Goal: Task Accomplishment & Management: Complete application form

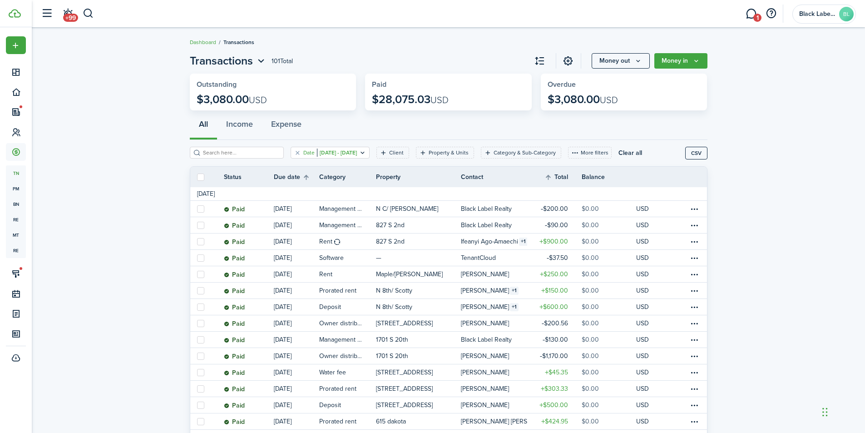
click at [366, 153] on icon "Open filter" at bounding box center [363, 152] width 8 height 7
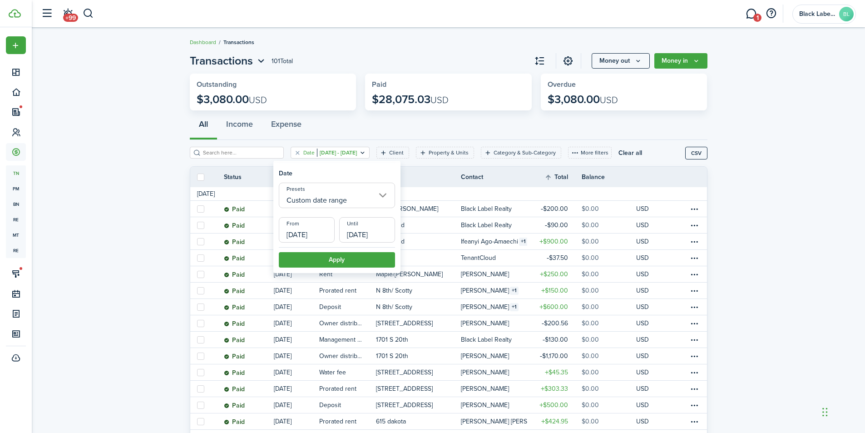
click at [381, 193] on input "Custom date range" at bounding box center [337, 195] width 116 height 25
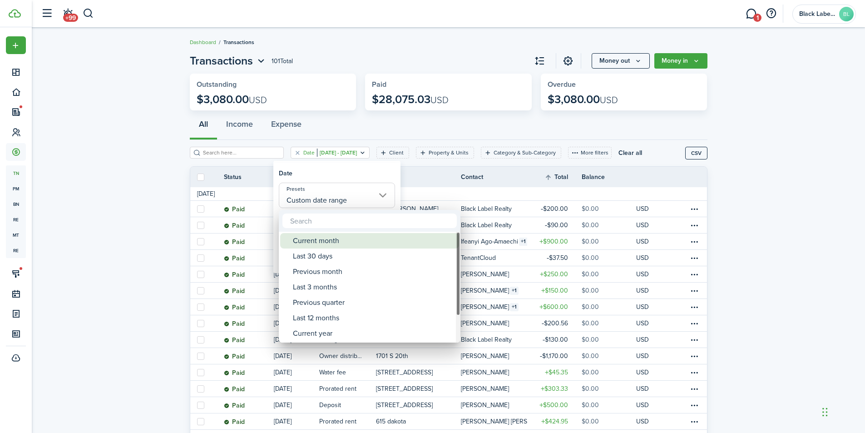
click at [321, 233] on div "Current month" at bounding box center [373, 240] width 161 height 15
type input "Current month"
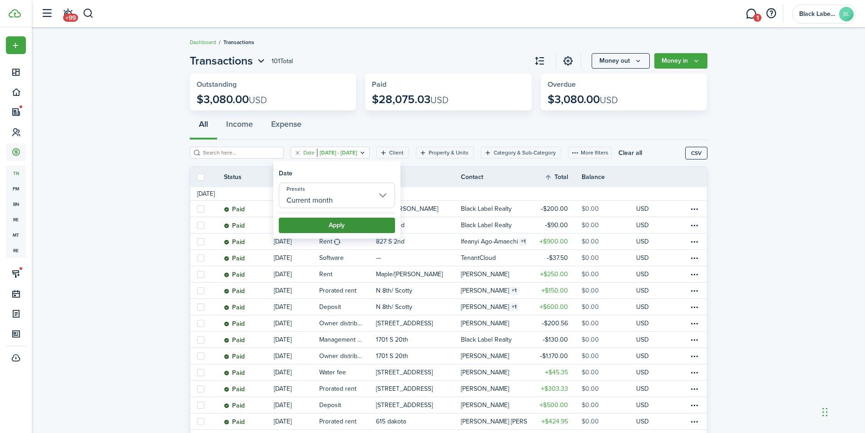
click at [323, 225] on button "Apply" at bounding box center [337, 225] width 116 height 15
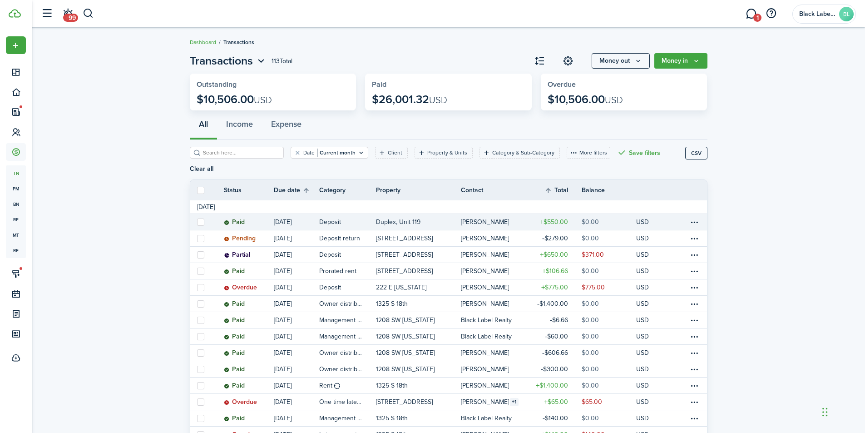
click at [414, 217] on p "Duplex, Unit 119" at bounding box center [398, 222] width 45 height 10
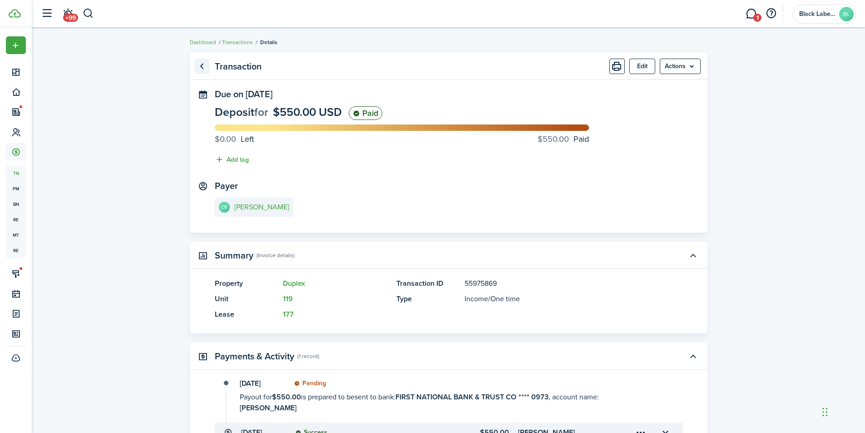
click at [203, 64] on link "Go back" at bounding box center [201, 66] width 15 height 15
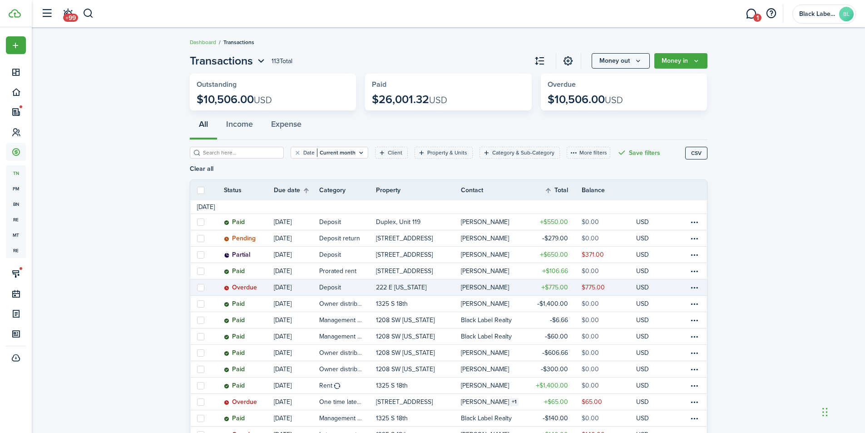
click at [416, 279] on link "222 E [US_STATE]" at bounding box center [418, 287] width 85 height 16
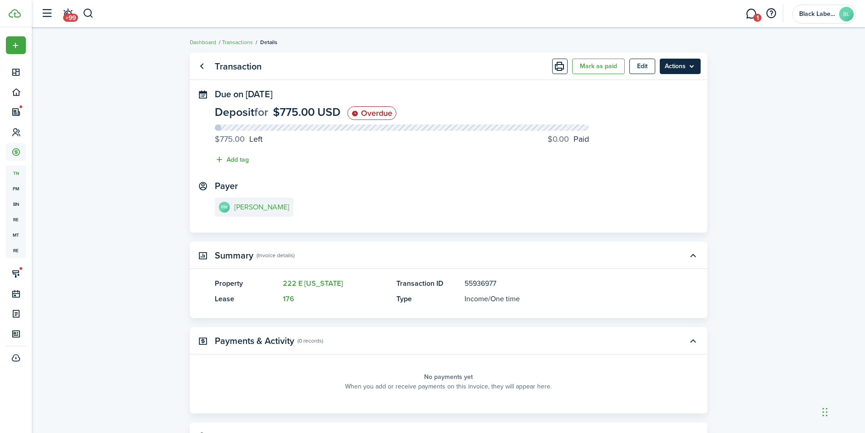
click at [694, 62] on menu-btn "Actions" at bounding box center [680, 66] width 41 height 15
click at [738, 102] on transaction-view "Transaction Mark as paid Edit Actions Due on [DATE] Deposit for $775.00 USD Ove…" at bounding box center [448, 260] width 833 height 425
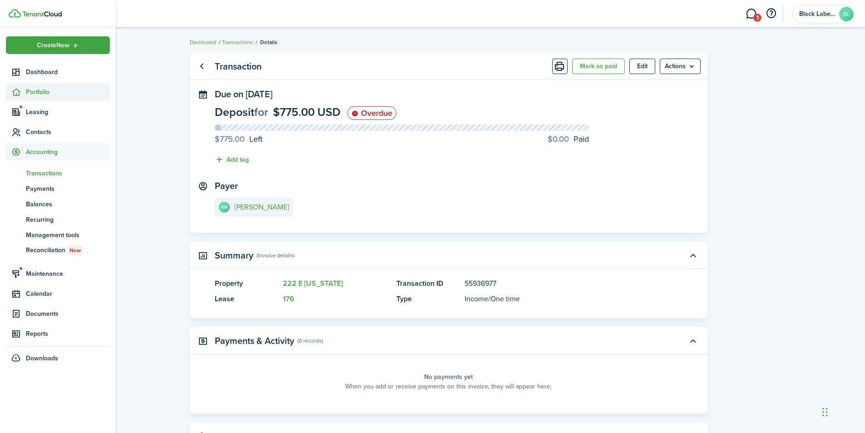
click at [54, 97] on span "Portfolio" at bounding box center [58, 92] width 104 height 18
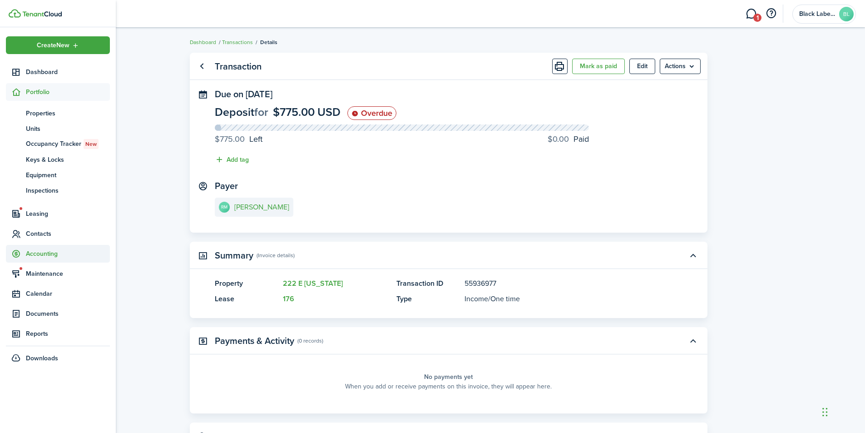
click at [45, 254] on span "Accounting" at bounding box center [68, 254] width 84 height 10
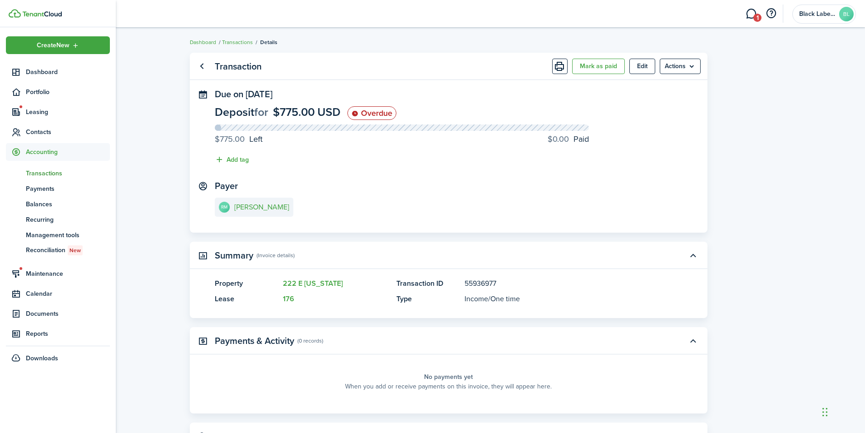
click at [45, 173] on span "Transactions" at bounding box center [68, 173] width 84 height 10
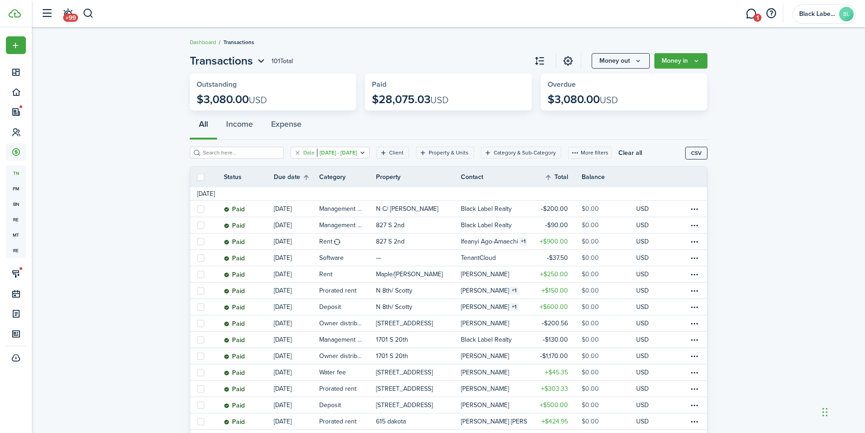
click at [370, 149] on filter-tag "Date [DATE] - [DATE]" at bounding box center [330, 153] width 79 height 12
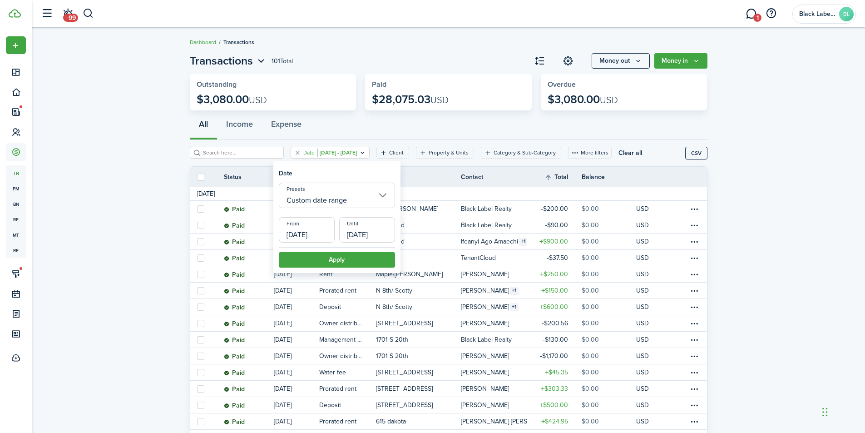
click at [385, 197] on input "Custom date range" at bounding box center [337, 195] width 116 height 25
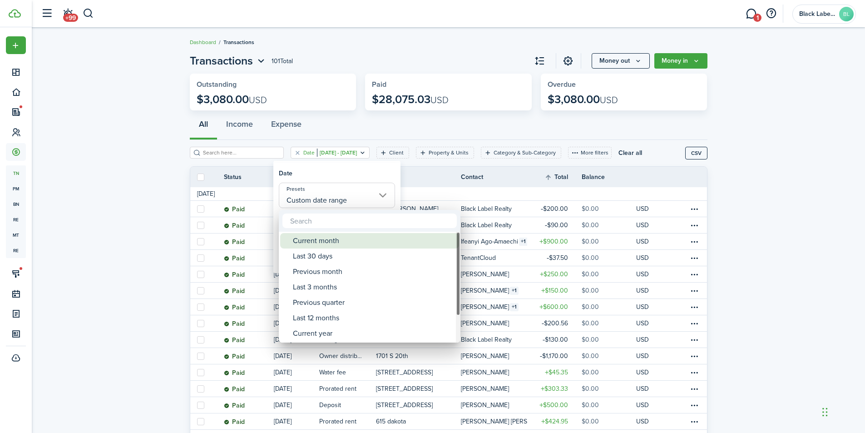
click at [312, 239] on div "Current month" at bounding box center [373, 240] width 161 height 15
type input "Current month"
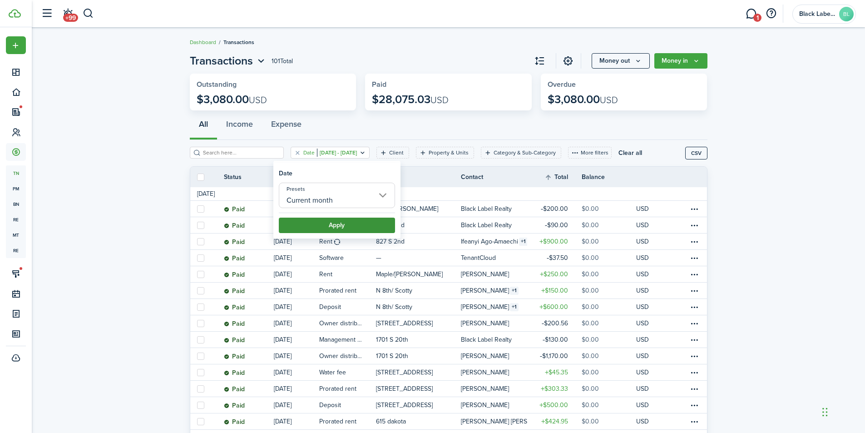
click at [318, 223] on button "Apply" at bounding box center [337, 225] width 116 height 15
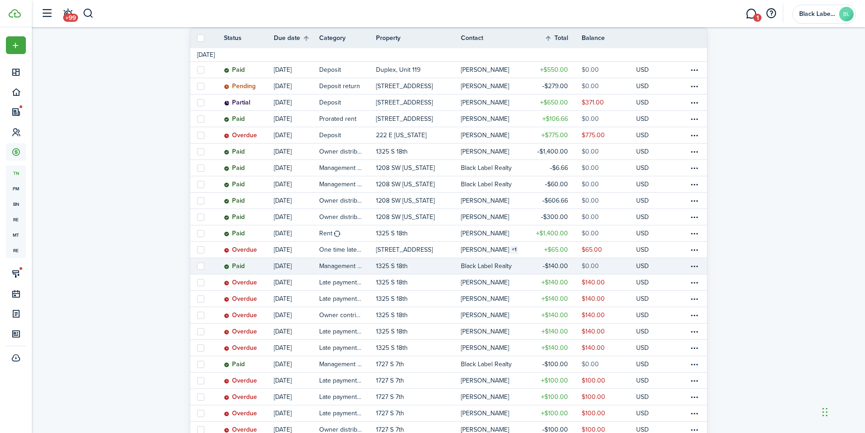
scroll to position [136, 0]
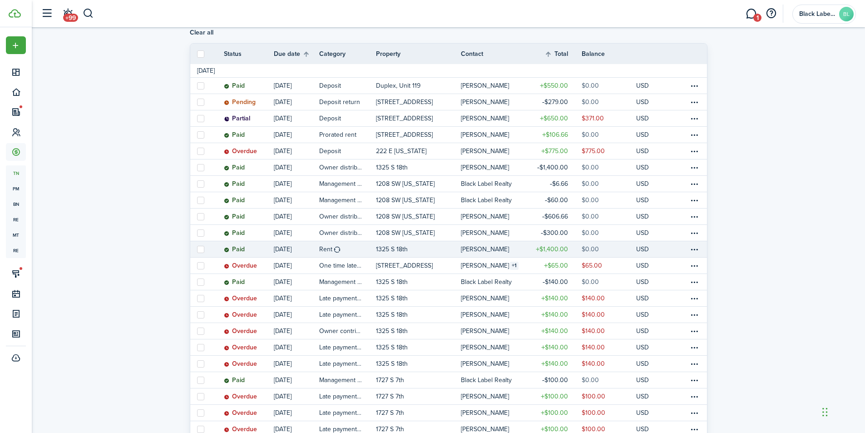
click at [425, 241] on link "1325 S 18th" at bounding box center [418, 249] width 85 height 16
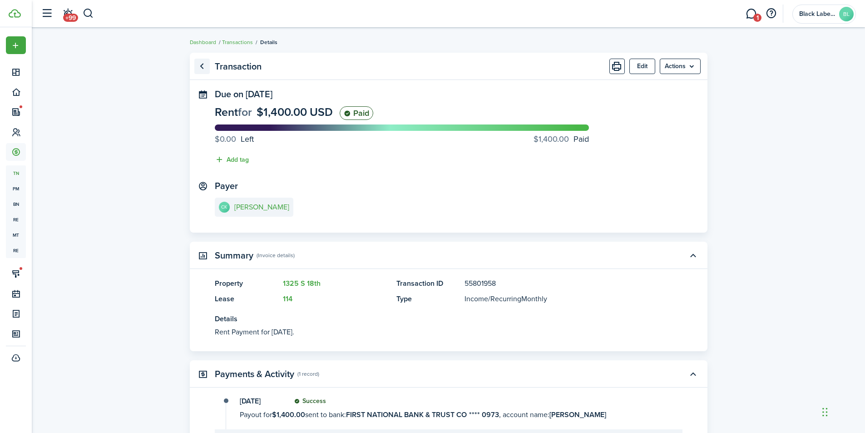
click at [204, 69] on link "Go back" at bounding box center [201, 66] width 15 height 15
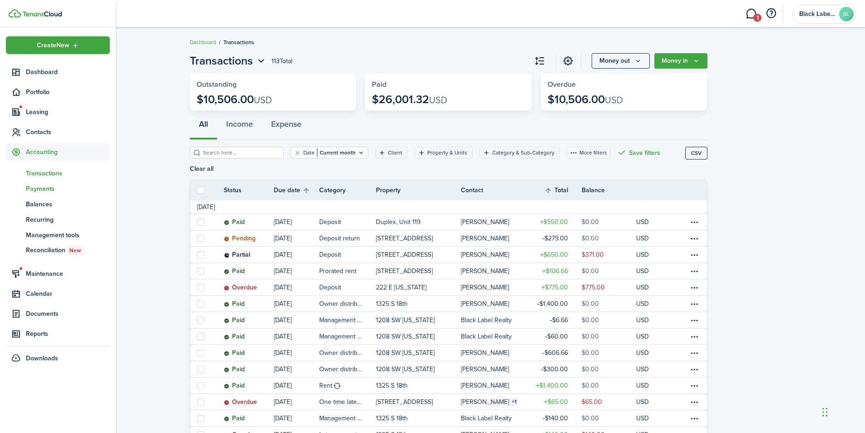
click at [54, 188] on span "Payments" at bounding box center [68, 189] width 84 height 10
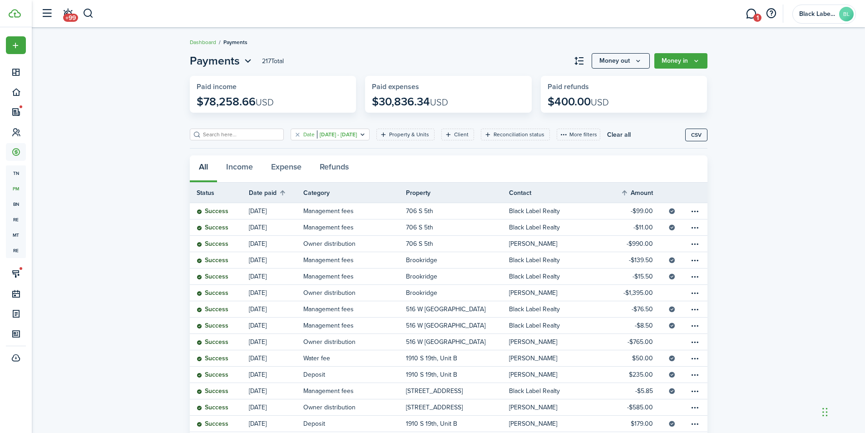
click at [366, 134] on icon "Open filter" at bounding box center [363, 134] width 8 height 7
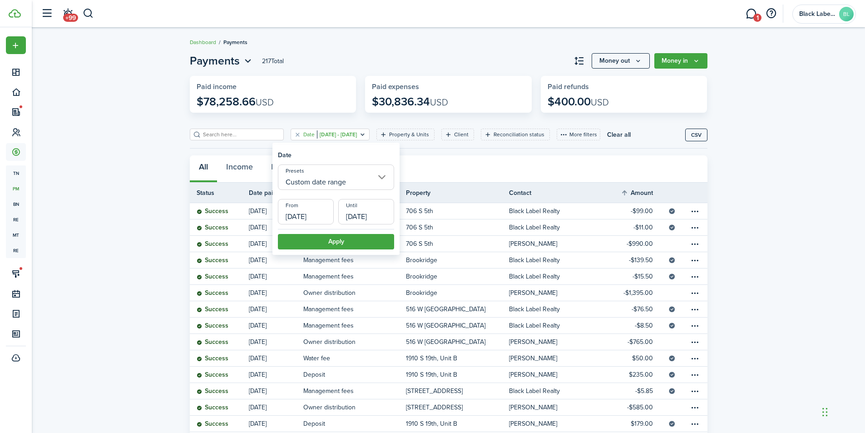
click at [384, 176] on input "Custom date range" at bounding box center [336, 176] width 116 height 25
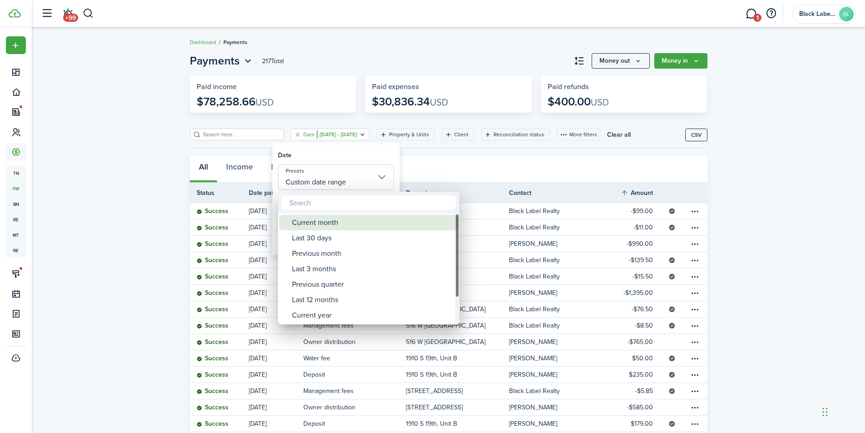
click at [311, 223] on div "Current month" at bounding box center [372, 222] width 161 height 15
type input "Current month"
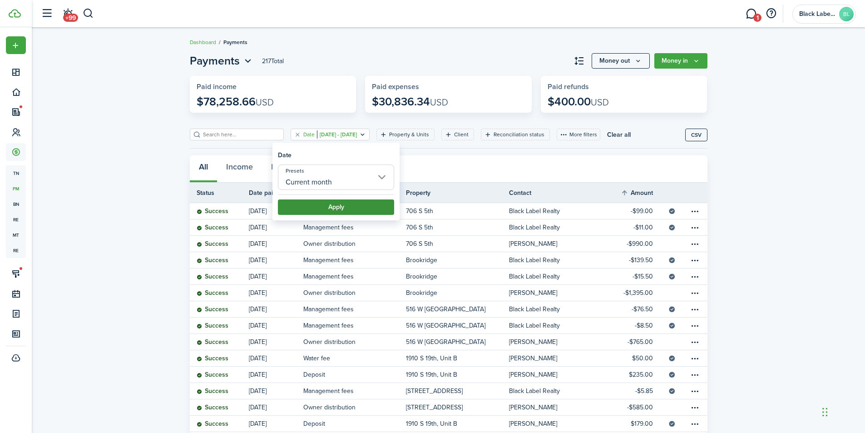
click at [324, 207] on button "Apply" at bounding box center [336, 206] width 116 height 15
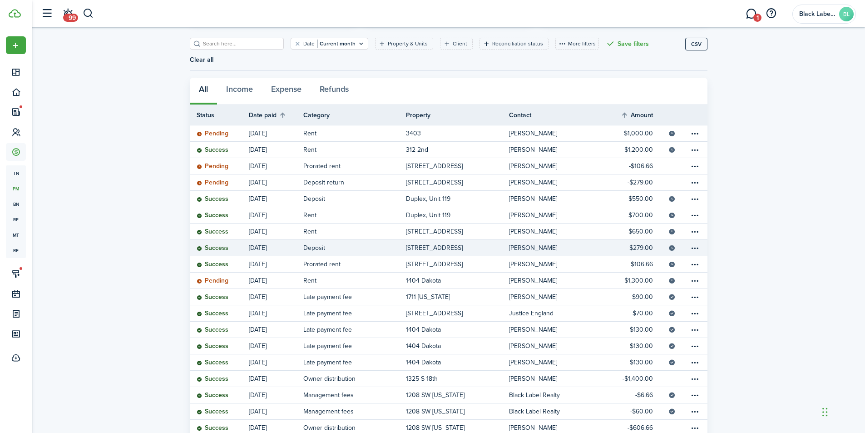
scroll to position [136, 0]
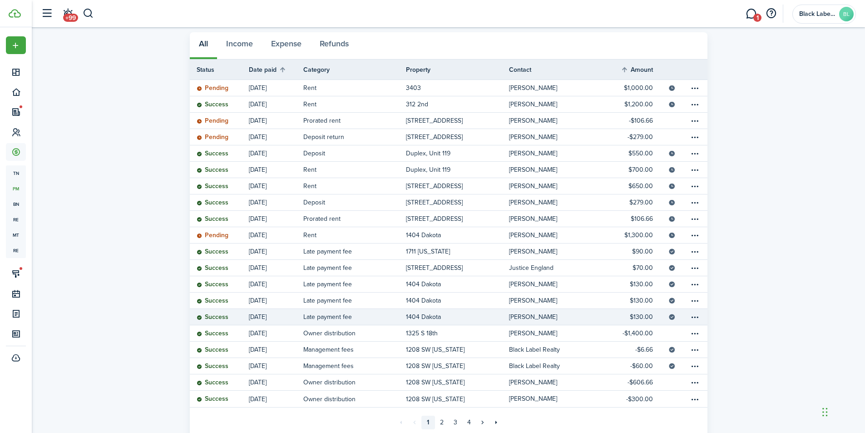
click at [443, 309] on link "1404 Dakota" at bounding box center [457, 317] width 103 height 16
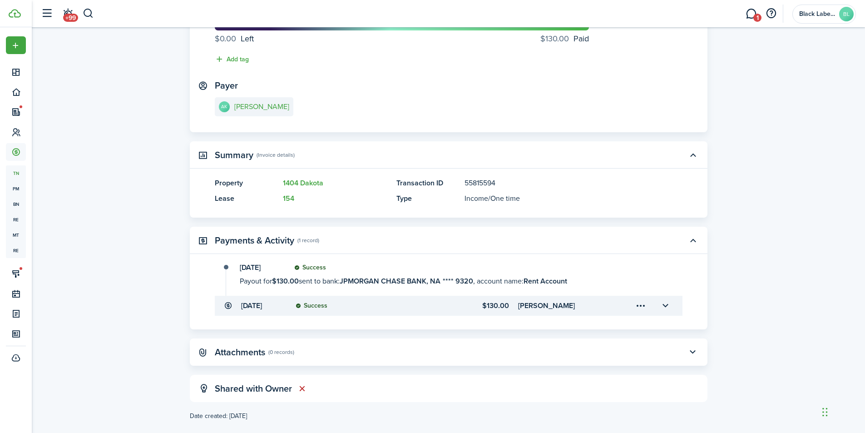
scroll to position [113, 0]
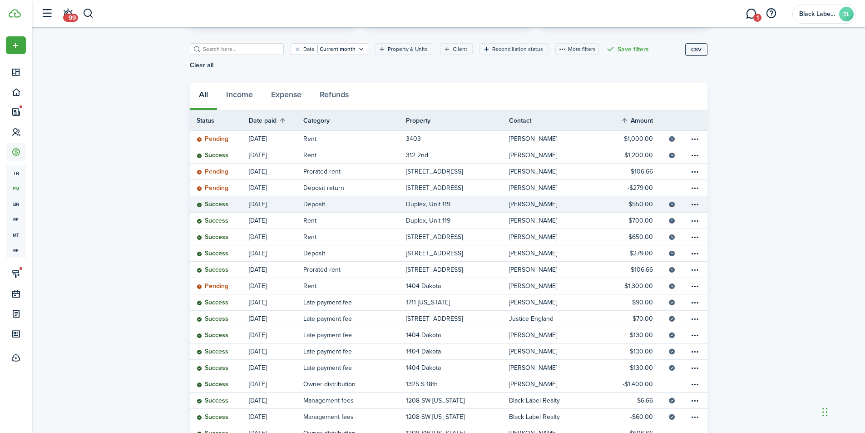
scroll to position [91, 0]
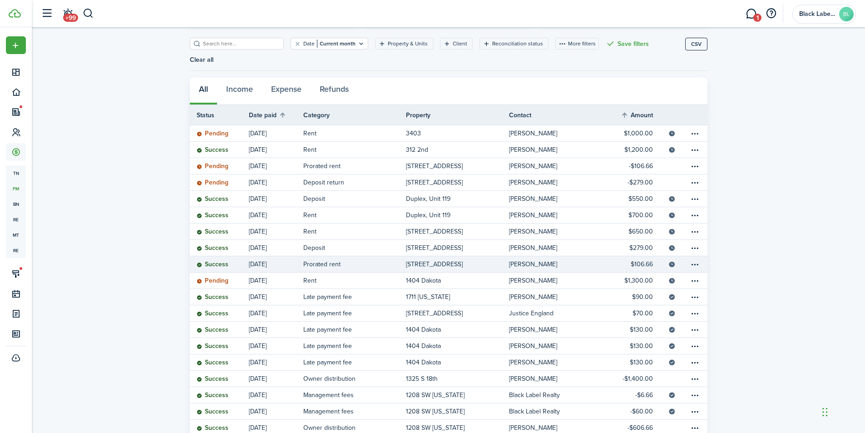
click at [439, 259] on table-info-title "[STREET_ADDRESS]" at bounding box center [434, 264] width 57 height 10
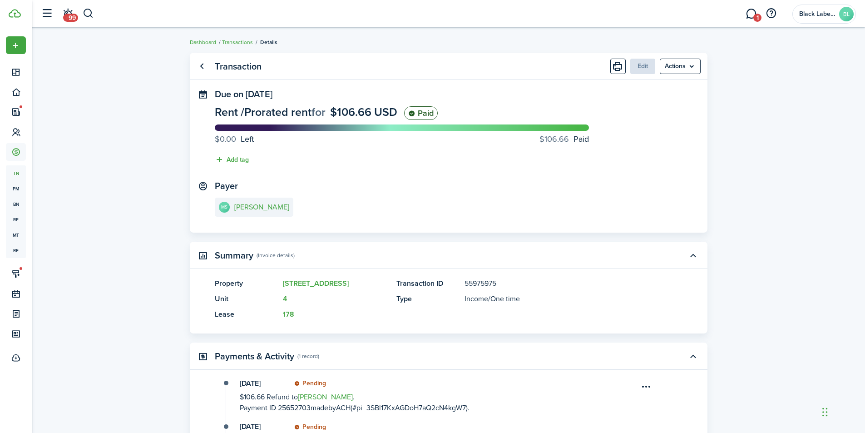
scroll to position [136, 0]
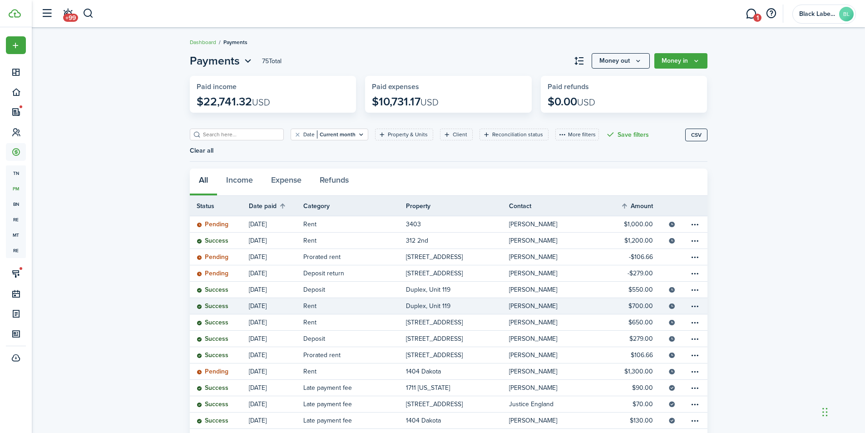
click at [450, 298] on link "Duplex, Unit 119" at bounding box center [457, 306] width 103 height 16
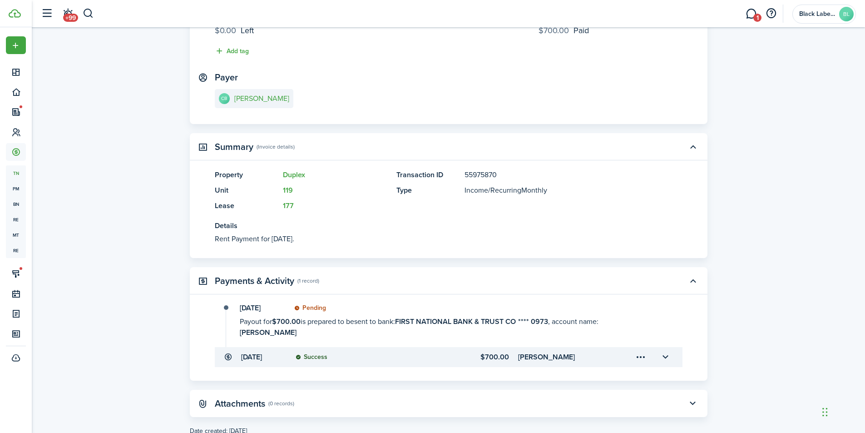
scroll to position [125, 0]
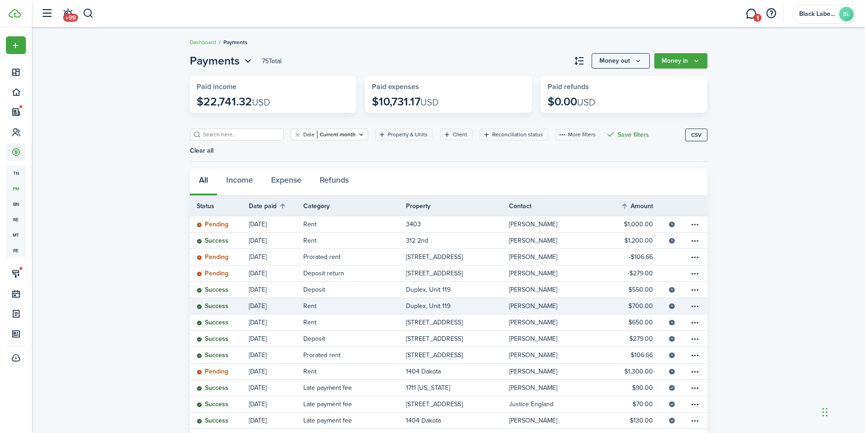
click at [456, 298] on link "Duplex, Unit 119" at bounding box center [457, 306] width 103 height 16
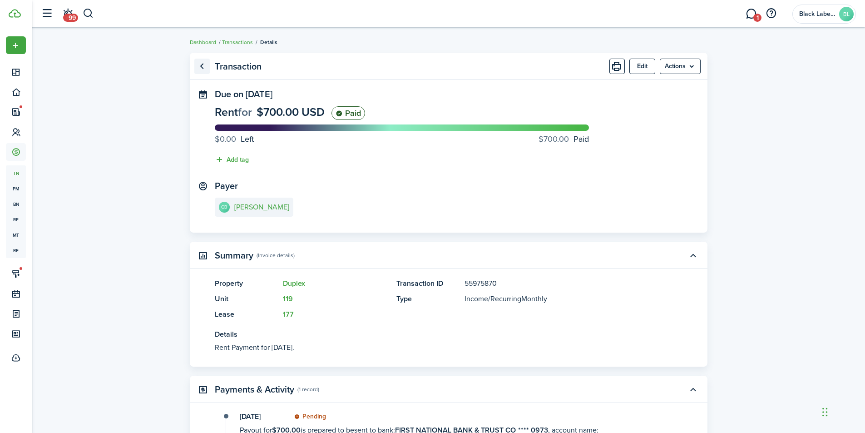
click at [205, 66] on link "Go back" at bounding box center [201, 66] width 15 height 15
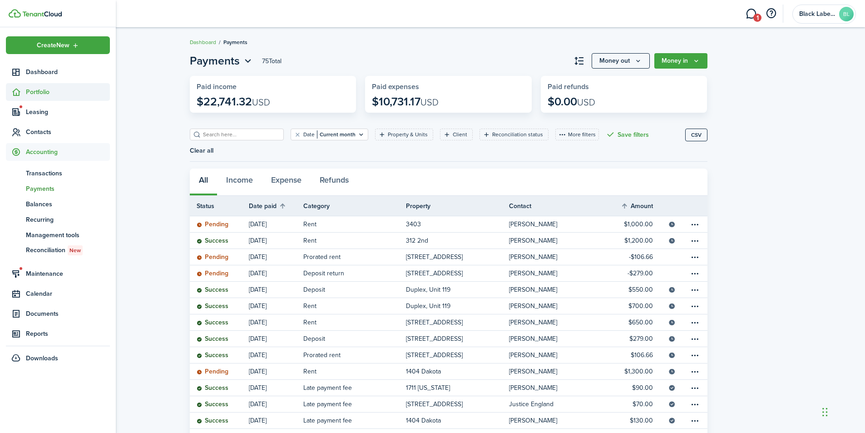
click at [42, 92] on span "Portfolio" at bounding box center [68, 92] width 84 height 10
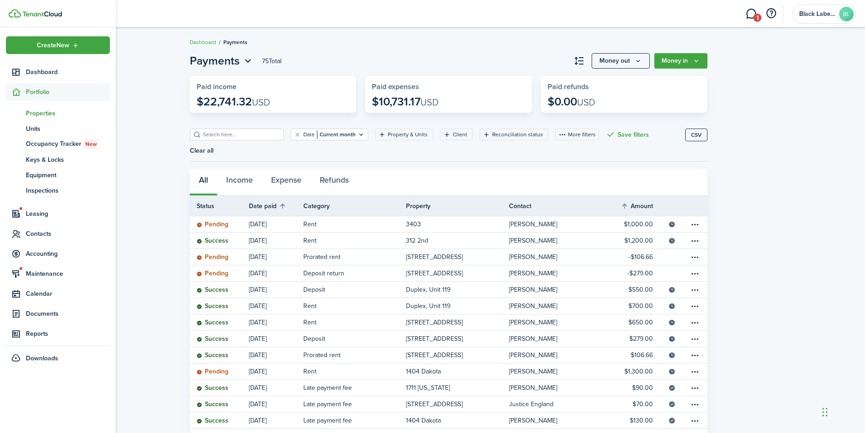
click at [45, 116] on span "Properties" at bounding box center [68, 114] width 84 height 10
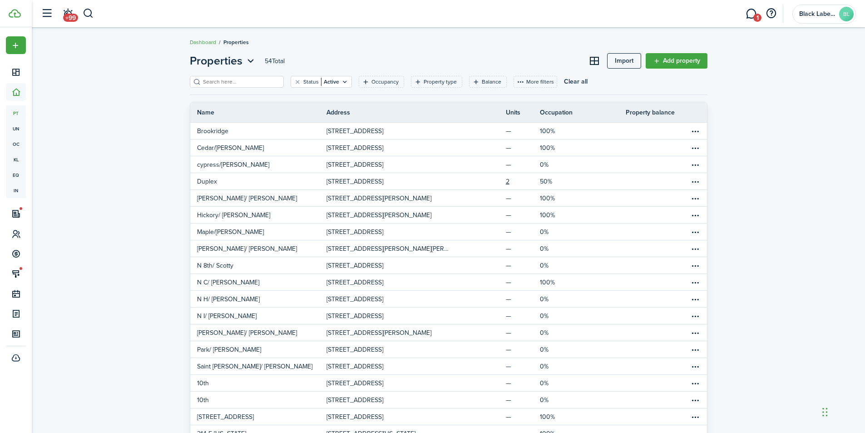
click at [212, 79] on input "search" at bounding box center [241, 82] width 80 height 9
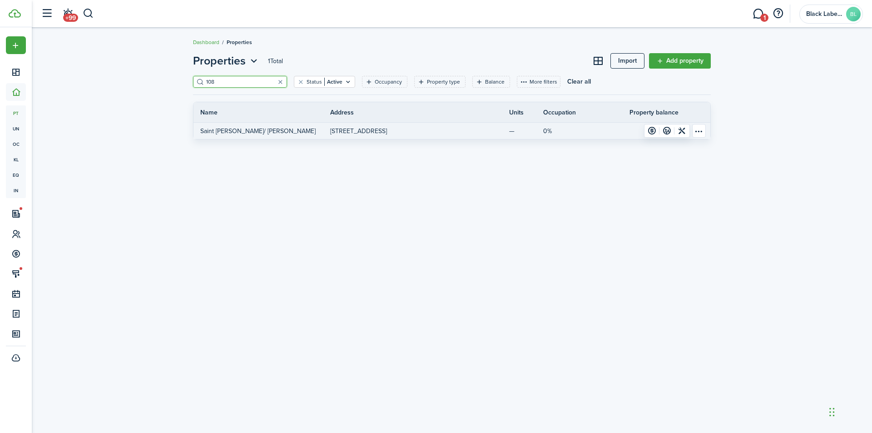
type input "108"
click at [387, 129] on p "[STREET_ADDRESS]" at bounding box center [358, 131] width 57 height 10
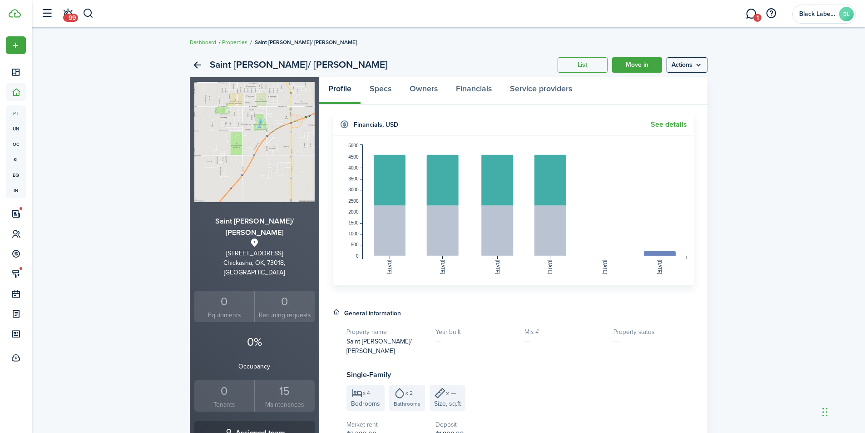
click at [236, 382] on div "0" at bounding box center [225, 390] width 56 height 17
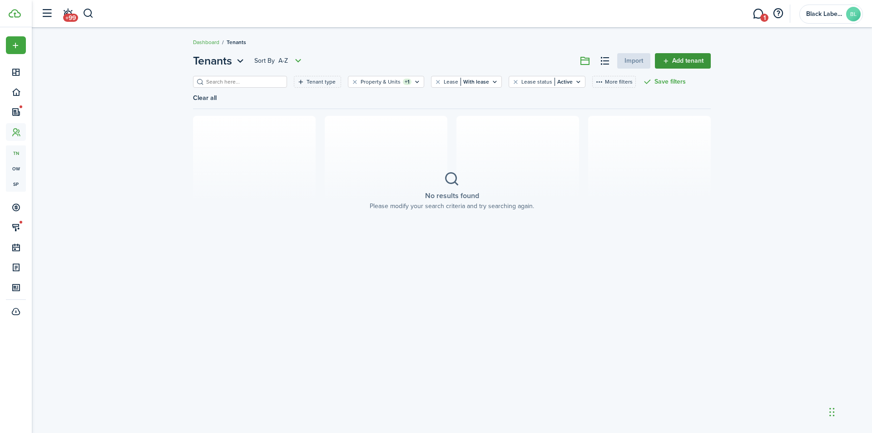
click at [694, 62] on link "Add tenant" at bounding box center [683, 60] width 56 height 15
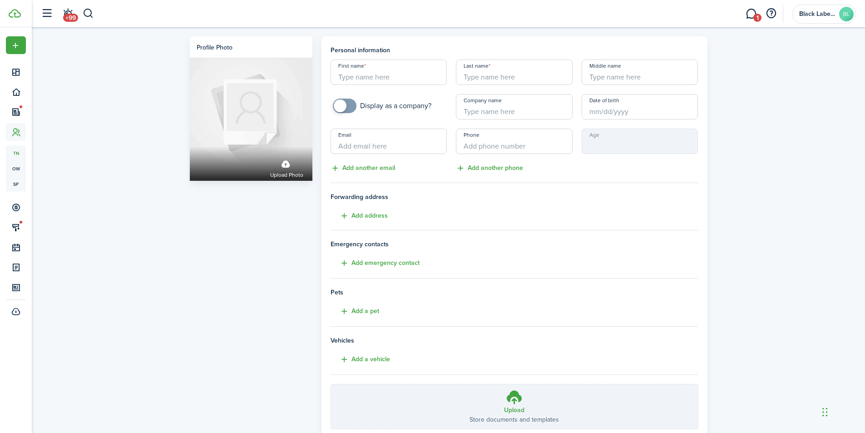
click at [379, 78] on input "First name" at bounding box center [389, 71] width 117 height 25
type input "Amber"
type input "[PERSON_NAME]"
paste input "[EMAIL_ADDRESS][DOMAIN_NAME]"
type input "[EMAIL_ADDRESS][DOMAIN_NAME]"
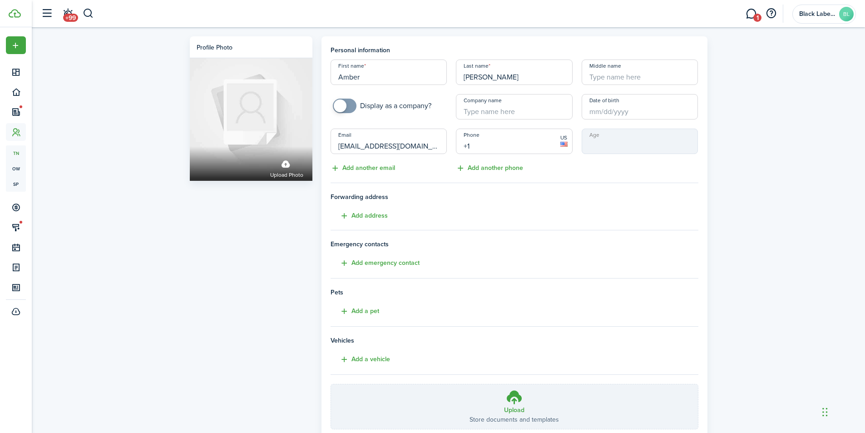
paste input "[PHONE_NUMBER]"
paste input "text"
type input "[PHONE_NUMBER]"
click at [588, 117] on input "Date of birth" at bounding box center [640, 106] width 117 height 25
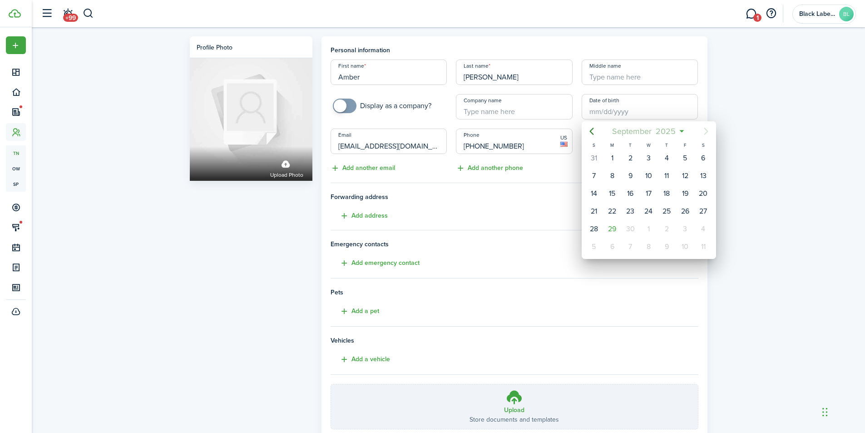
click at [674, 128] on span "2025" at bounding box center [666, 131] width 24 height 16
click at [653, 130] on span "2025" at bounding box center [644, 131] width 24 height 16
click at [591, 131] on icon "Previous page" at bounding box center [591, 131] width 4 height 7
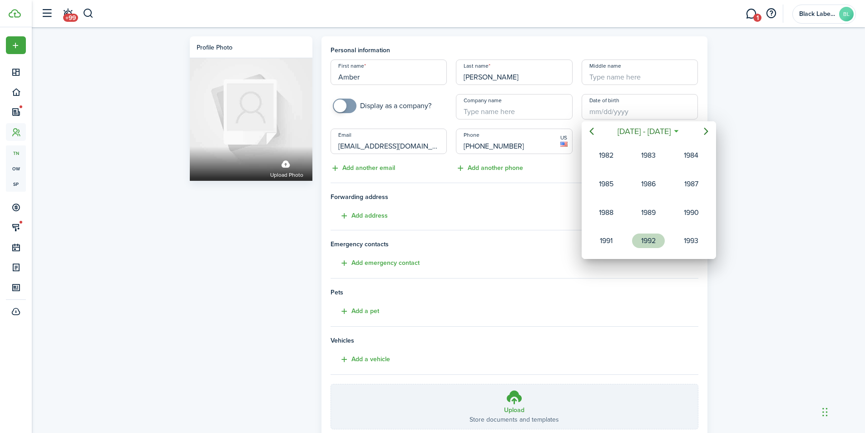
click at [650, 239] on div "1992" at bounding box center [648, 240] width 33 height 15
click at [650, 216] on div "Aug" at bounding box center [648, 212] width 33 height 15
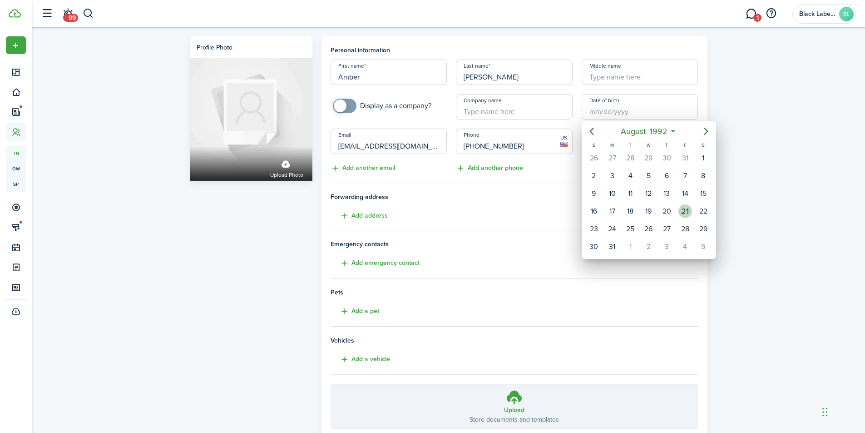
click at [684, 210] on div "21" at bounding box center [685, 211] width 14 height 14
type input "[DATE]"
type input "33"
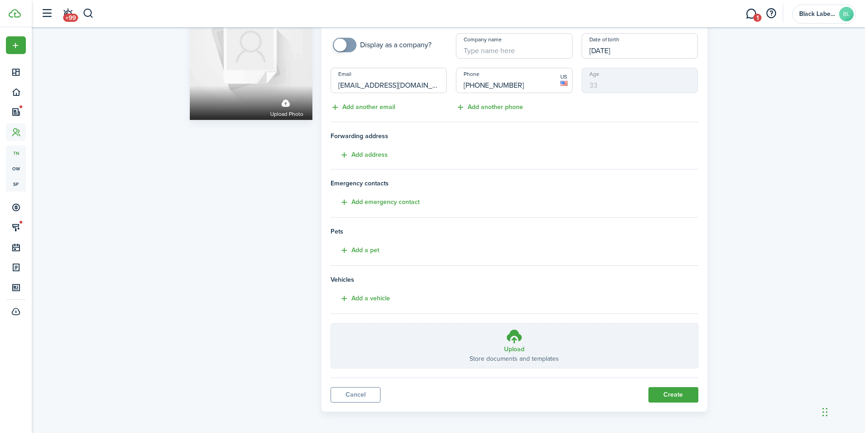
scroll to position [64, 0]
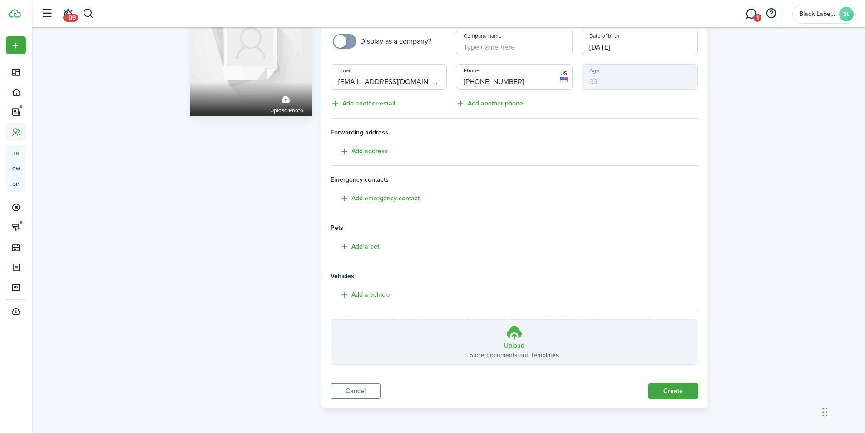
click at [513, 341] on h3 "Upload" at bounding box center [514, 346] width 20 height 10
click at [331, 320] on input "Upload Store documents and templates Choose file" at bounding box center [331, 320] width 0 height 0
click at [517, 338] on icon at bounding box center [514, 332] width 17 height 16
click at [331, 320] on input "Upload Store documents and templates Choose file" at bounding box center [331, 320] width 0 height 0
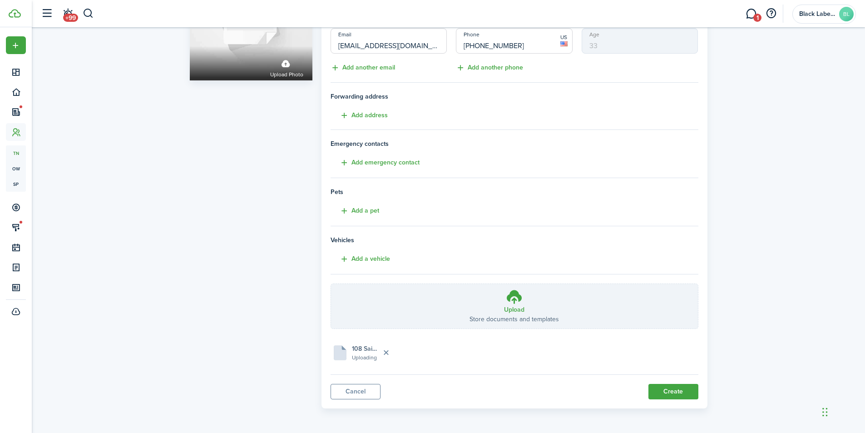
scroll to position [101, 0]
click at [665, 388] on button "Create" at bounding box center [673, 390] width 50 height 15
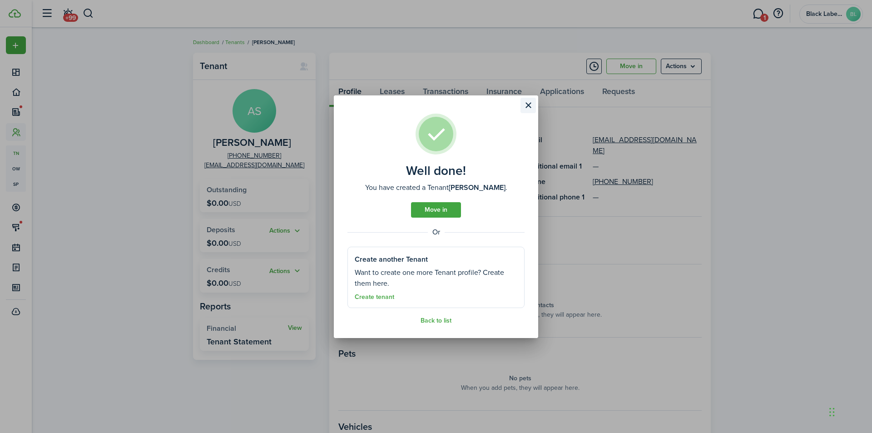
click at [526, 104] on button "Close modal" at bounding box center [527, 105] width 15 height 15
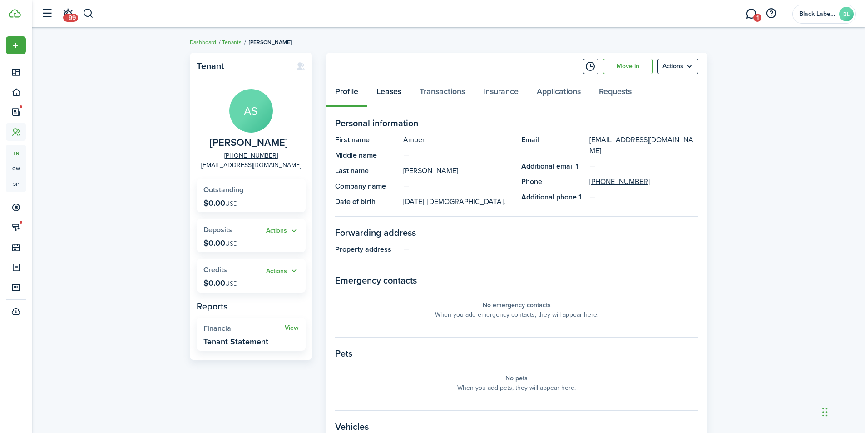
click at [389, 87] on link "Leases" at bounding box center [388, 93] width 43 height 27
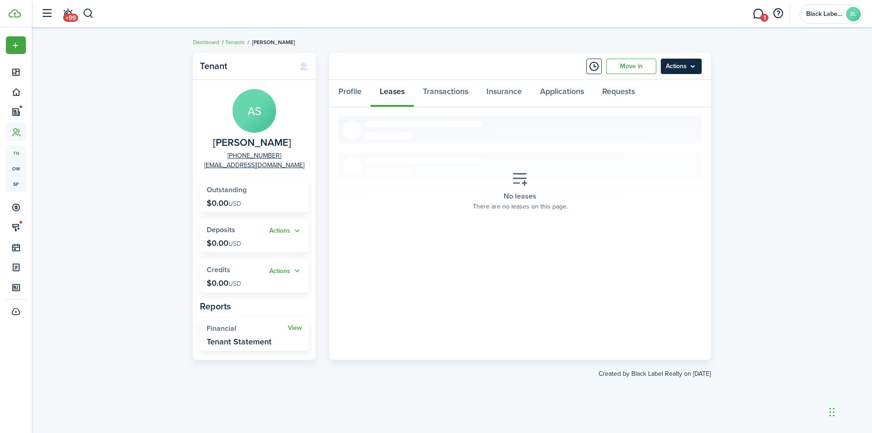
click at [690, 66] on menu-btn "Actions" at bounding box center [681, 66] width 41 height 15
click at [747, 86] on div "Tenant AS [PERSON_NAME] [PHONE_NUMBER] [EMAIL_ADDRESS][DOMAIN_NAME] Outstanding…" at bounding box center [452, 230] width 840 height 364
click at [694, 65] on menu-btn "Actions" at bounding box center [681, 66] width 41 height 15
click at [738, 71] on div "Tenant AS [PERSON_NAME] [PHONE_NUMBER] [EMAIL_ADDRESS][DOMAIN_NAME] Outstanding…" at bounding box center [452, 230] width 840 height 364
click at [350, 90] on link "Profile" at bounding box center [349, 93] width 41 height 27
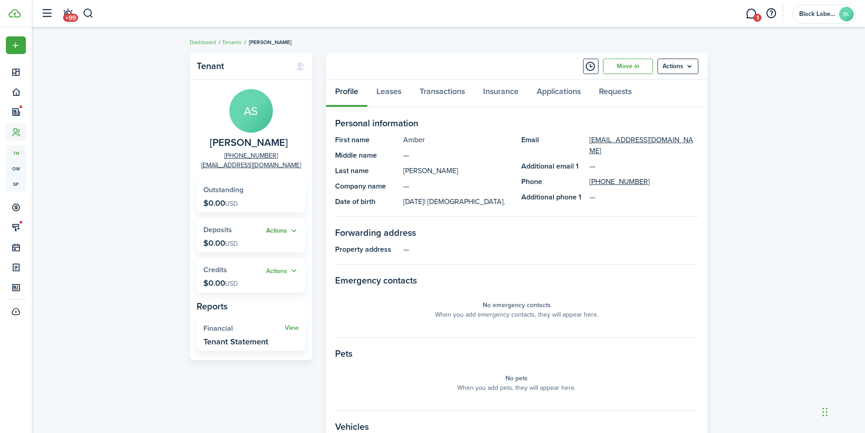
click at [294, 230] on button "Actions" at bounding box center [282, 231] width 33 height 10
click at [244, 247] on link "Add" at bounding box center [258, 248] width 79 height 15
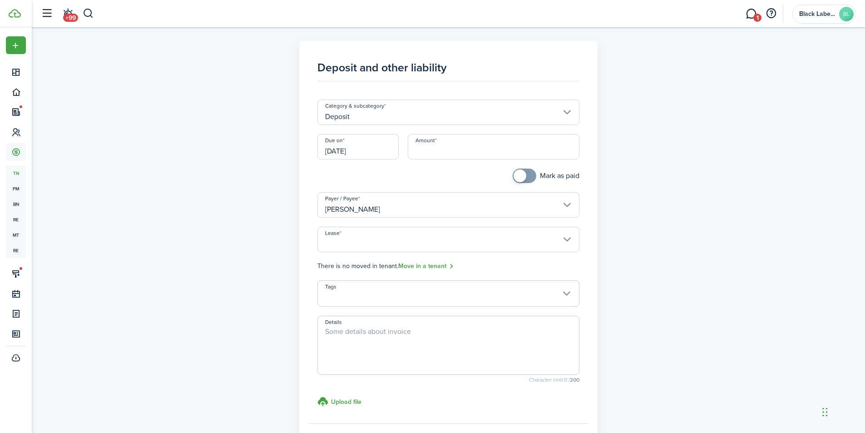
click at [423, 152] on input "Amount" at bounding box center [494, 146] width 172 height 25
click at [569, 237] on input "Lease" at bounding box center [448, 239] width 262 height 25
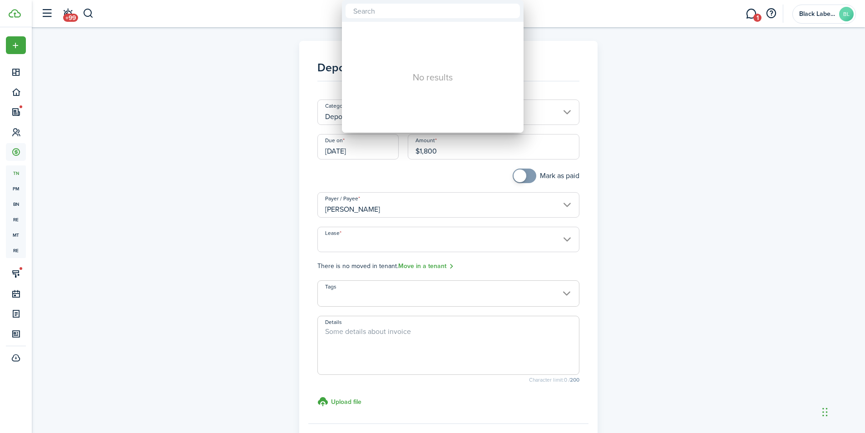
type input "$1,800.00"
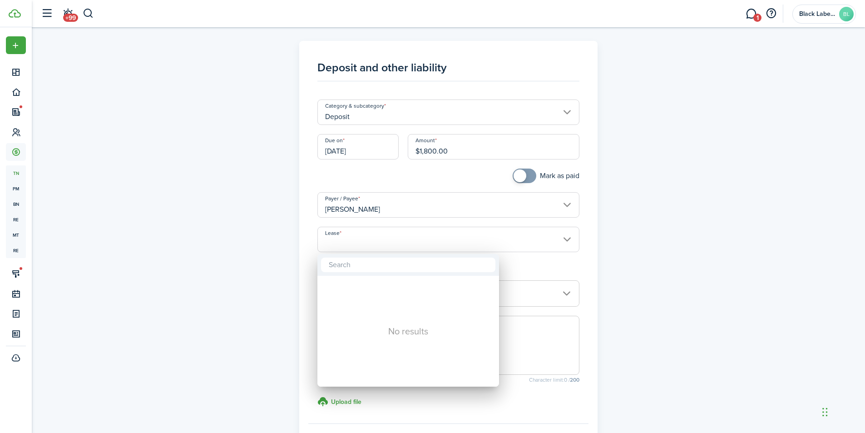
click at [566, 239] on div at bounding box center [432, 216] width 1010 height 578
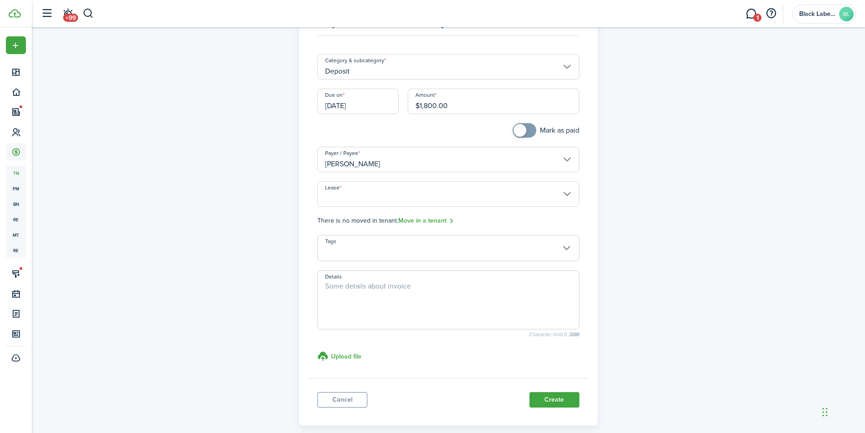
scroll to position [90, 0]
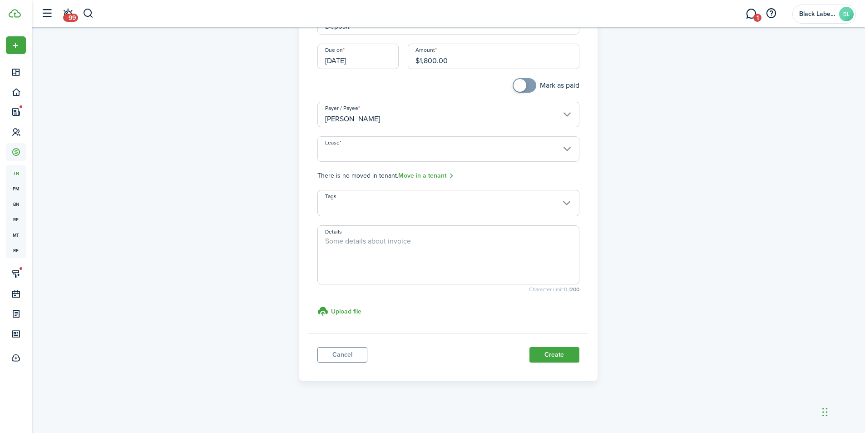
click at [569, 201] on span at bounding box center [448, 207] width 261 height 15
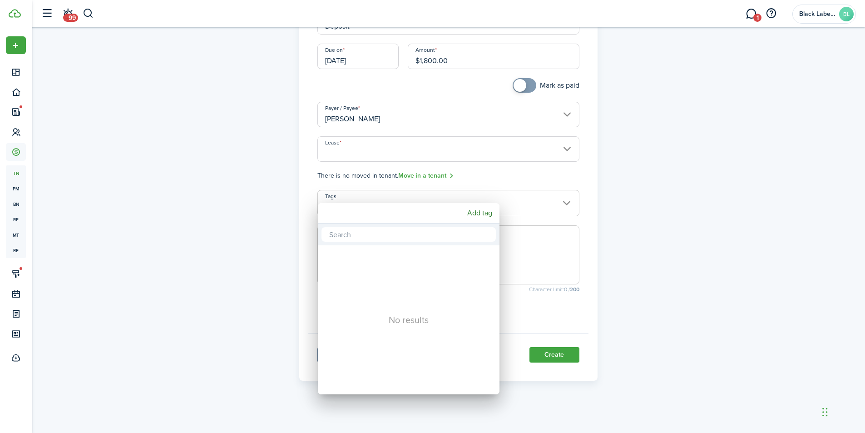
click at [569, 201] on div at bounding box center [432, 216] width 1010 height 578
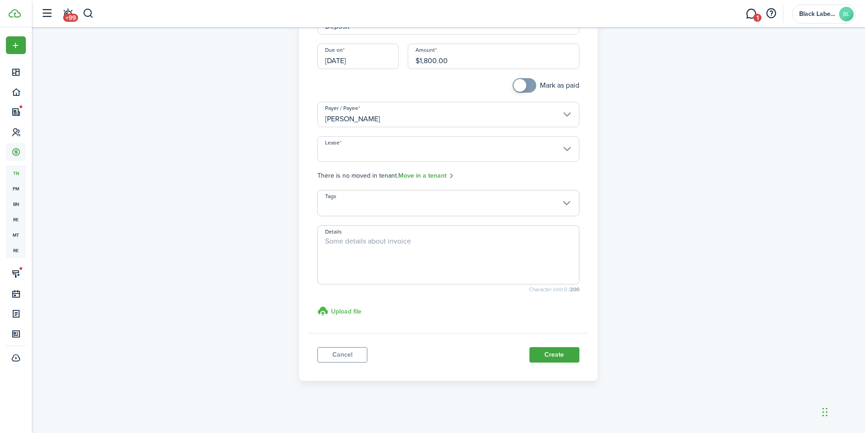
click at [341, 312] on h3 "Upload file" at bounding box center [346, 312] width 30 height 10
click at [317, 306] on input "Upload file store documents and templates Choose file" at bounding box center [317, 306] width 0 height 0
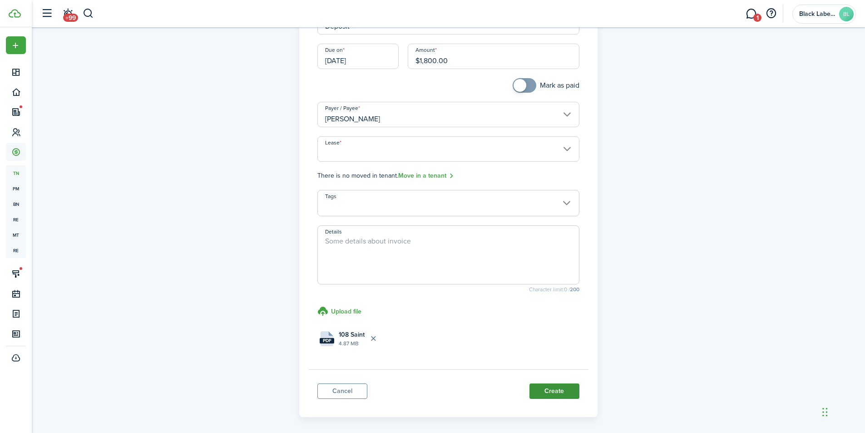
click at [550, 388] on button "Create" at bounding box center [554, 390] width 50 height 15
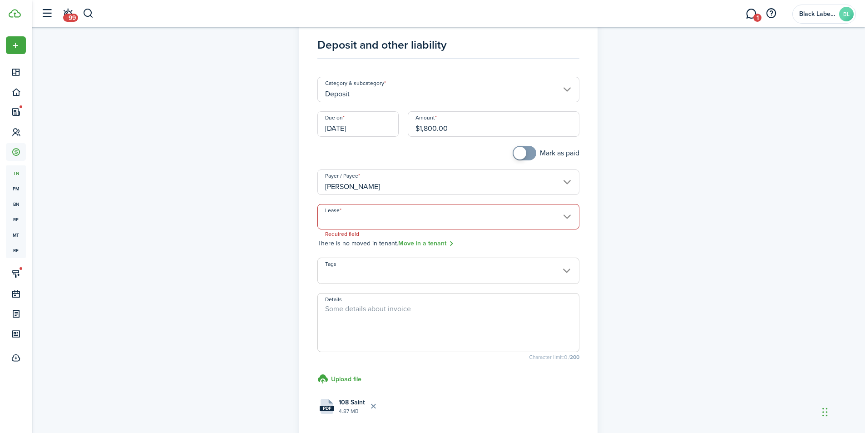
click at [571, 218] on input "Lease" at bounding box center [448, 216] width 262 height 25
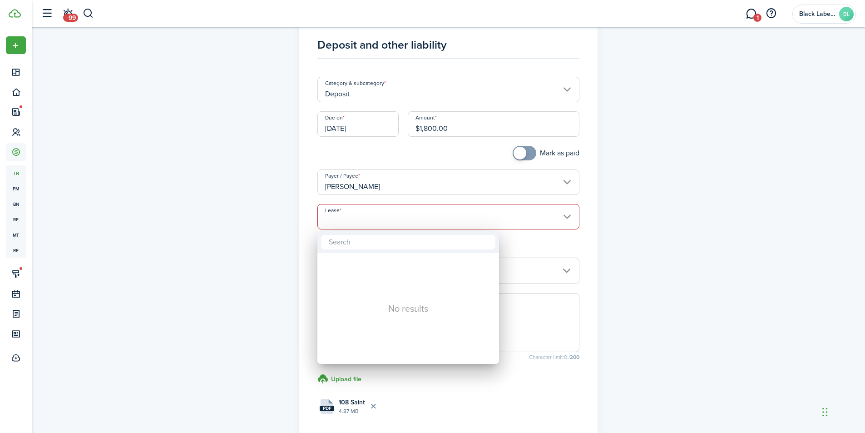
click at [346, 246] on input "text" at bounding box center [408, 242] width 174 height 15
drag, startPoint x: 346, startPoint y: 246, endPoint x: 680, endPoint y: 247, distance: 334.2
click at [680, 247] on div at bounding box center [432, 216] width 1010 height 578
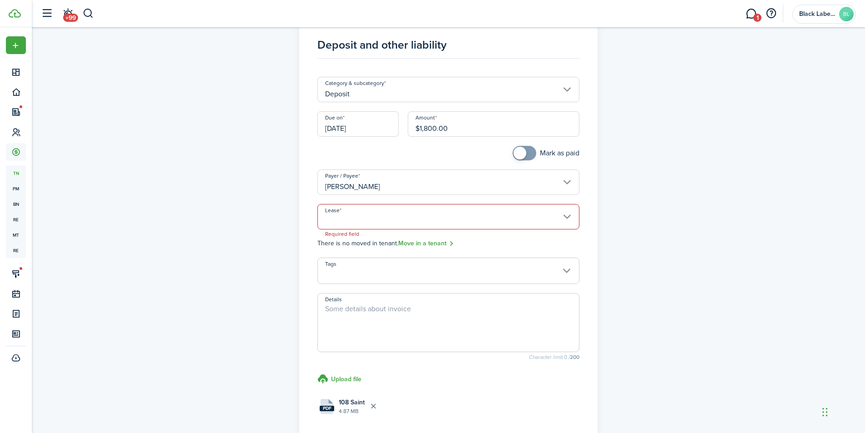
click at [722, 192] on div "Deposit and other liability Category & subcategory Deposit Due on [DATE] Amount…" at bounding box center [448, 261] width 833 height 512
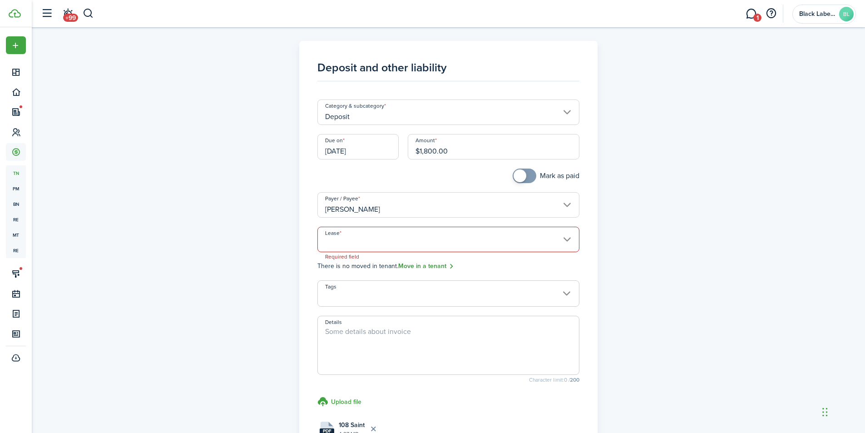
click at [424, 266] on link "Move in a tenant" at bounding box center [426, 266] width 56 height 10
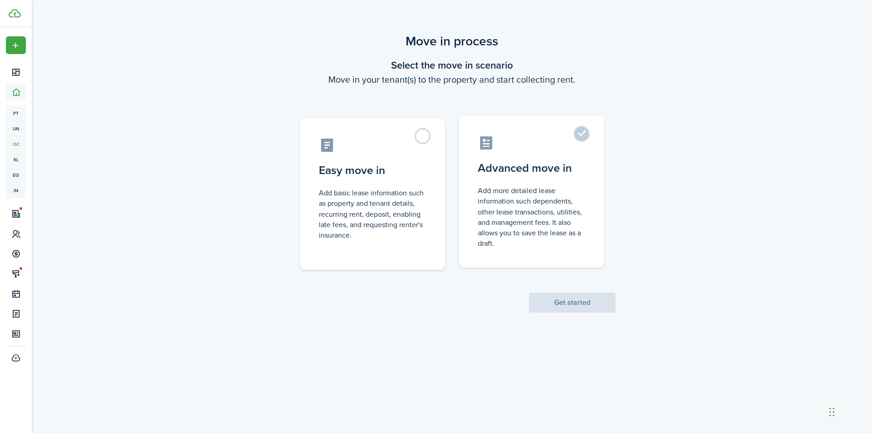
click at [487, 196] on control-radio-card-description "Add more detailed lease information such dependents, other lease transactions, …" at bounding box center [531, 216] width 107 height 63
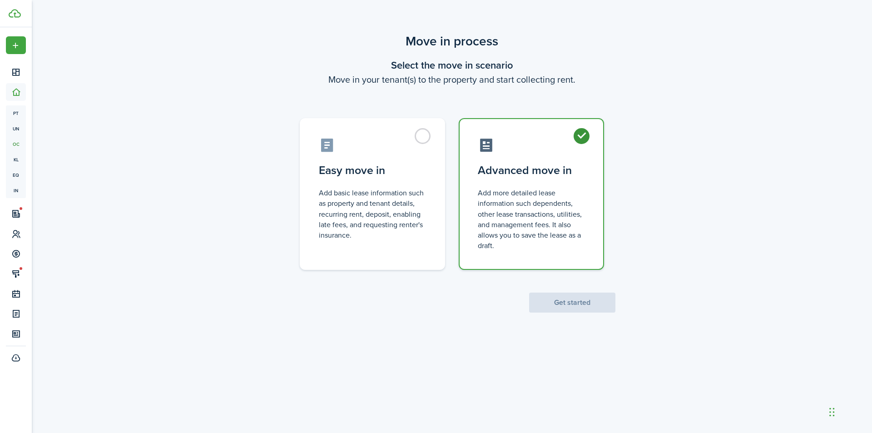
radio input "true"
click at [588, 305] on button "Get started" at bounding box center [572, 302] width 86 height 20
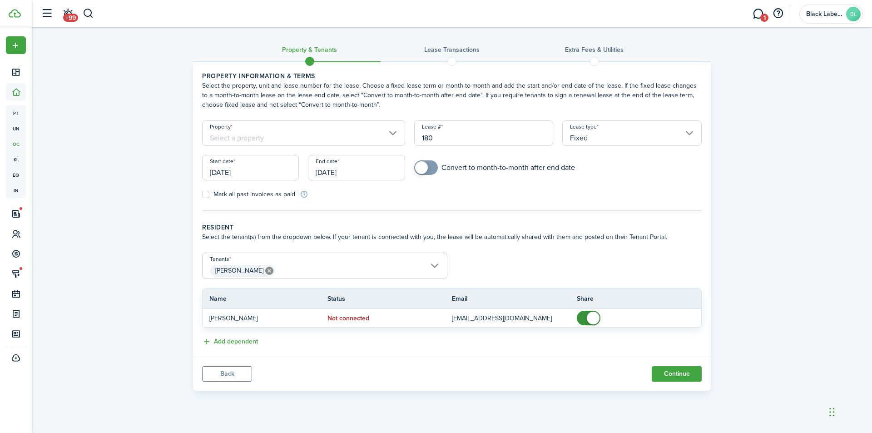
click at [394, 130] on input "Property" at bounding box center [303, 132] width 203 height 25
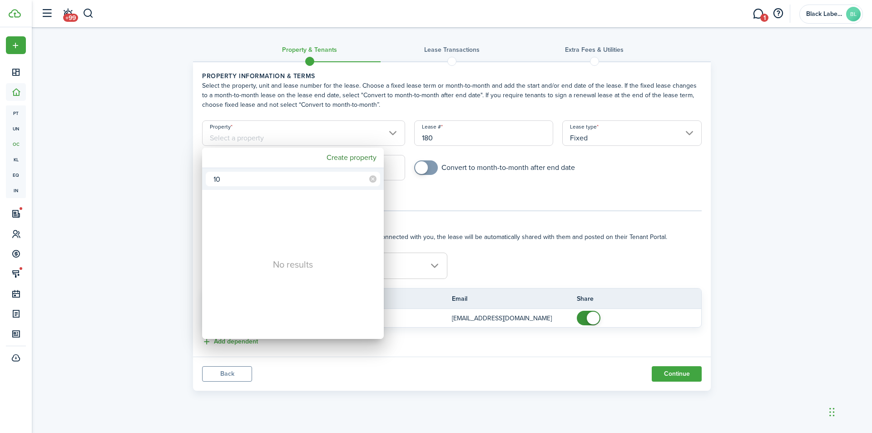
type input "1"
click at [450, 50] on div at bounding box center [435, 216] width 1017 height 578
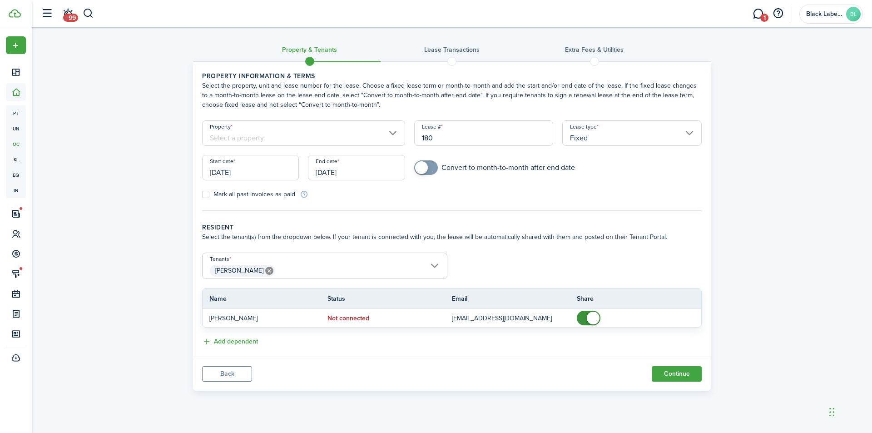
click at [450, 62] on span at bounding box center [452, 61] width 14 height 14
drag, startPoint x: 438, startPoint y: 134, endPoint x: 397, endPoint y: 138, distance: 41.2
click at [397, 138] on form "Property Lease # 180 Lease type Fixed Start date [DATE] End date [DATE] Convert…" at bounding box center [452, 159] width 509 height 79
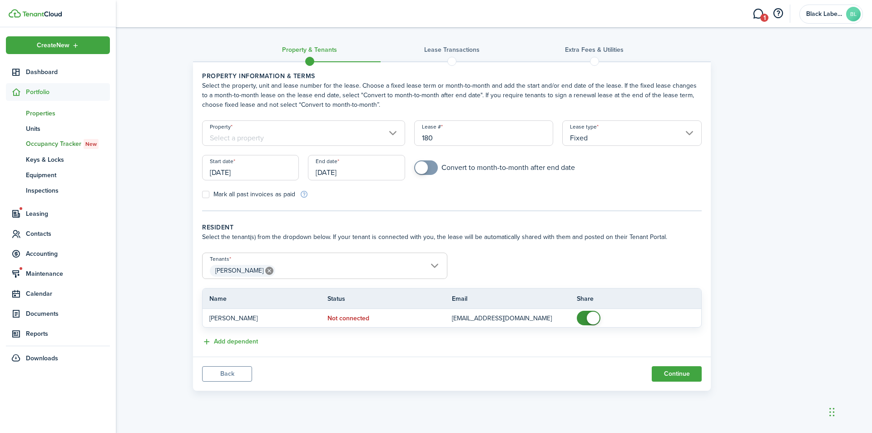
click at [36, 111] on span "Properties" at bounding box center [68, 114] width 84 height 10
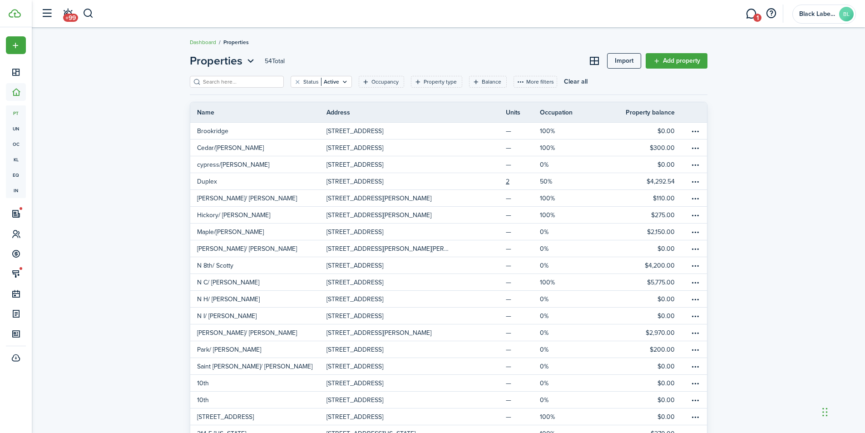
click at [231, 81] on input "search" at bounding box center [241, 82] width 80 height 9
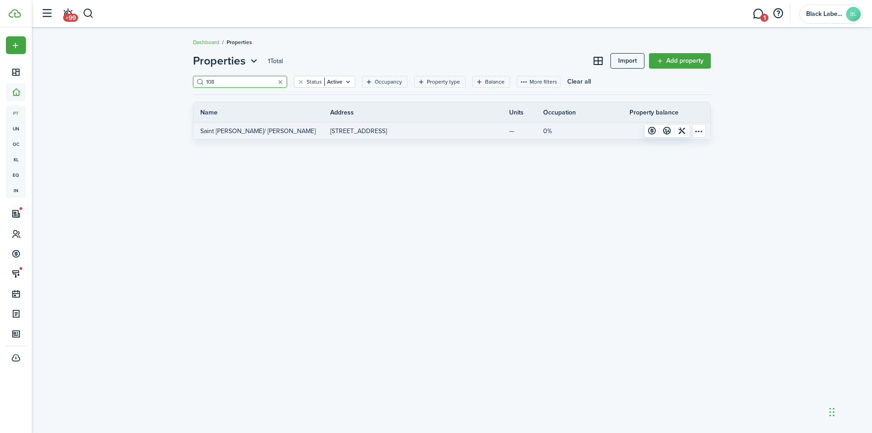
type input "108"
click at [361, 131] on p "[STREET_ADDRESS]" at bounding box center [358, 131] width 57 height 10
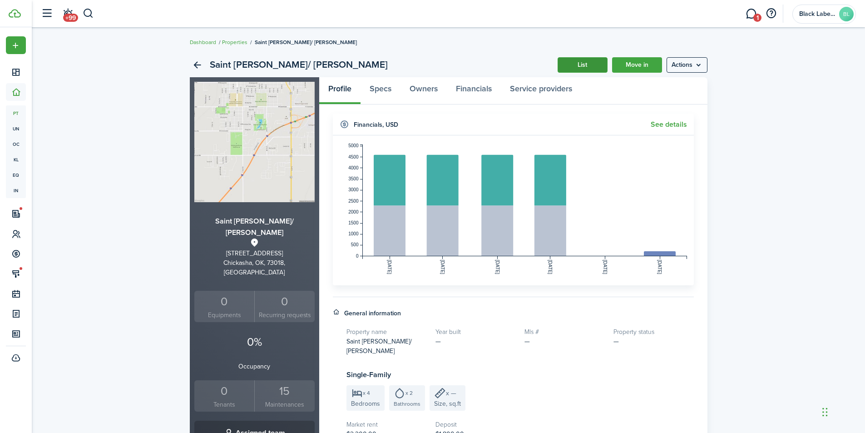
click at [574, 63] on link "List" at bounding box center [583, 64] width 50 height 15
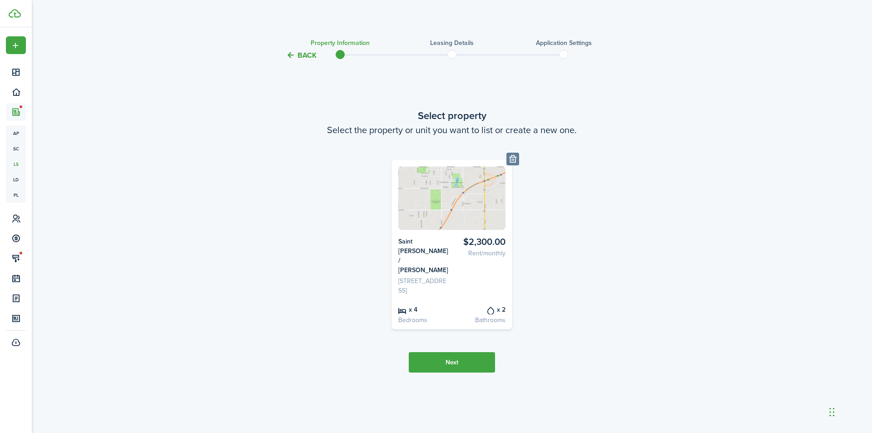
click at [454, 359] on button "Next" at bounding box center [452, 362] width 86 height 20
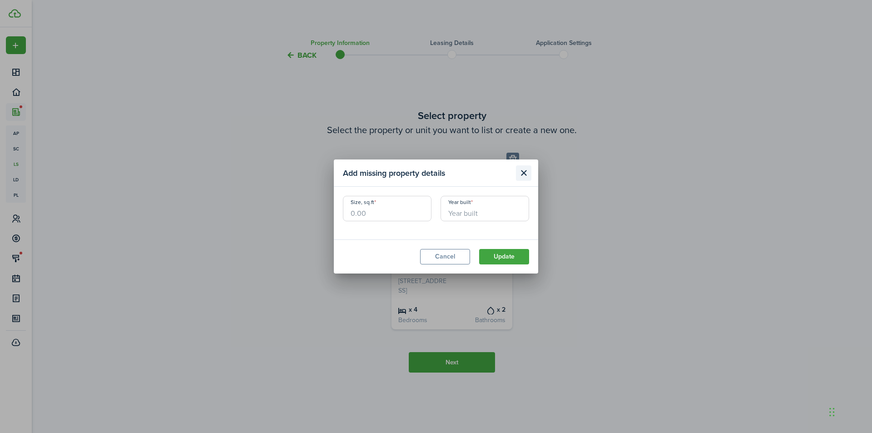
click at [522, 172] on button "Close modal" at bounding box center [523, 172] width 15 height 15
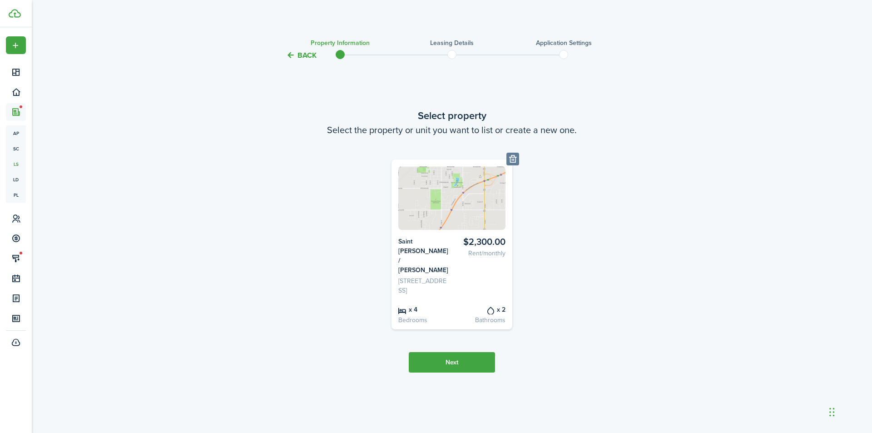
click at [309, 51] on button "Back" at bounding box center [301, 55] width 30 height 10
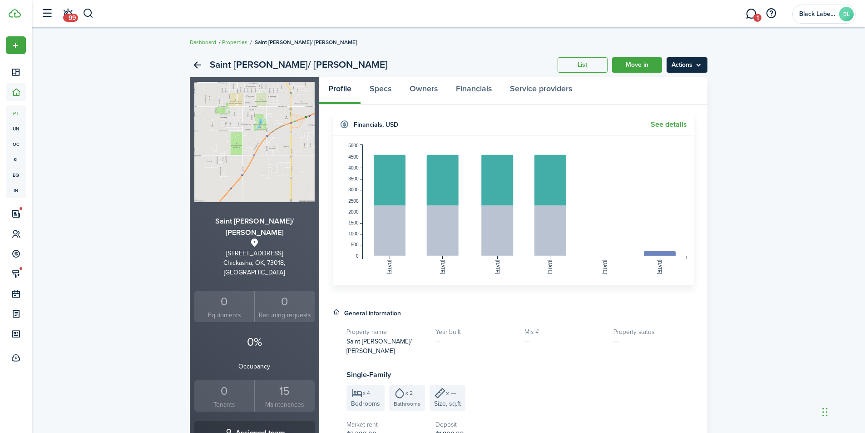
click at [693, 69] on menu-btn "Actions" at bounding box center [687, 64] width 41 height 15
click at [573, 97] on link "Service providers" at bounding box center [541, 90] width 80 height 27
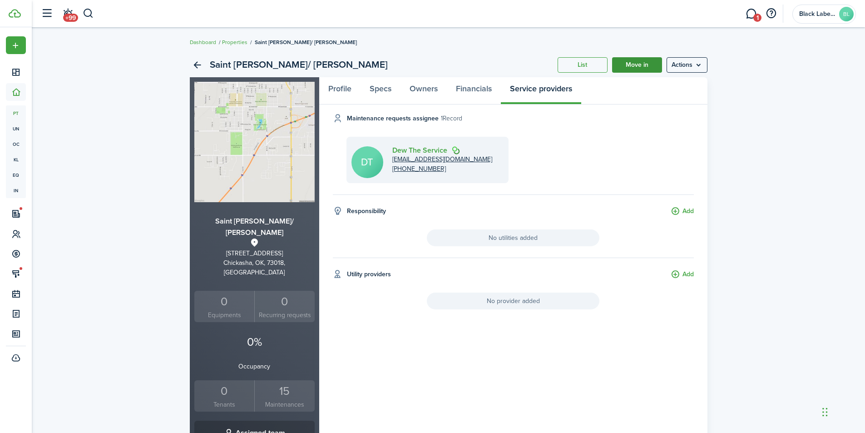
click at [650, 58] on link "Move in" at bounding box center [637, 64] width 50 height 15
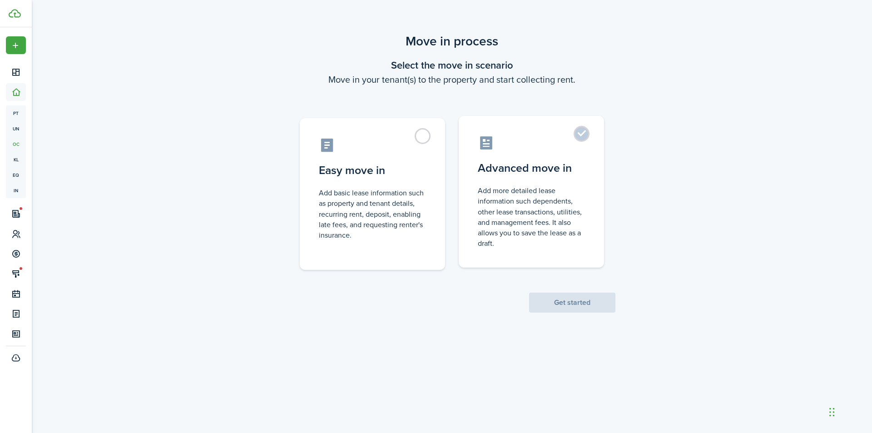
click at [525, 191] on control-radio-card-description "Add more detailed lease information such dependents, other lease transactions, …" at bounding box center [531, 216] width 107 height 63
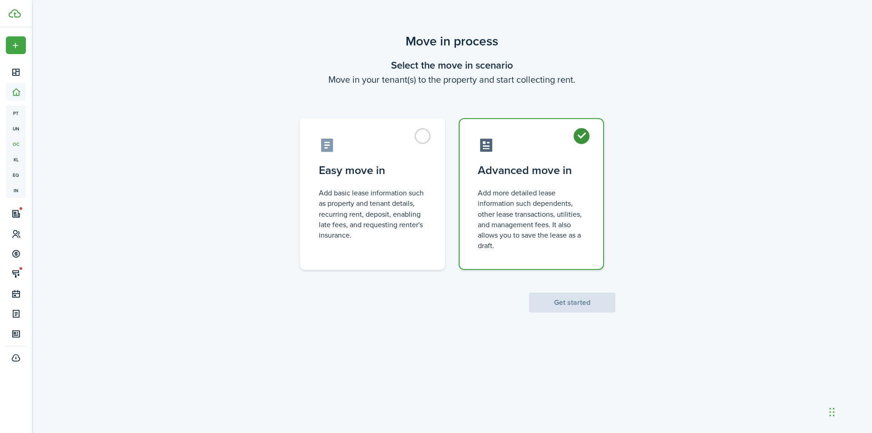
radio input "true"
click at [566, 298] on button "Get started" at bounding box center [572, 302] width 86 height 20
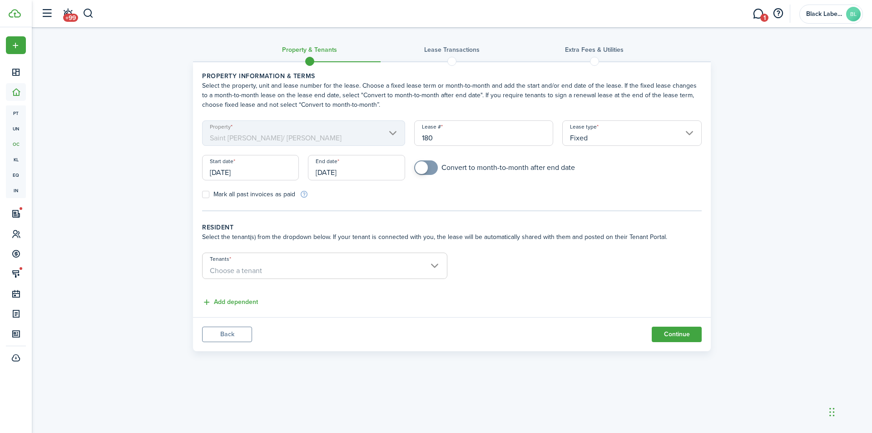
click at [687, 132] on input "Fixed" at bounding box center [631, 132] width 139 height 25
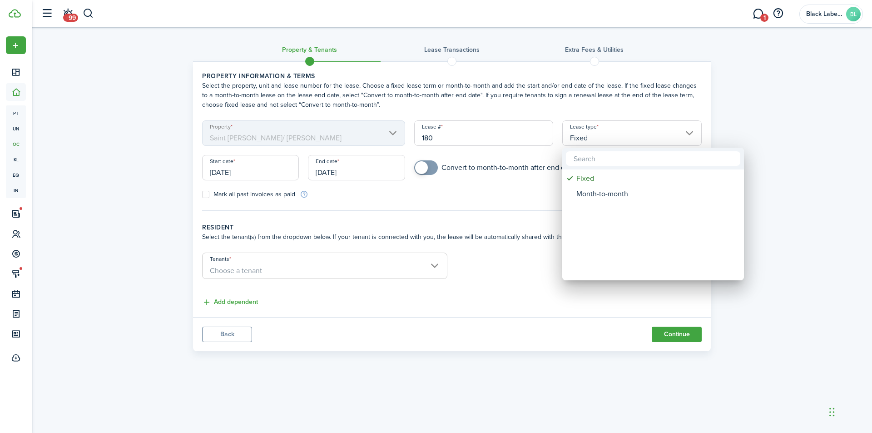
click at [687, 132] on div at bounding box center [435, 216] width 1017 height 578
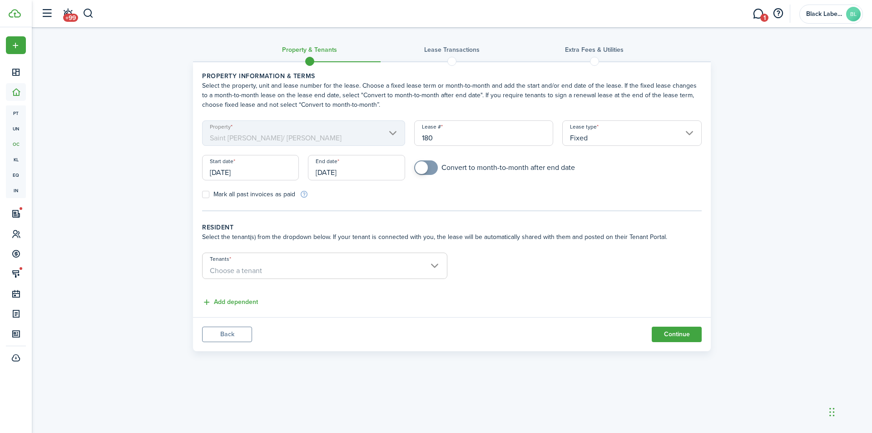
click at [435, 261] on input "Tenants" at bounding box center [325, 258] width 244 height 11
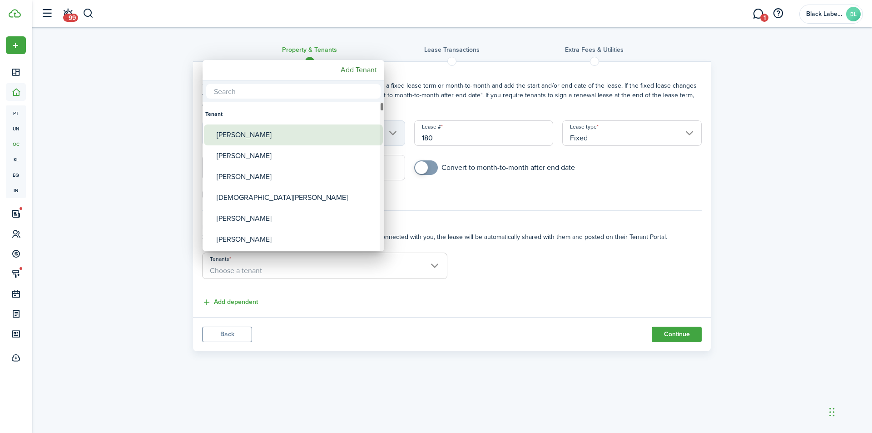
click at [270, 137] on div "[PERSON_NAME]" at bounding box center [297, 134] width 161 height 21
type input "[PERSON_NAME]"
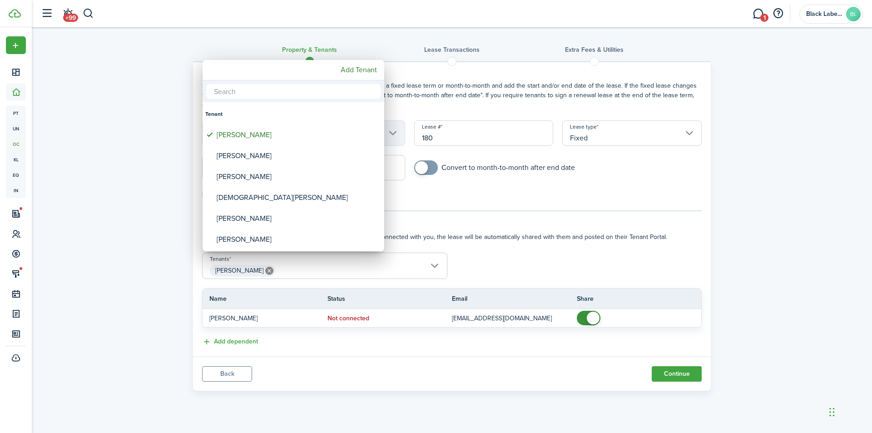
click at [613, 252] on div at bounding box center [435, 216] width 1017 height 578
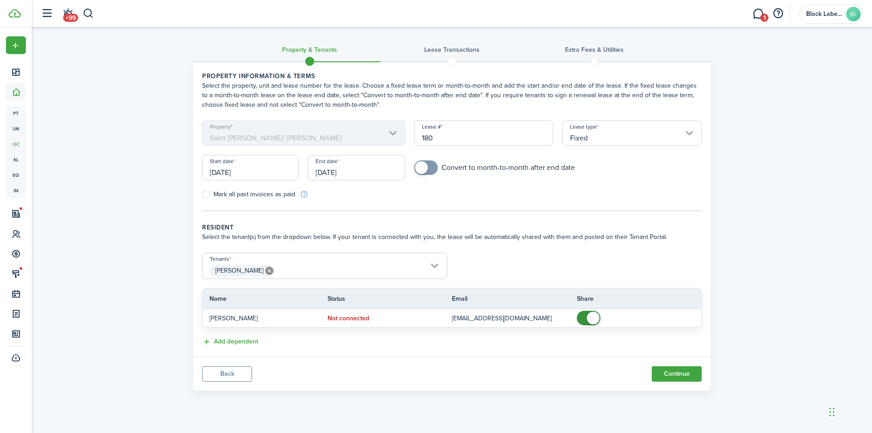
click at [217, 171] on input "[DATE]" at bounding box center [250, 167] width 97 height 25
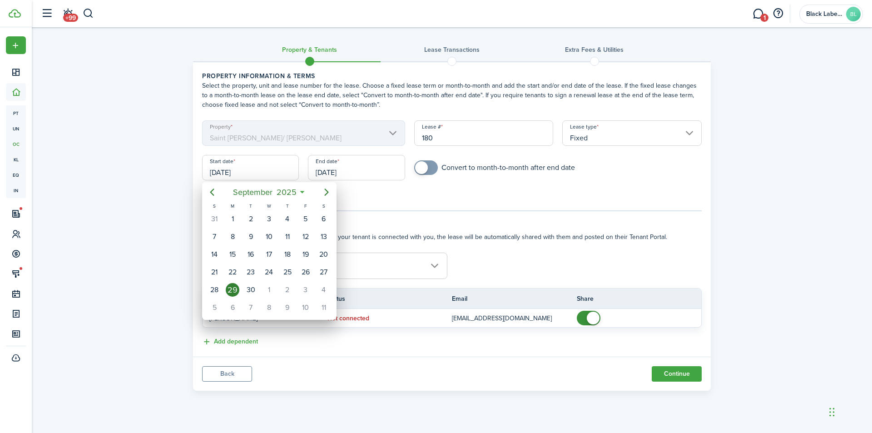
click at [217, 171] on div at bounding box center [435, 216] width 1017 height 578
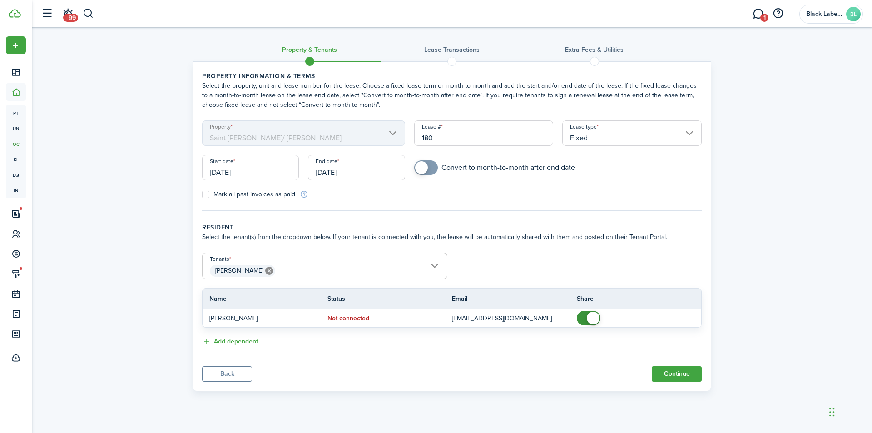
click at [217, 171] on input "[DATE]" at bounding box center [250, 167] width 97 height 25
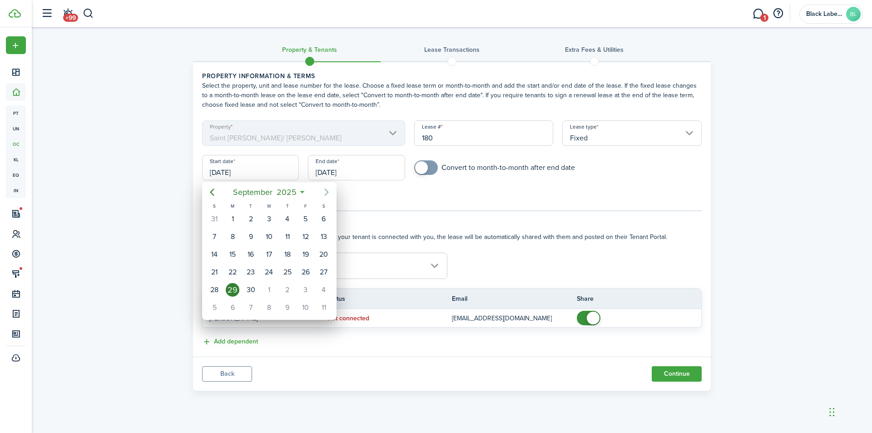
click at [326, 190] on icon "Next page" at bounding box center [326, 191] width 4 height 7
click at [325, 218] on div "1" at bounding box center [324, 219] width 14 height 14
type input "[DATE]"
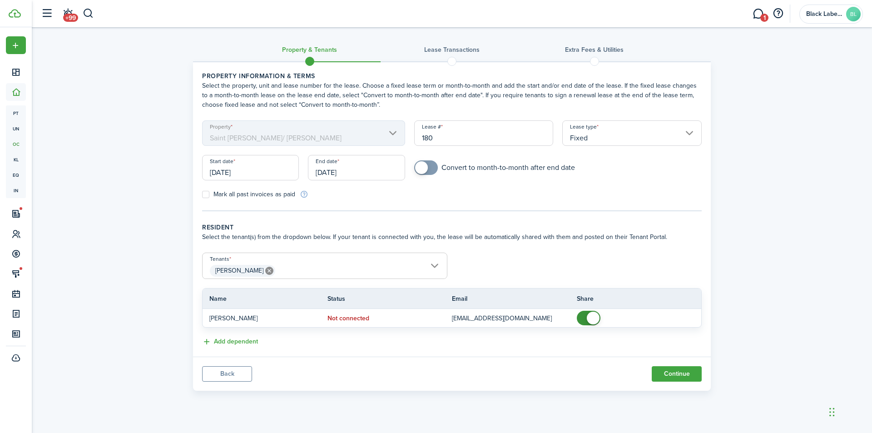
click at [339, 174] on input "[DATE]" at bounding box center [356, 167] width 97 height 25
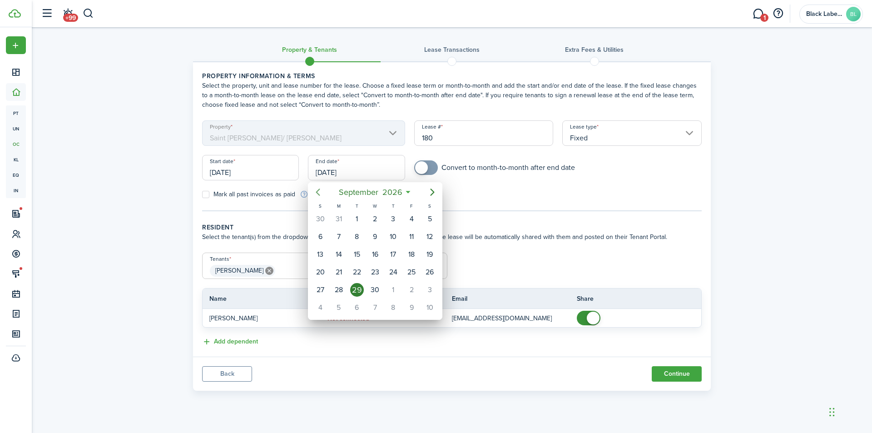
click at [321, 193] on icon "Previous page" at bounding box center [317, 192] width 11 height 11
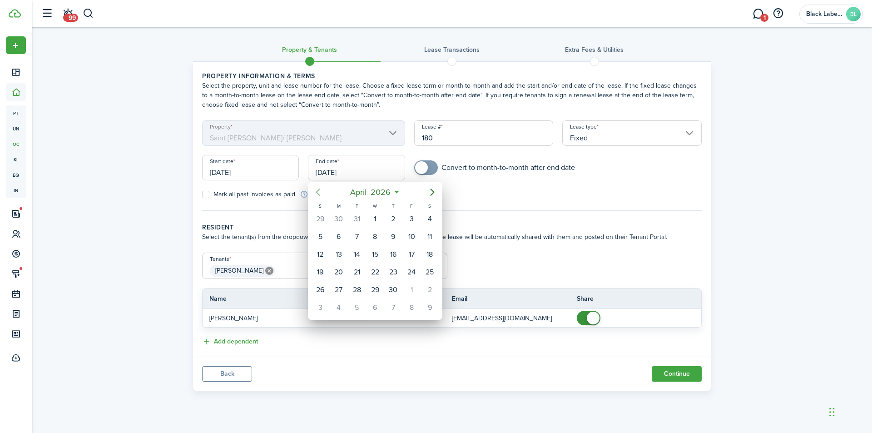
click at [321, 193] on icon "Previous page" at bounding box center [317, 192] width 11 height 11
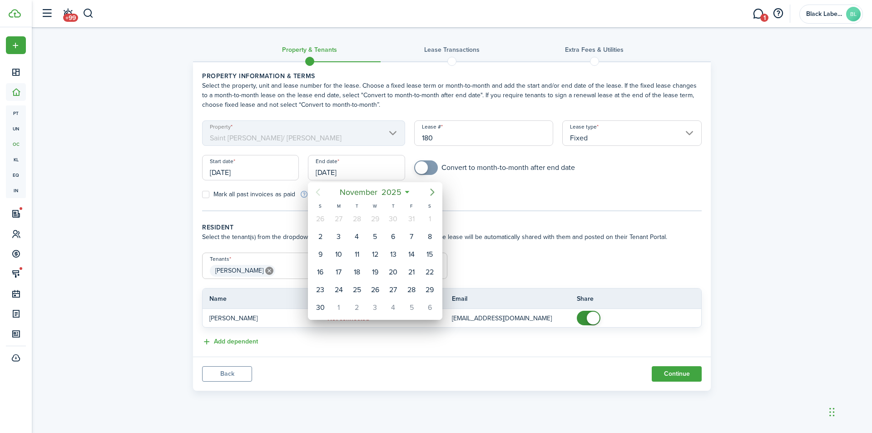
click at [434, 190] on icon "Next page" at bounding box center [432, 192] width 11 height 11
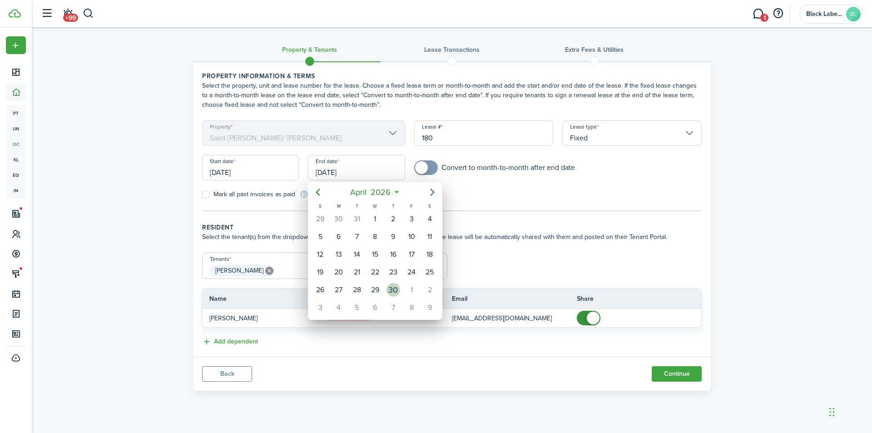
click at [396, 287] on div "30" at bounding box center [393, 290] width 14 height 14
type input "[DATE]"
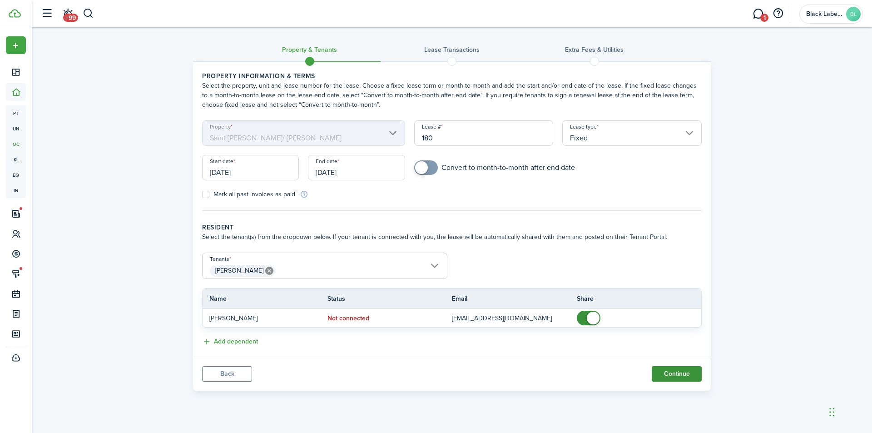
click at [684, 375] on button "Continue" at bounding box center [677, 373] width 50 height 15
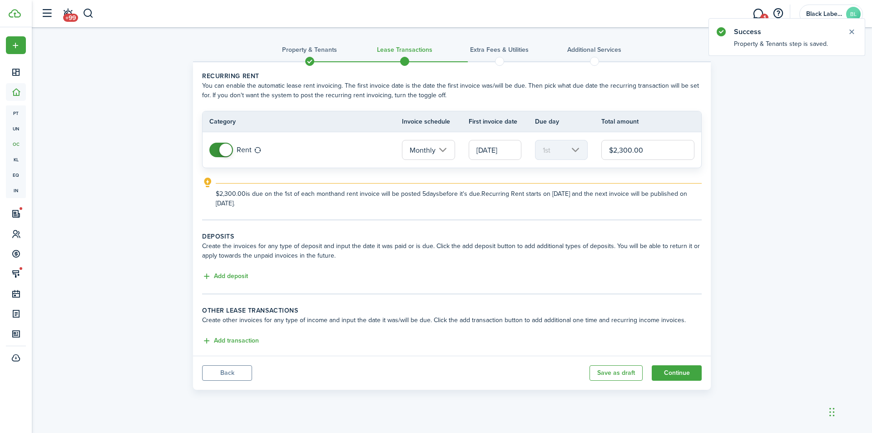
click at [623, 149] on input "$2,300.00" at bounding box center [647, 150] width 93 height 20
type input "$2,100.00"
click at [236, 274] on button "Add deposit" at bounding box center [225, 276] width 46 height 10
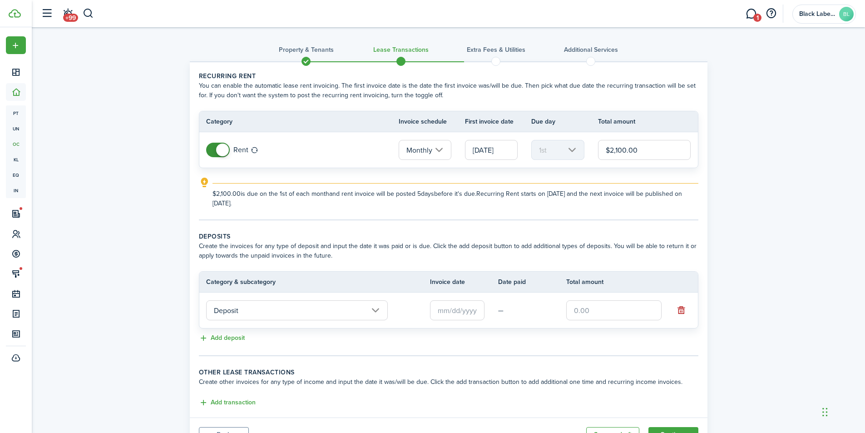
click at [458, 312] on input "text" at bounding box center [457, 310] width 54 height 20
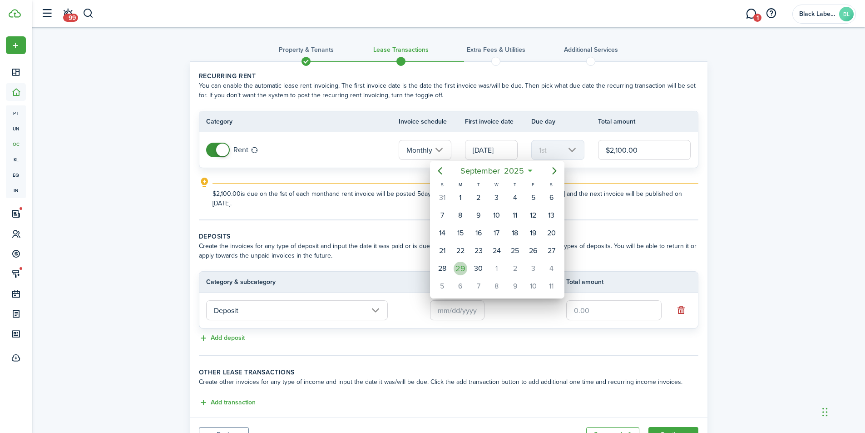
click at [460, 269] on div "29" at bounding box center [461, 269] width 14 height 14
type input "[DATE]"
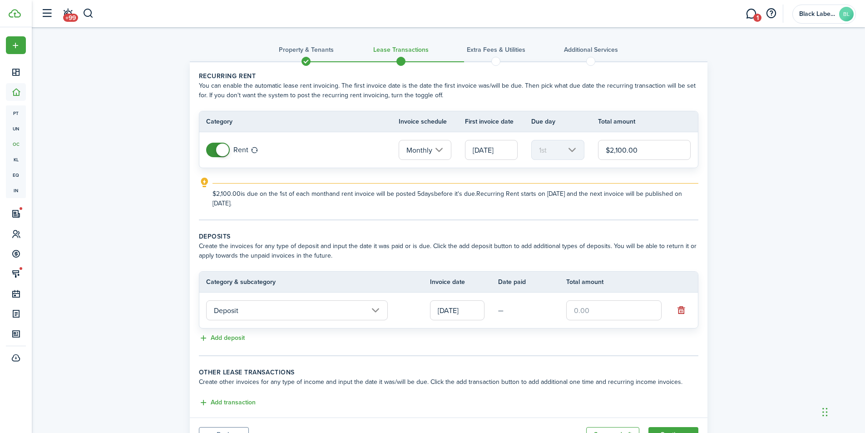
click at [577, 311] on input "text" at bounding box center [613, 310] width 95 height 20
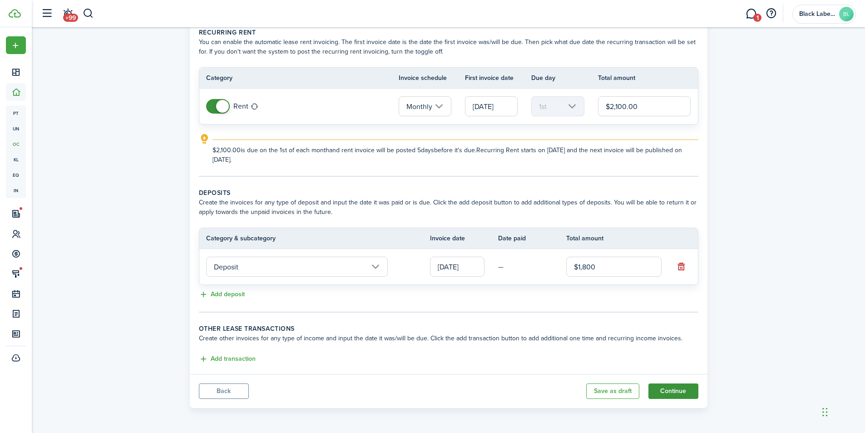
type input "$1,800.00"
click at [683, 390] on button "Continue" at bounding box center [673, 390] width 50 height 15
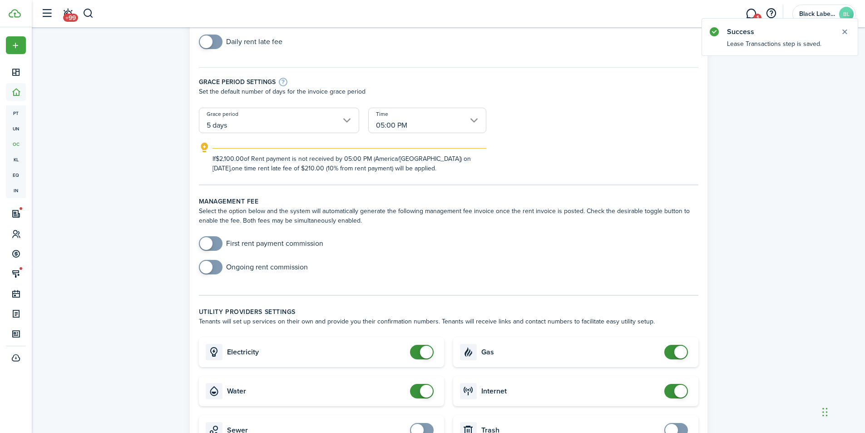
scroll to position [136, 0]
click at [209, 242] on span at bounding box center [206, 242] width 13 height 13
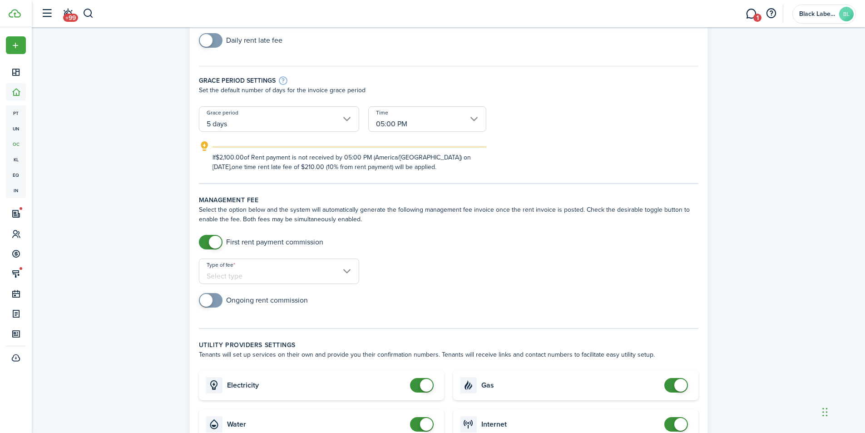
checkbox input "false"
click at [215, 238] on span at bounding box center [215, 242] width 13 height 13
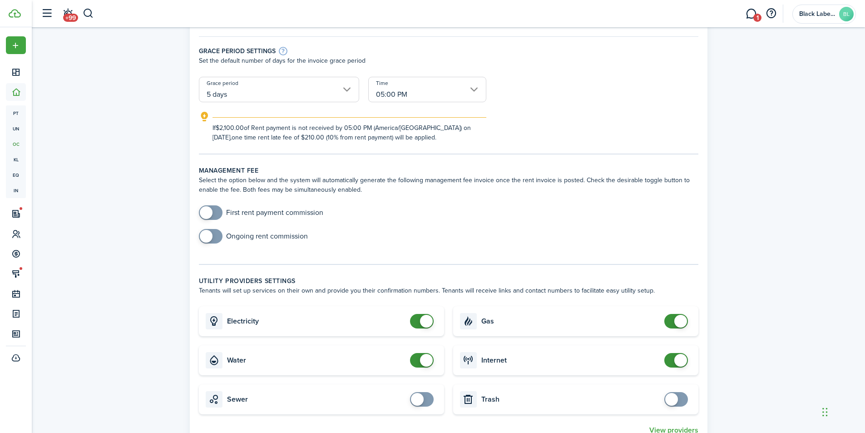
scroll to position [227, 0]
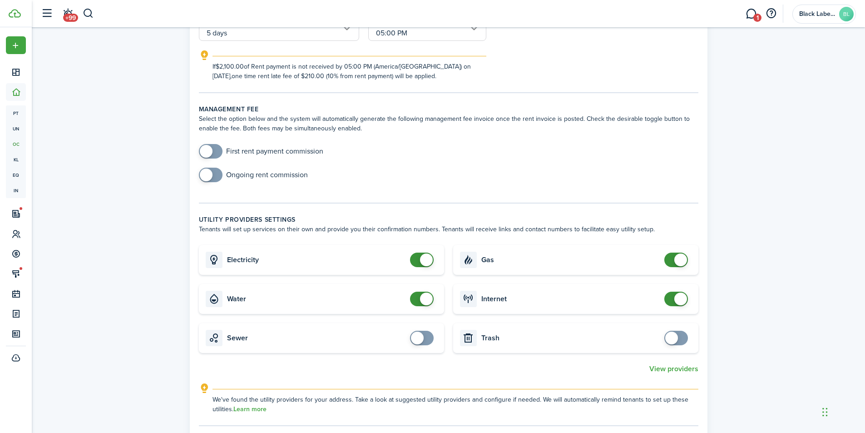
checkbox input "true"
click at [211, 179] on span at bounding box center [210, 175] width 9 height 15
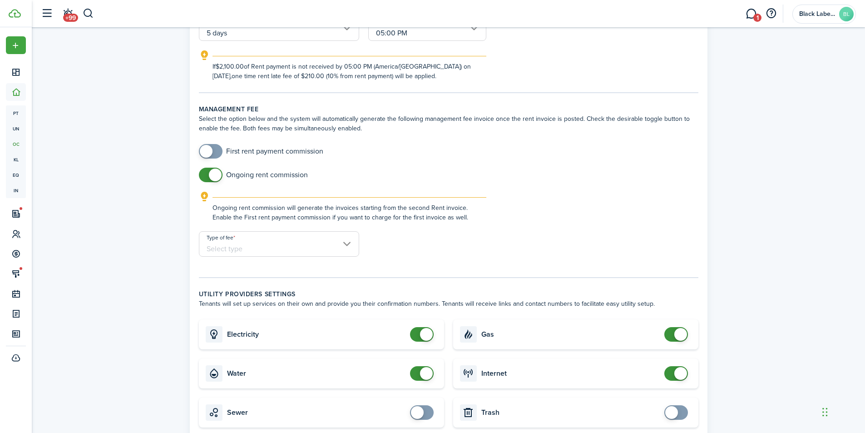
click at [350, 243] on input "Type of fee" at bounding box center [279, 243] width 160 height 25
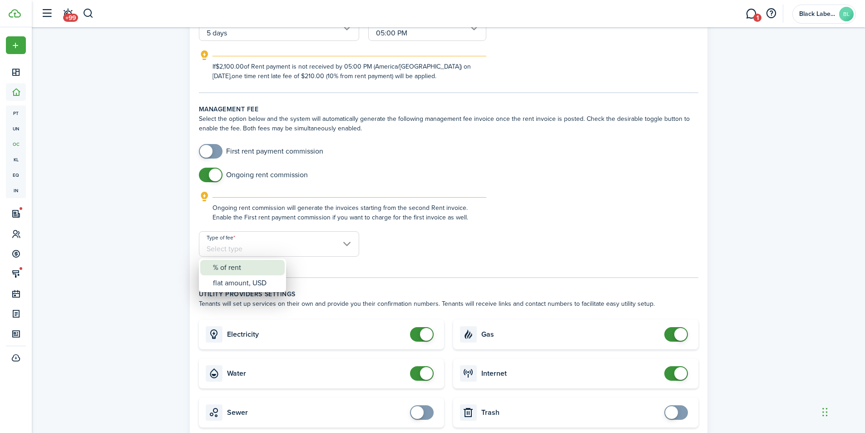
click at [251, 267] on div "% of rent" at bounding box center [246, 267] width 66 height 15
type input "% of rent"
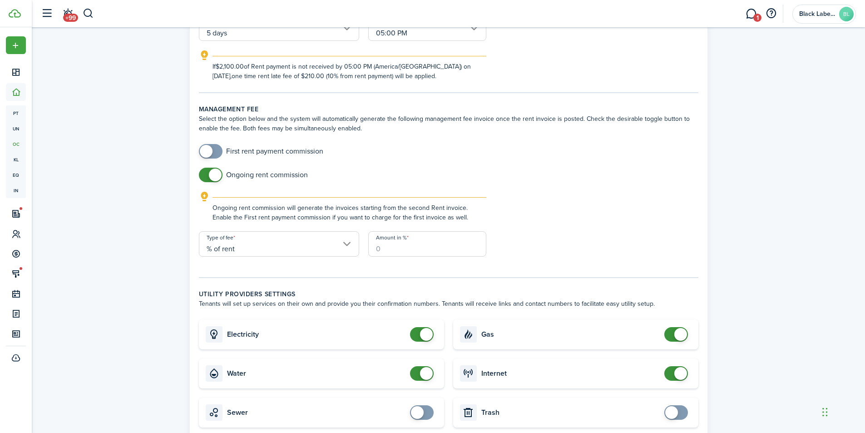
click at [380, 245] on input "Amount in %" at bounding box center [427, 243] width 118 height 25
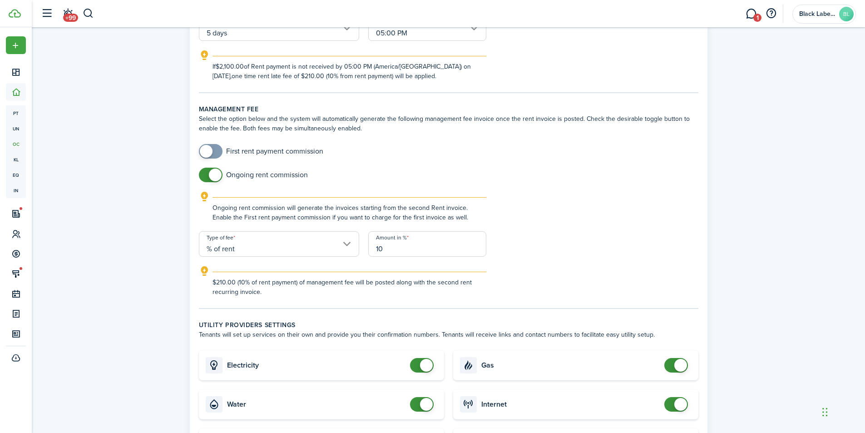
type input "10"
click at [561, 225] on div "Ongoing rent commission will generate the invoices starting from the second Ren…" at bounding box center [449, 211] width 518 height 40
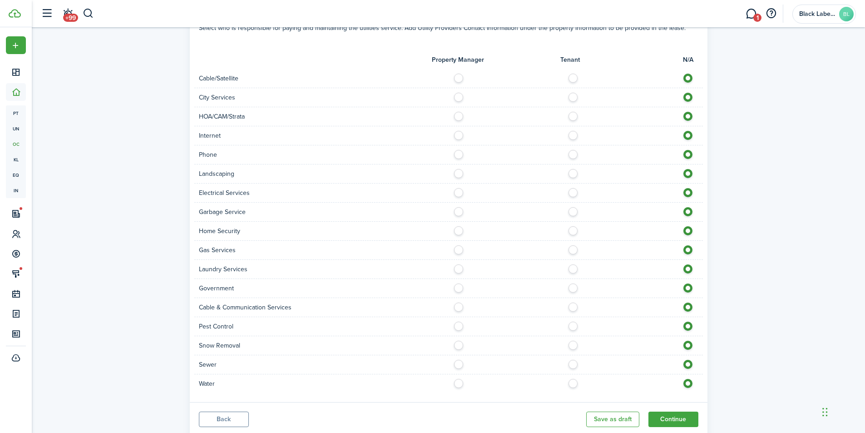
scroll to position [784, 0]
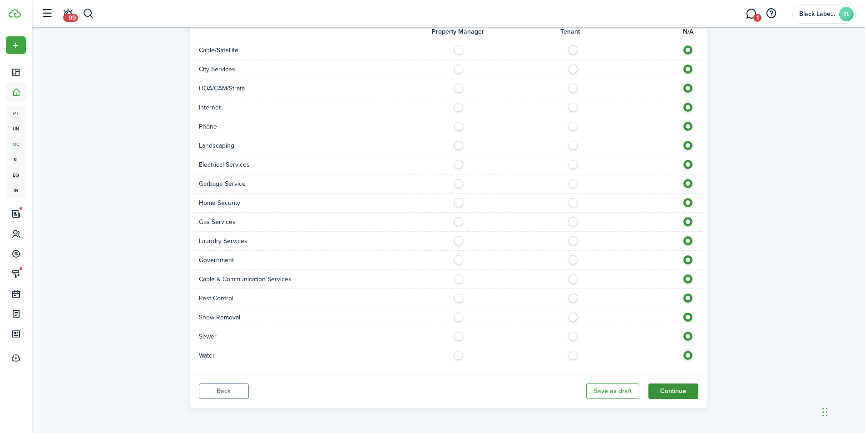
click at [667, 391] on button "Continue" at bounding box center [673, 390] width 50 height 15
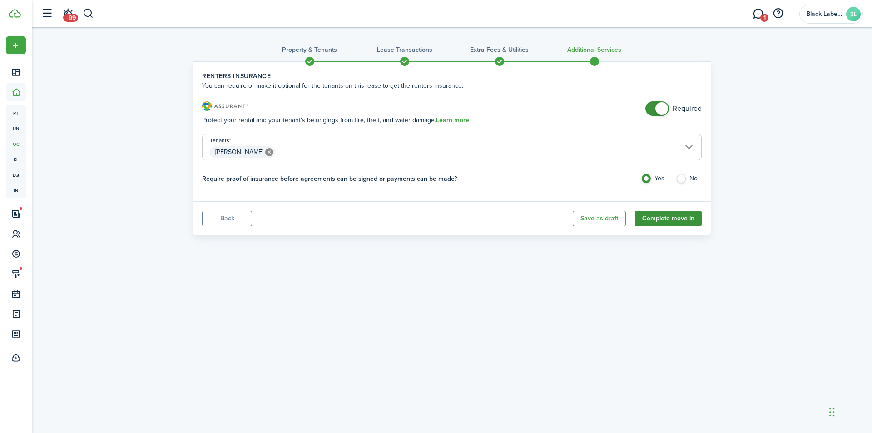
click at [683, 219] on button "Complete move in" at bounding box center [668, 218] width 67 height 15
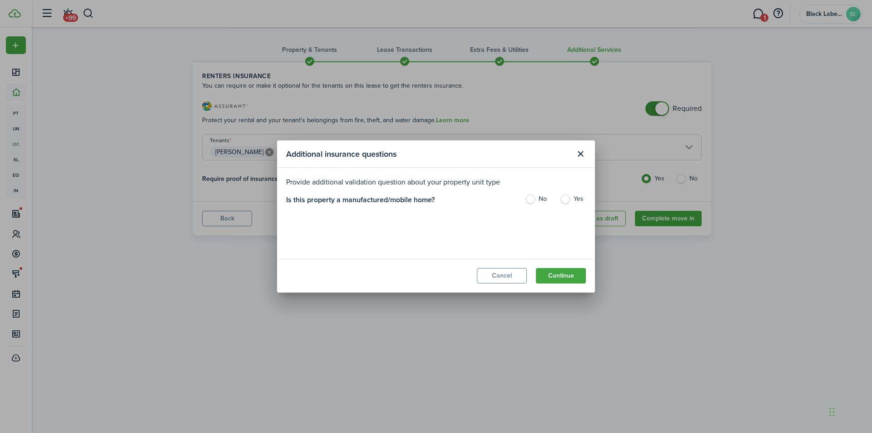
click at [530, 198] on label "No" at bounding box center [538, 201] width 26 height 14
radio input "true"
click at [560, 279] on button "Continue" at bounding box center [561, 275] width 50 height 15
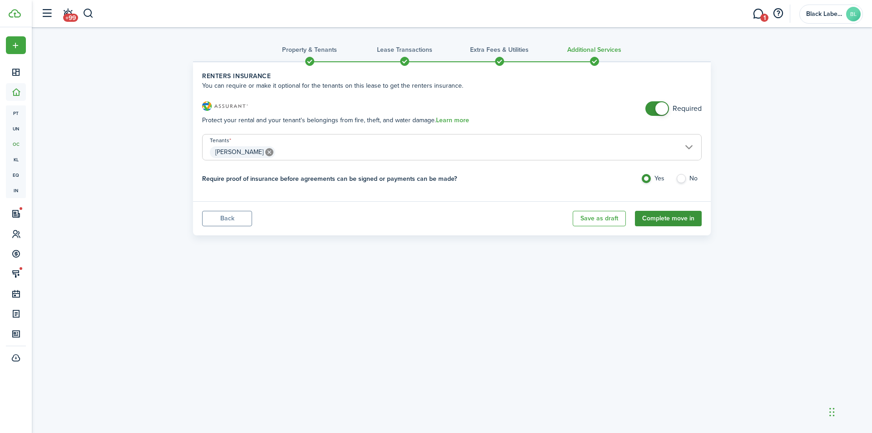
click at [679, 218] on button "Complete move in" at bounding box center [668, 218] width 67 height 15
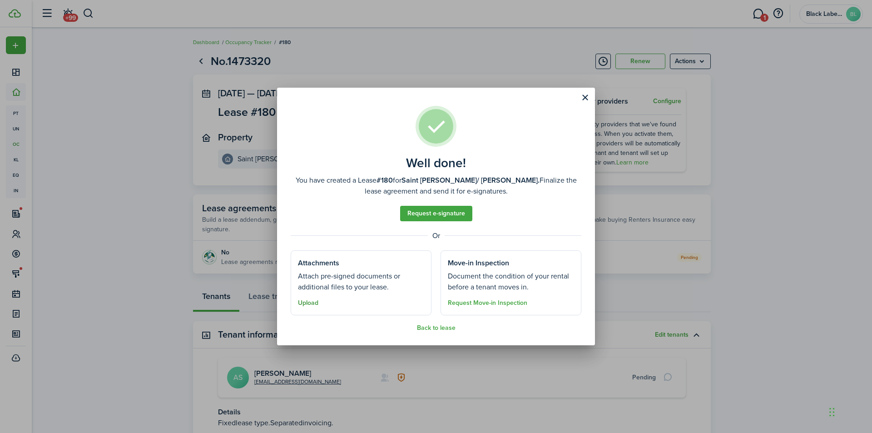
click at [307, 300] on button "Upload" at bounding box center [308, 302] width 20 height 7
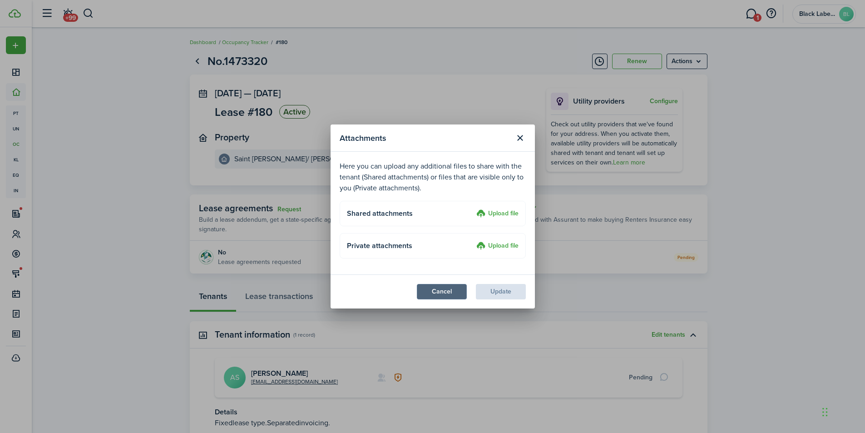
click at [422, 291] on button "Cancel" at bounding box center [442, 291] width 50 height 15
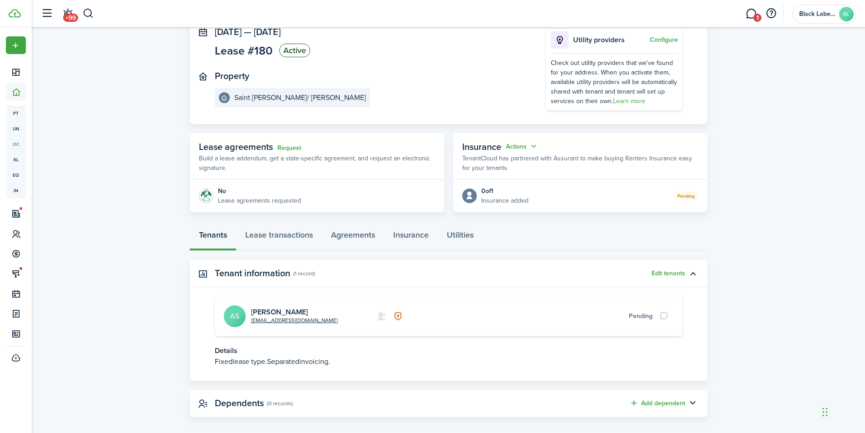
scroll to position [70, 0]
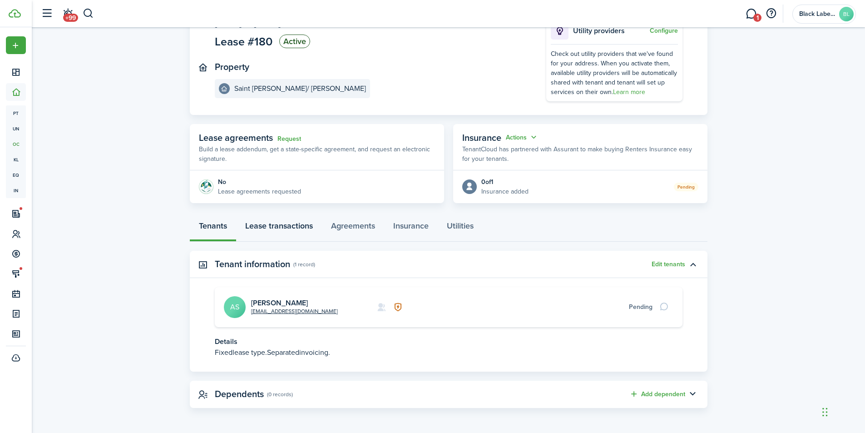
click at [272, 222] on link "Lease transactions" at bounding box center [279, 227] width 86 height 27
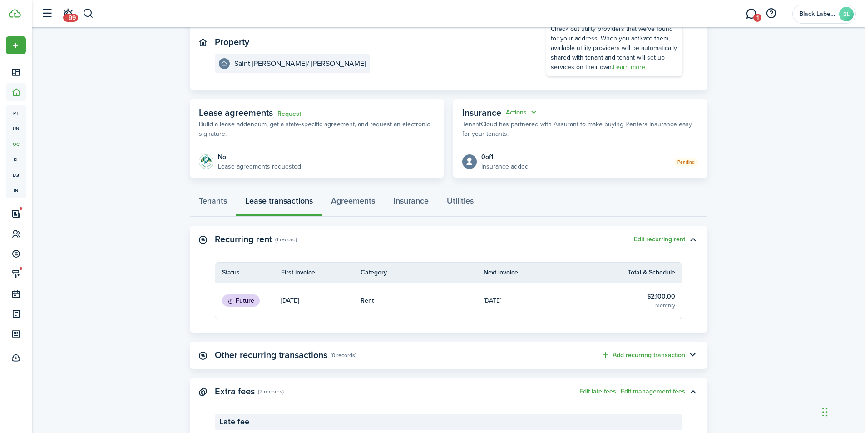
scroll to position [50, 0]
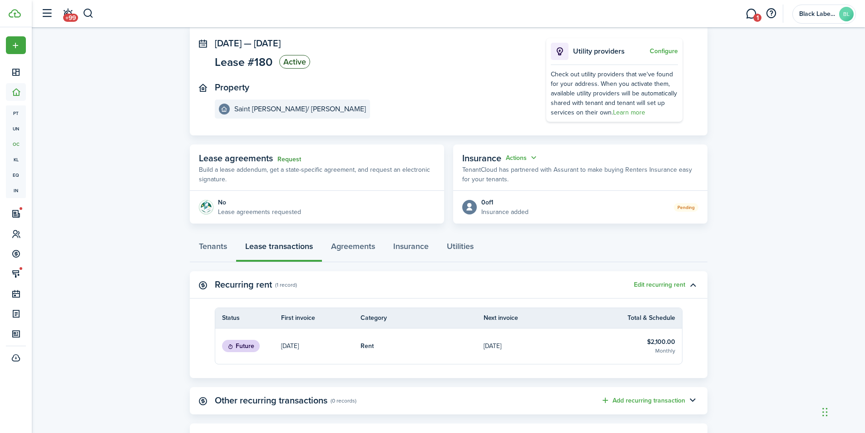
click at [287, 161] on link "Request" at bounding box center [289, 159] width 24 height 7
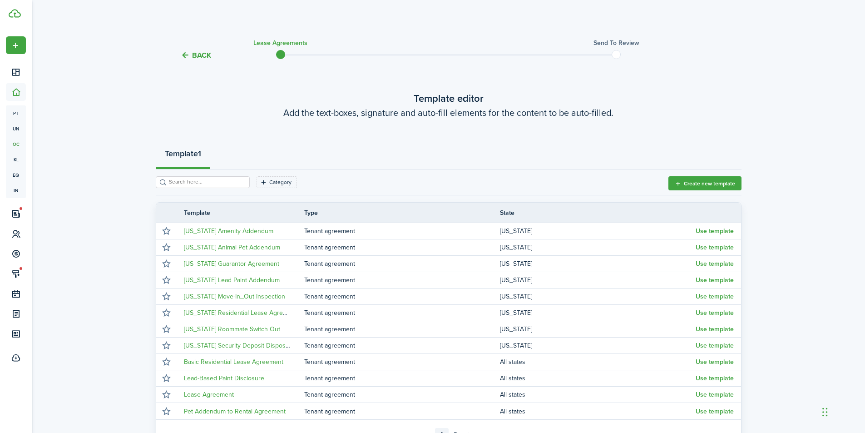
click at [196, 53] on button "Back" at bounding box center [196, 55] width 30 height 10
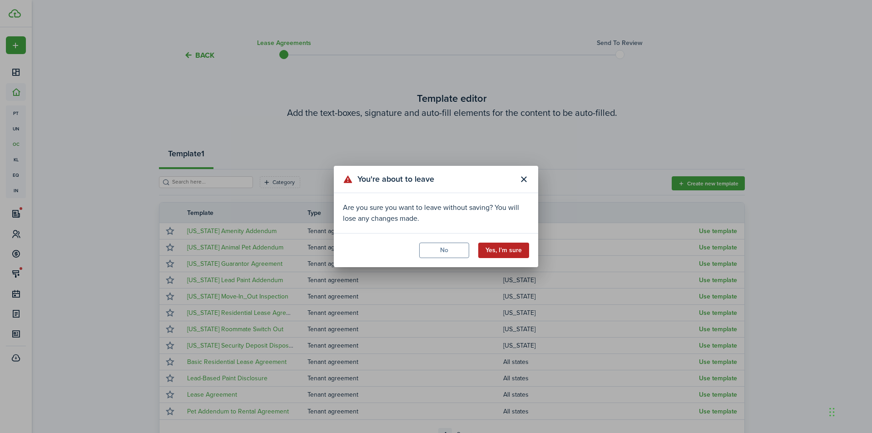
click at [496, 254] on button "Yes, I'm sure" at bounding box center [503, 249] width 51 height 15
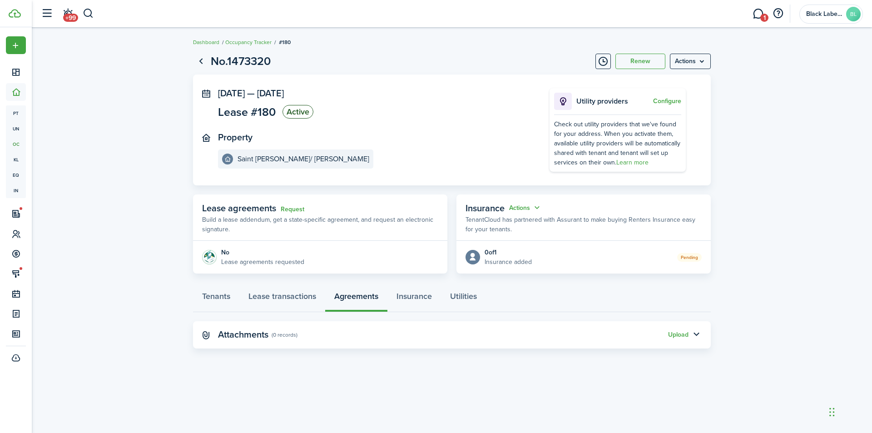
click at [295, 110] on status "Active" at bounding box center [297, 112] width 31 height 14
click at [239, 109] on span "Lease #180" at bounding box center [247, 111] width 58 height 11
click at [703, 62] on menu-btn "Actions" at bounding box center [690, 61] width 41 height 15
click at [738, 68] on lease-view "No.1473320 Renew Actions [DATE] — [DATE] Lease #180 Active Property [GEOGRAPHIC…" at bounding box center [452, 200] width 840 height 305
click at [203, 63] on link "Go back" at bounding box center [200, 61] width 15 height 15
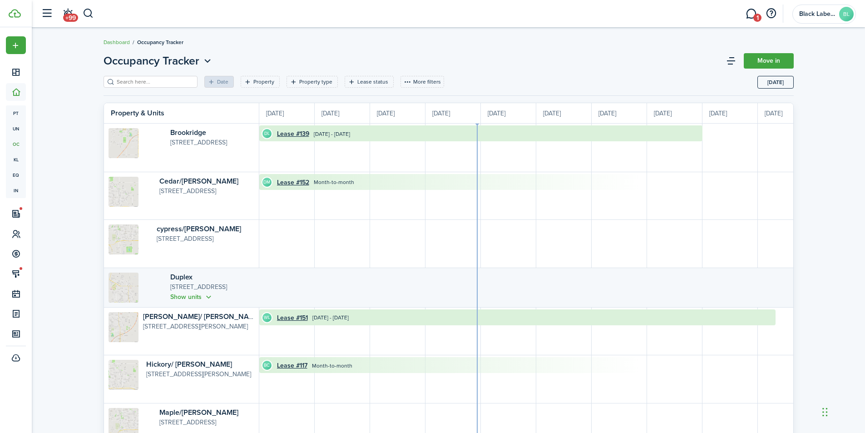
scroll to position [0, 166]
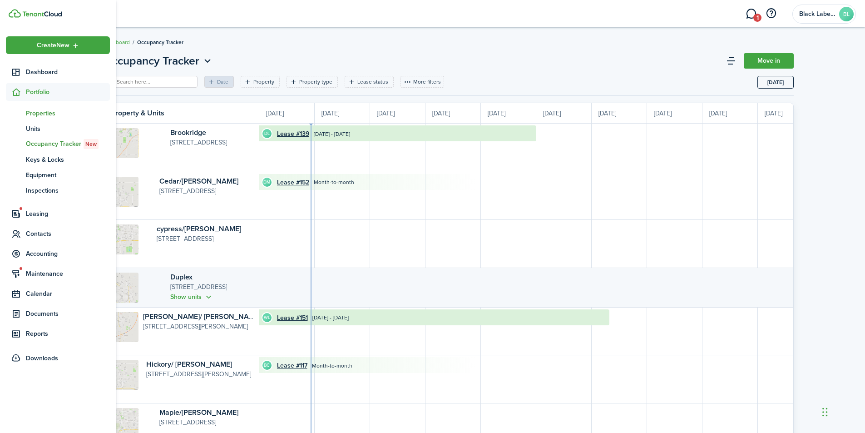
click at [38, 113] on span "Properties" at bounding box center [68, 114] width 84 height 10
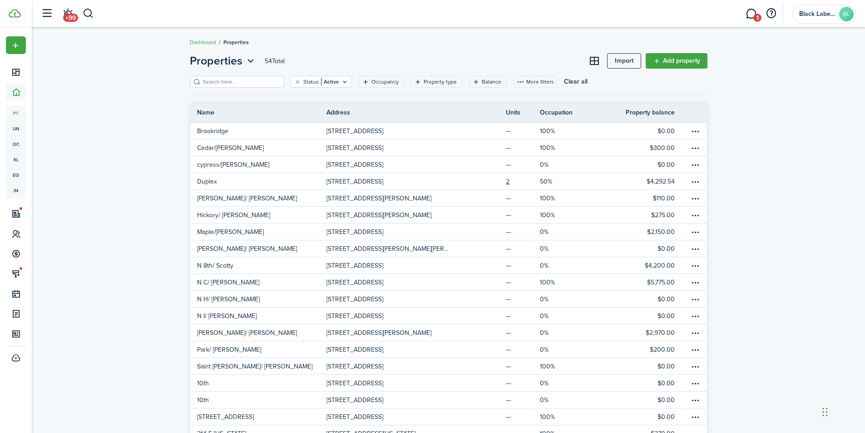
click at [212, 81] on input "search" at bounding box center [241, 82] width 80 height 9
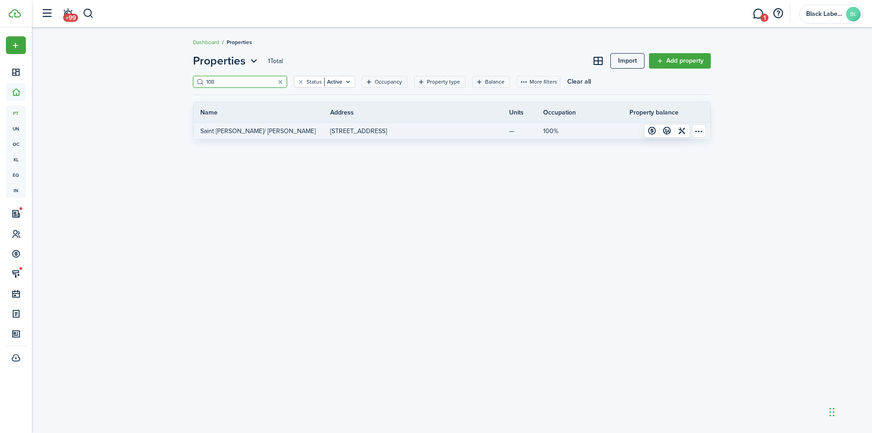
type input "108"
click at [365, 127] on p "[STREET_ADDRESS]" at bounding box center [358, 131] width 57 height 10
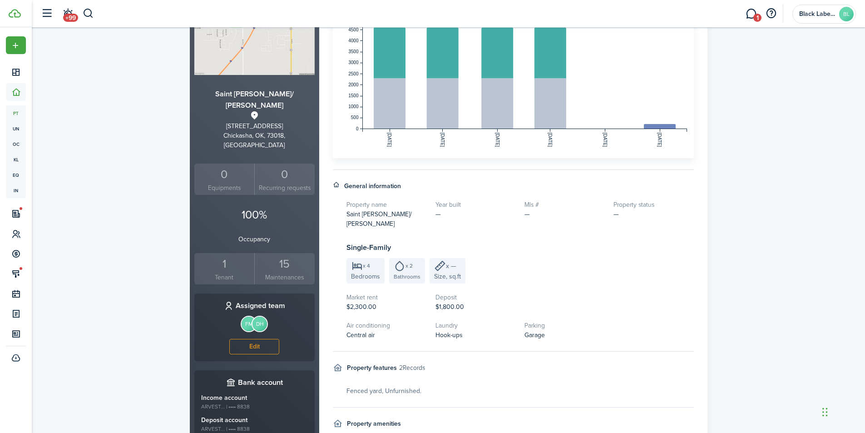
scroll to position [136, 0]
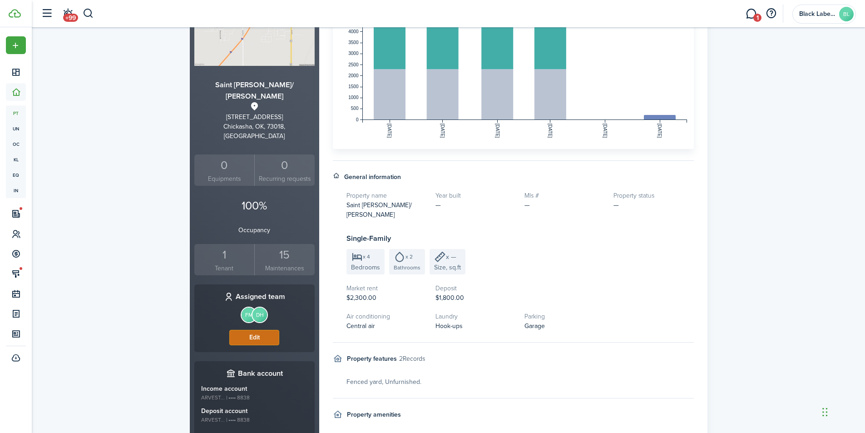
click at [257, 330] on button "Edit" at bounding box center [254, 337] width 50 height 15
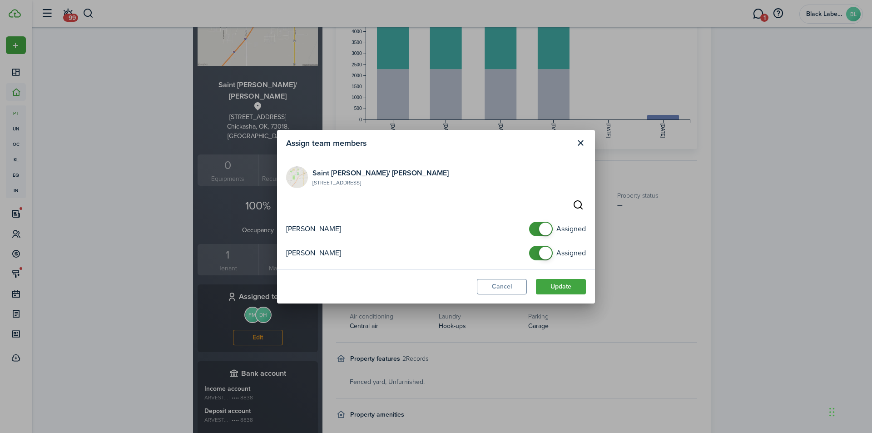
checkbox input "false"
click at [551, 227] on span at bounding box center [545, 229] width 13 height 13
checkbox input "false"
click at [546, 247] on span at bounding box center [545, 253] width 13 height 13
click at [564, 281] on button "Update" at bounding box center [561, 286] width 50 height 15
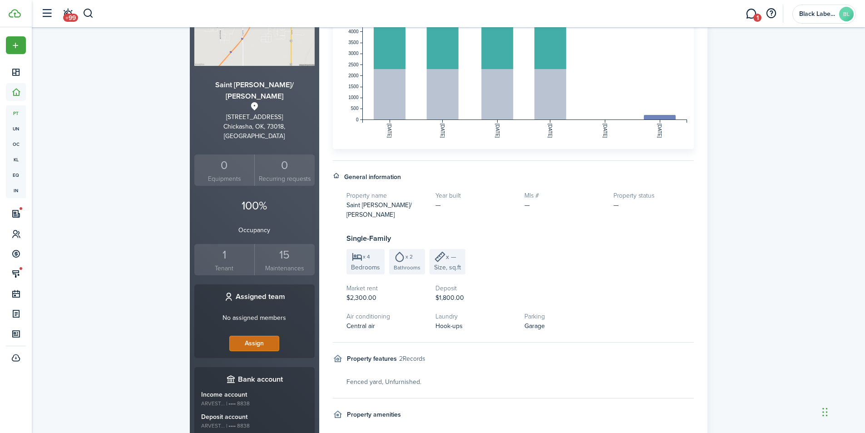
click at [262, 336] on button "Assign" at bounding box center [254, 343] width 50 height 15
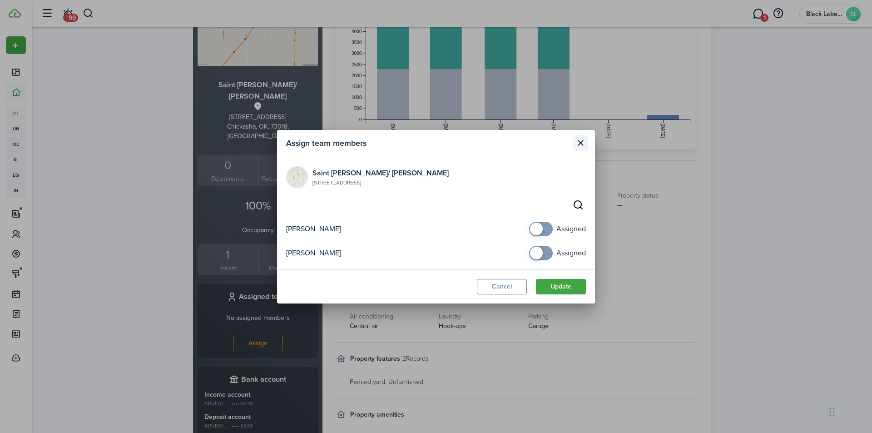
click at [580, 141] on button "Close modal" at bounding box center [580, 142] width 15 height 15
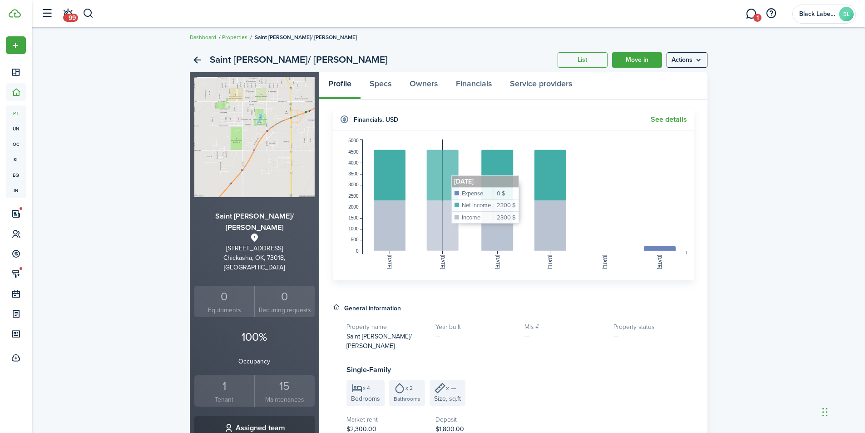
scroll to position [0, 0]
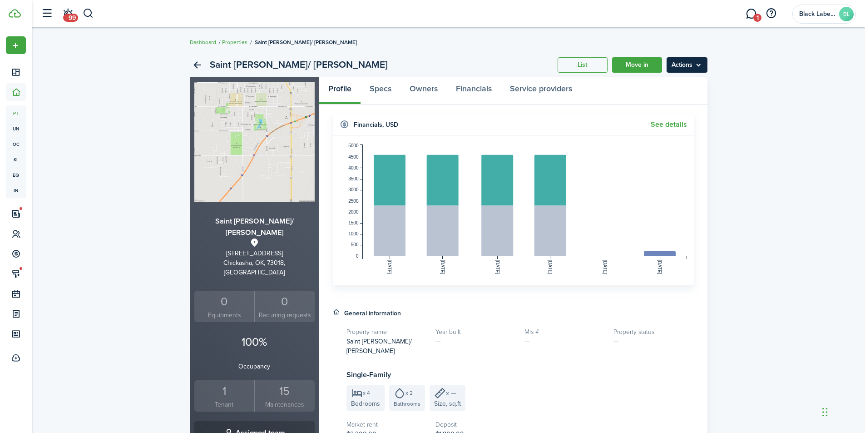
click at [703, 68] on menu-btn "Actions" at bounding box center [687, 64] width 41 height 15
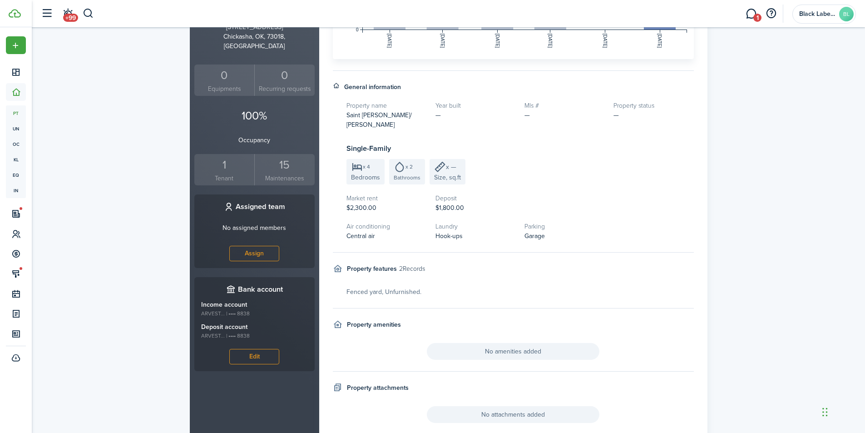
scroll to position [254, 0]
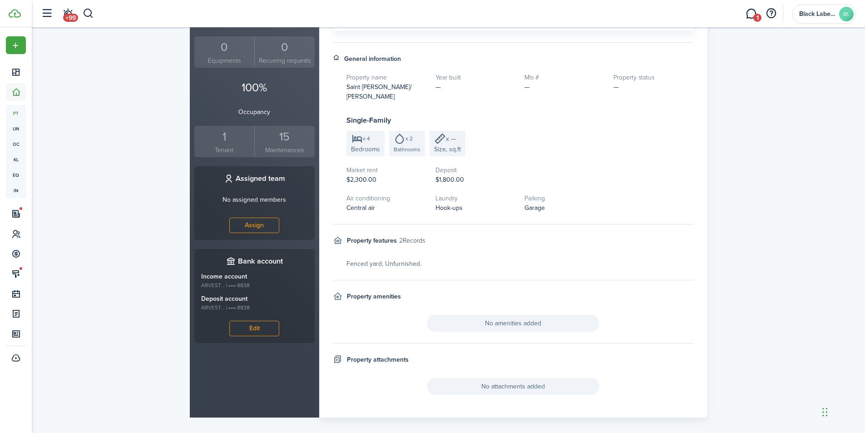
click at [341, 355] on icon at bounding box center [338, 360] width 10 height 10
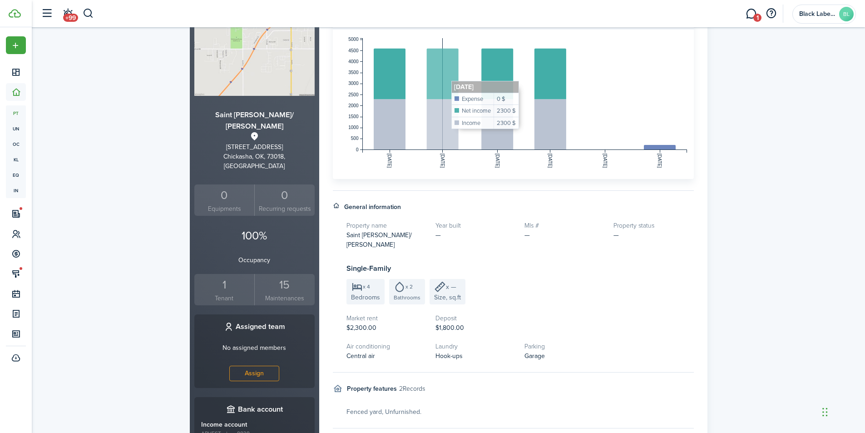
scroll to position [136, 0]
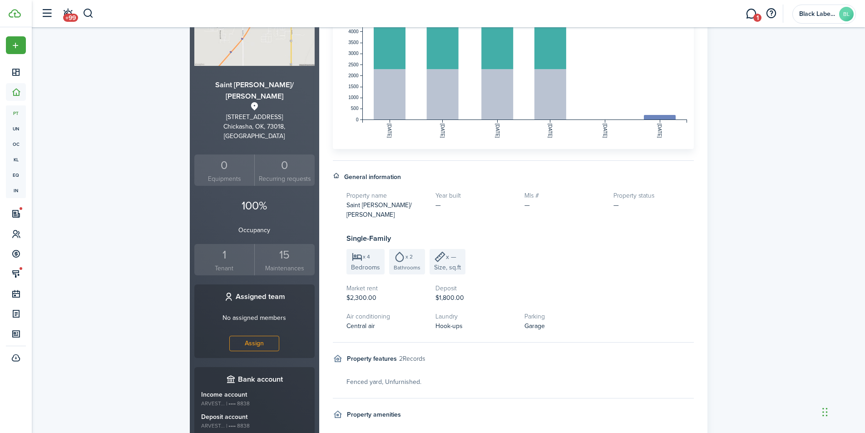
click at [228, 246] on div "1" at bounding box center [225, 254] width 56 height 17
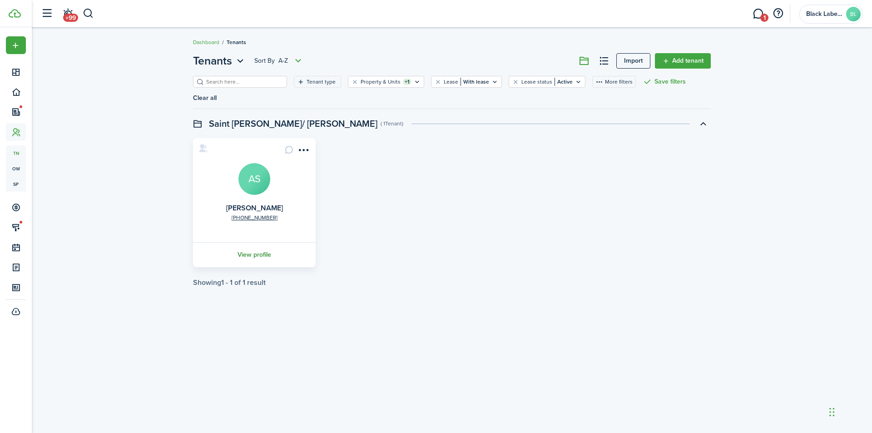
click at [260, 242] on link "View profile" at bounding box center [254, 254] width 125 height 25
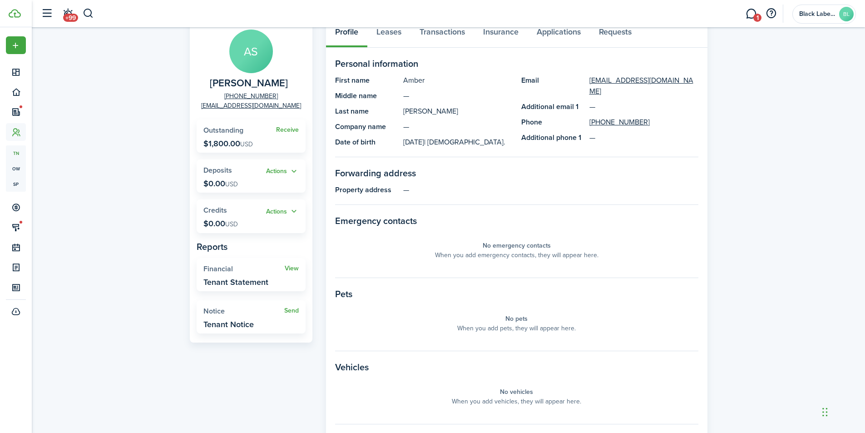
scroll to position [45, 0]
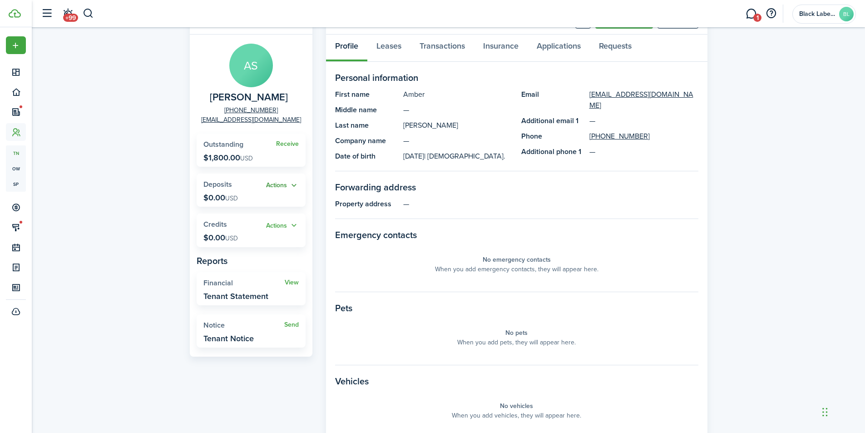
click at [293, 183] on button "Actions" at bounding box center [282, 185] width 33 height 10
click at [305, 163] on widget-stats "Receive Outstanding $1,800.00 USD" at bounding box center [251, 150] width 109 height 33
click at [224, 155] on p "$1,800.00 USD" at bounding box center [227, 157] width 49 height 9
click at [439, 46] on link "Transactions" at bounding box center [443, 48] width 64 height 27
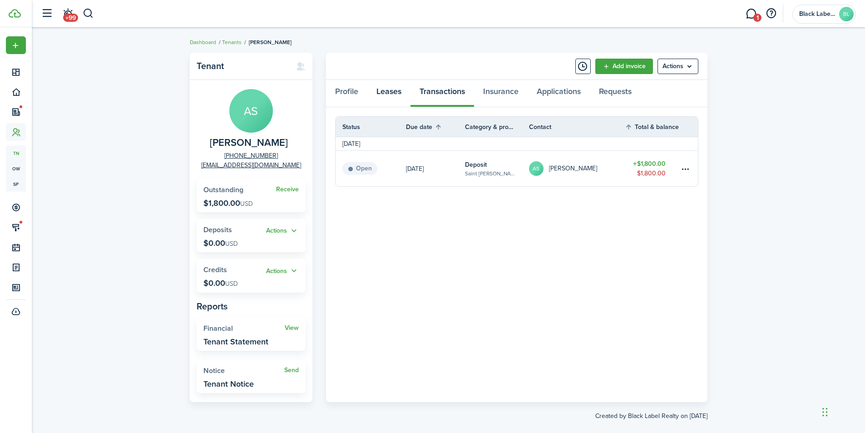
click at [386, 93] on link "Leases" at bounding box center [388, 93] width 43 height 27
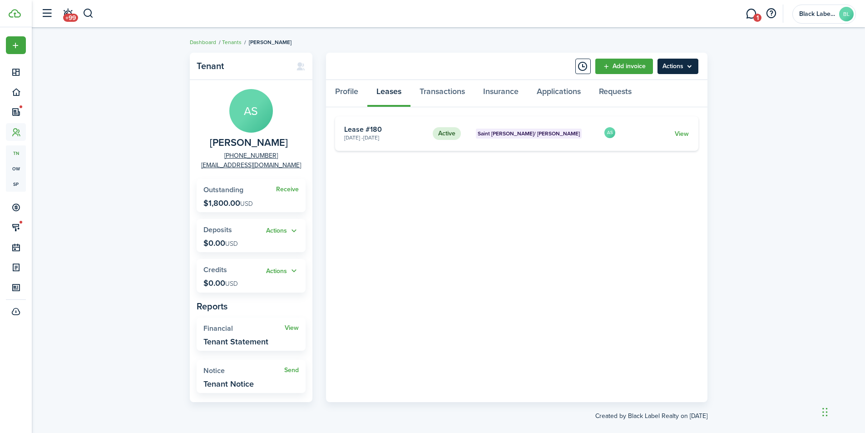
click at [689, 69] on menu-btn "Actions" at bounding box center [678, 66] width 41 height 15
click at [634, 85] on link "Edit" at bounding box center [658, 86] width 79 height 15
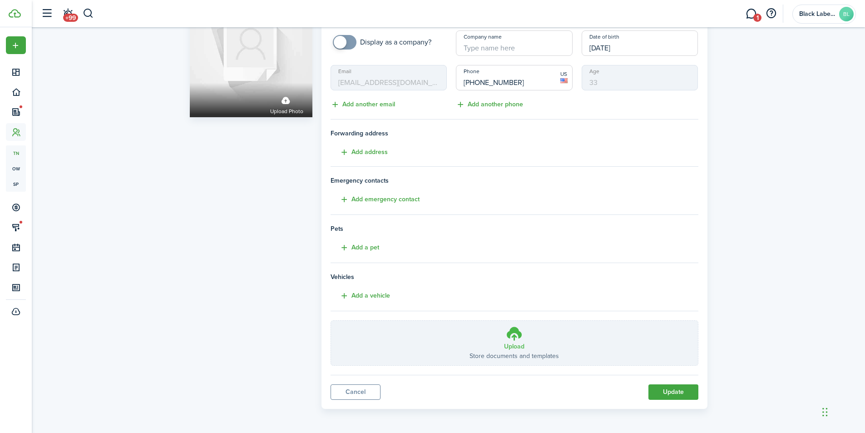
scroll to position [64, 0]
click at [515, 339] on icon at bounding box center [514, 332] width 17 height 16
click at [331, 320] on input "Upload Store documents and templates Choose file" at bounding box center [331, 320] width 0 height 0
click at [661, 390] on button "Update" at bounding box center [673, 390] width 50 height 15
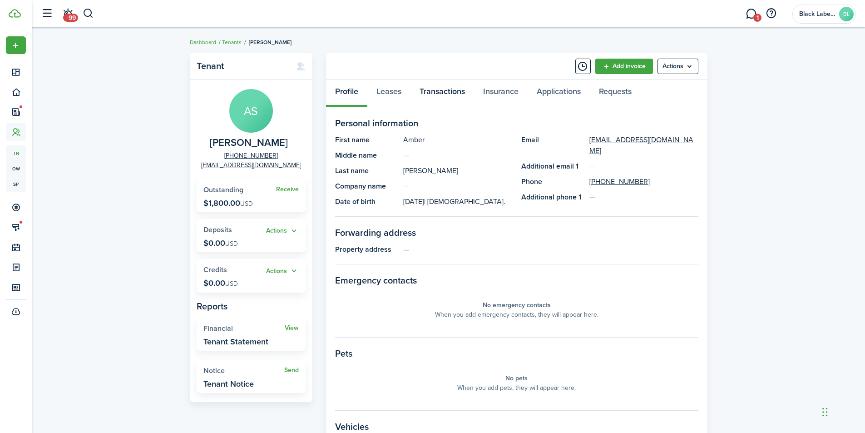
click at [440, 88] on link "Transactions" at bounding box center [443, 93] width 64 height 27
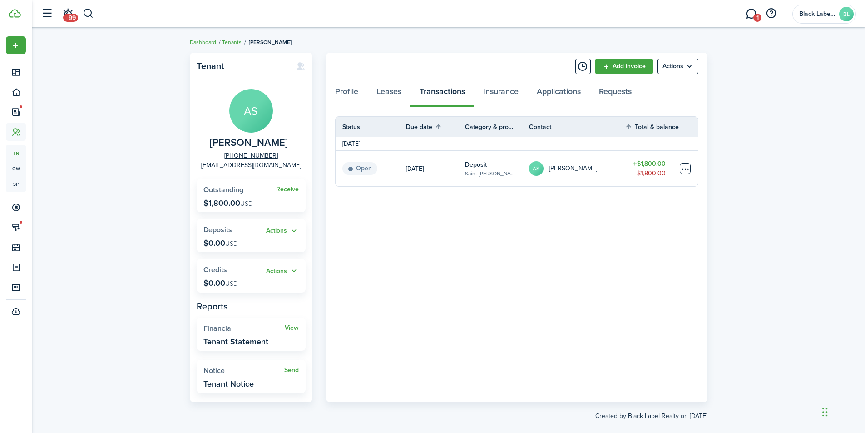
click at [681, 168] on table-menu-btn-icon at bounding box center [685, 168] width 11 height 11
click at [730, 176] on div "Tenant AS [PERSON_NAME] [PHONE_NUMBER] [EMAIL_ADDRESS][DOMAIN_NAME] Receive Out…" at bounding box center [448, 236] width 833 height 377
click at [557, 89] on link "Applications" at bounding box center [559, 93] width 62 height 27
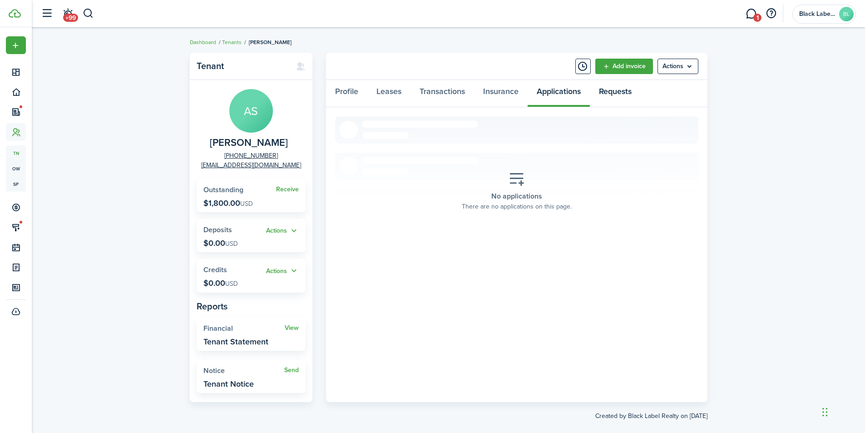
click at [609, 94] on link "Requests" at bounding box center [615, 93] width 51 height 27
click at [500, 90] on link "Insurance" at bounding box center [501, 93] width 54 height 27
click at [461, 96] on link "Transactions" at bounding box center [443, 93] width 64 height 27
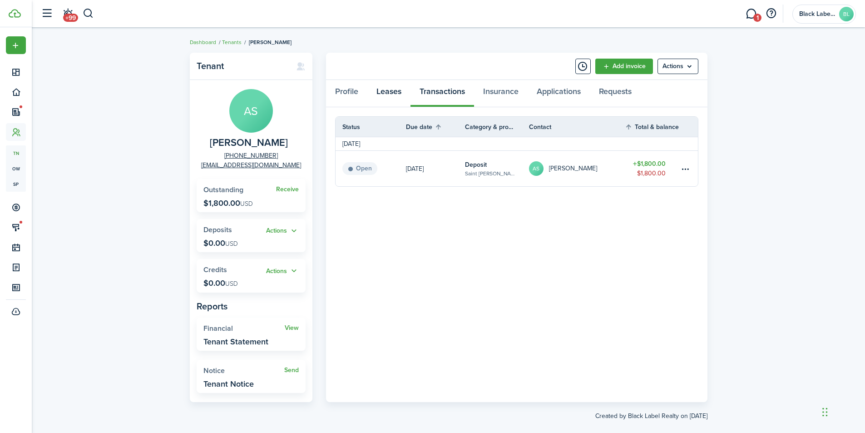
click at [390, 91] on link "Leases" at bounding box center [388, 93] width 43 height 27
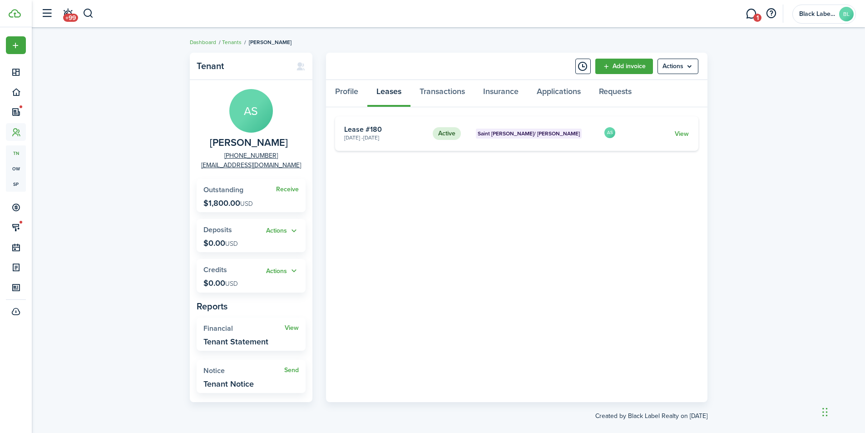
click at [375, 133] on card-title "Lease #180" at bounding box center [385, 129] width 82 height 8
click at [686, 130] on link "View" at bounding box center [682, 134] width 14 height 10
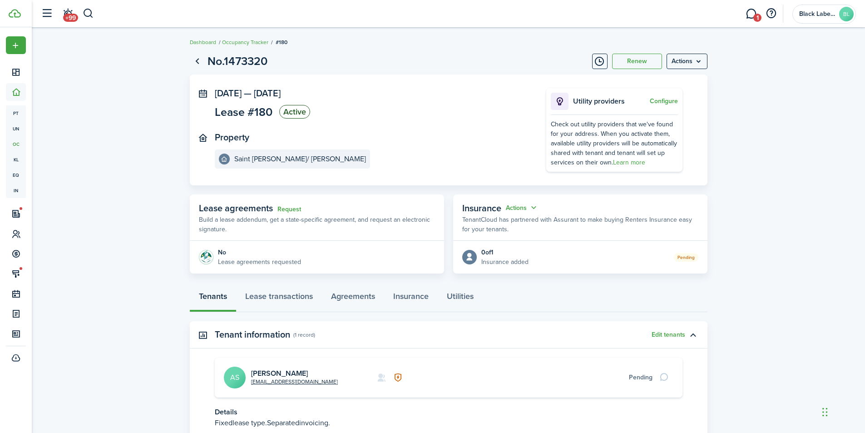
click at [301, 106] on status "Active" at bounding box center [294, 112] width 31 height 14
click at [270, 109] on span "Lease #180" at bounding box center [244, 111] width 58 height 11
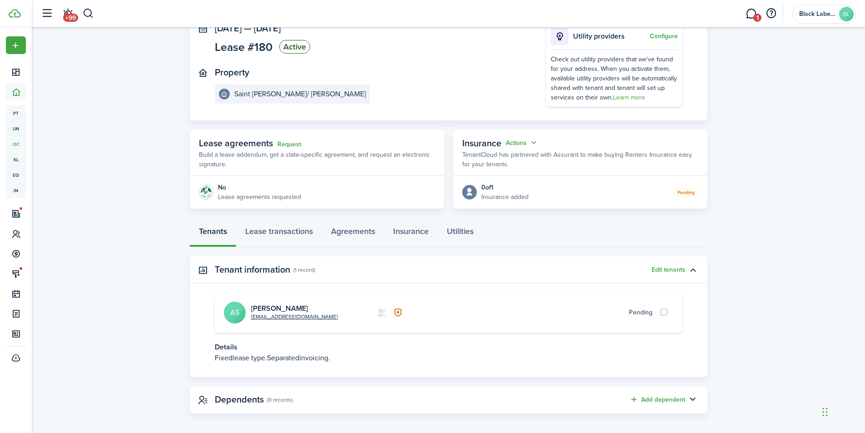
scroll to position [70, 0]
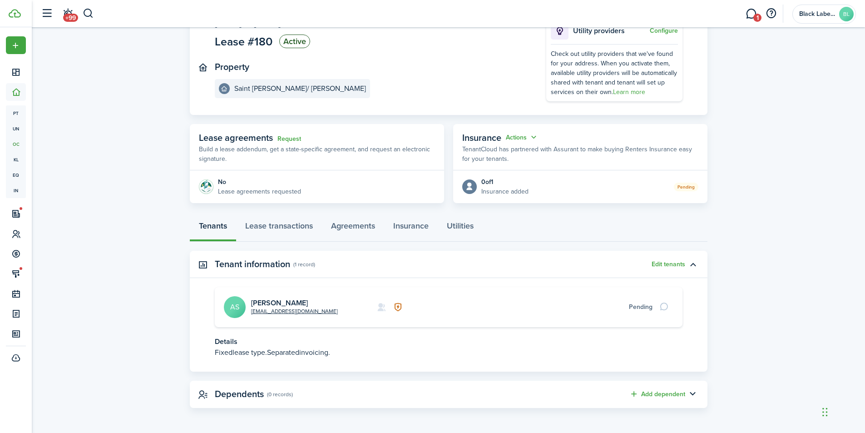
click at [291, 353] on p "Fixed lease type. Separated invoicing." at bounding box center [449, 352] width 468 height 11
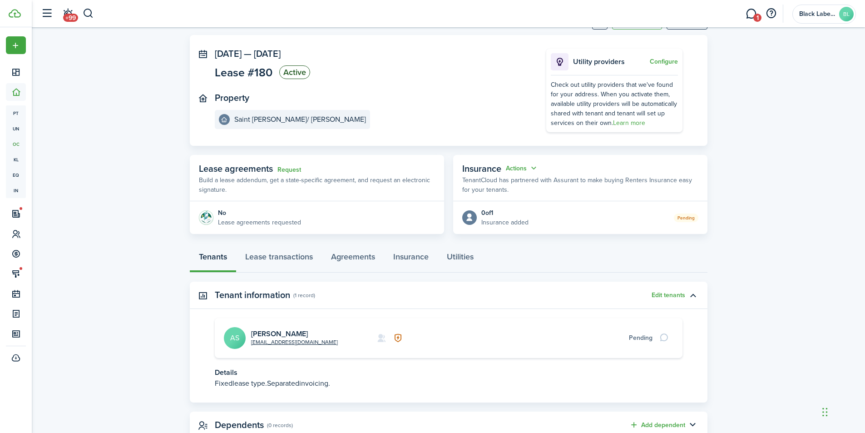
scroll to position [0, 0]
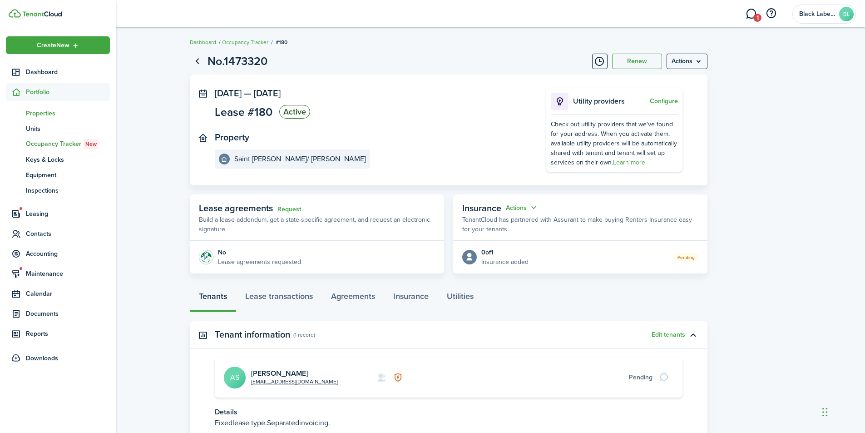
click at [48, 114] on span "Properties" at bounding box center [68, 114] width 84 height 10
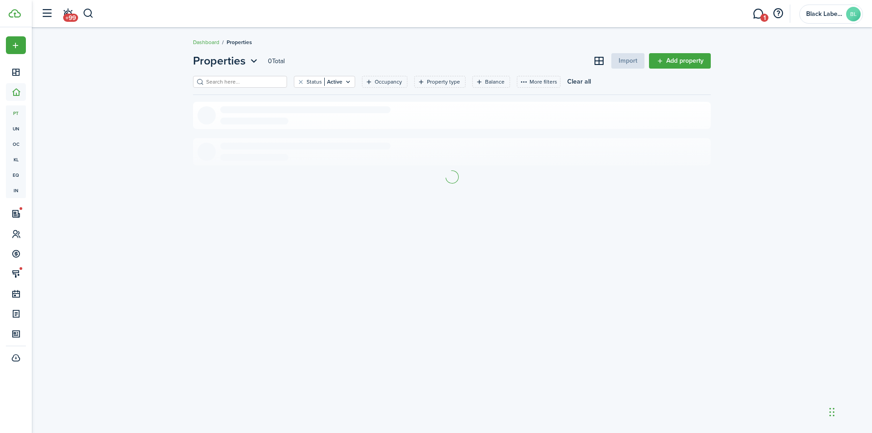
click at [206, 80] on input "search" at bounding box center [244, 82] width 80 height 9
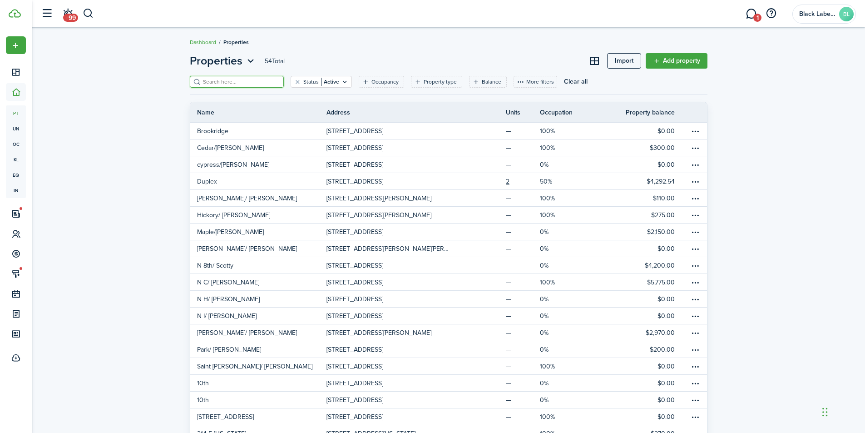
click at [221, 82] on input "search" at bounding box center [241, 82] width 80 height 9
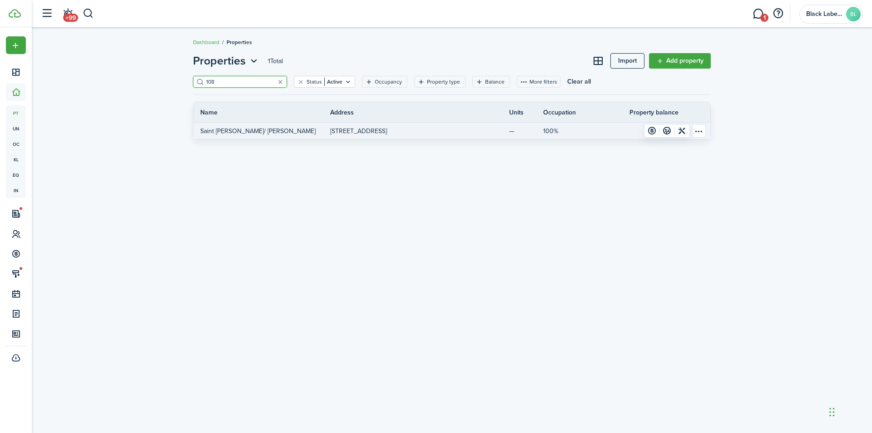
type input "108"
click at [361, 130] on p "[STREET_ADDRESS]" at bounding box center [358, 131] width 57 height 10
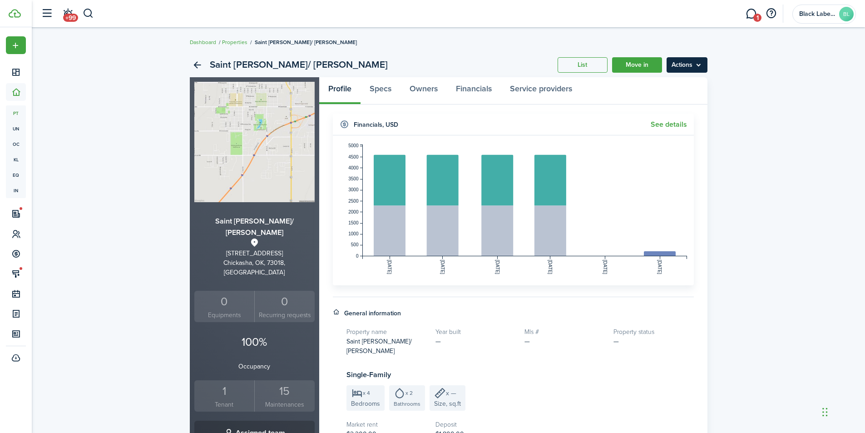
click at [704, 64] on menu-btn "Actions" at bounding box center [687, 64] width 41 height 15
click at [228, 382] on div "1" at bounding box center [225, 390] width 56 height 17
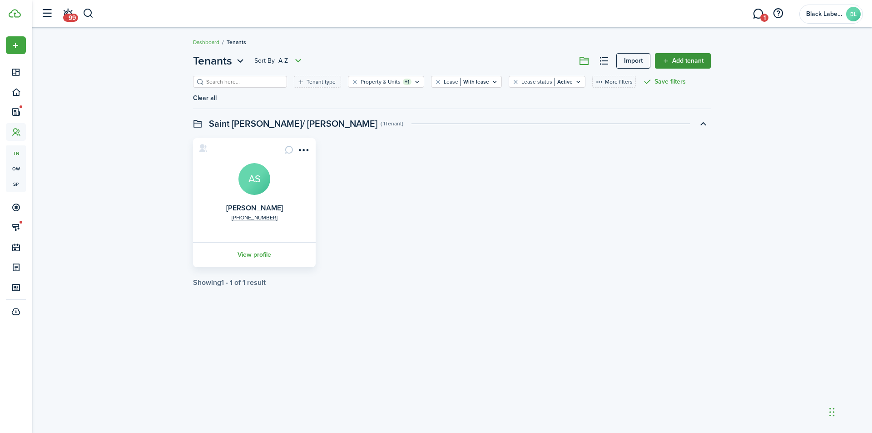
click at [671, 58] on link "Add tenant" at bounding box center [683, 60] width 56 height 15
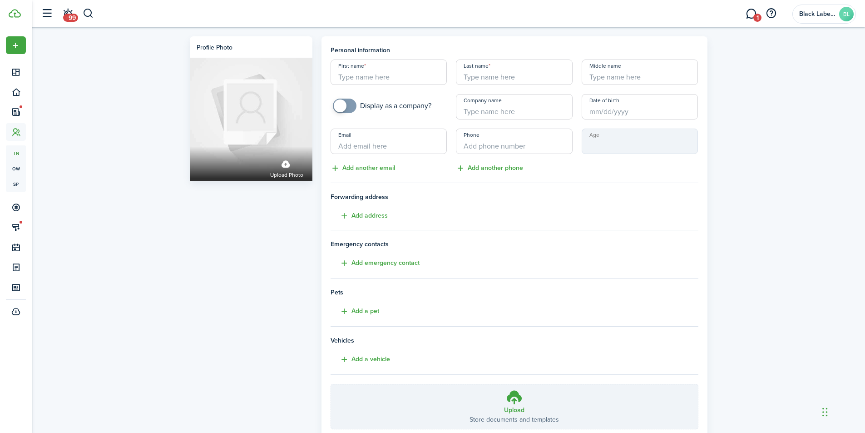
click at [361, 74] on input "First name" at bounding box center [389, 71] width 117 height 25
type input "[PERSON_NAME]"
paste input "[EMAIL_ADDRESS][DOMAIN_NAME]"
type input "[EMAIL_ADDRESS][DOMAIN_NAME]"
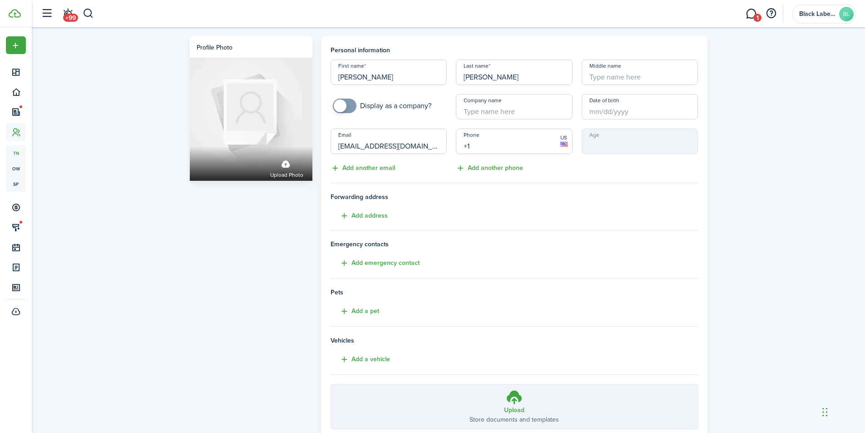
paste input "[PHONE_NUMBER]"
type input "[PHONE_NUMBER]"
click at [509, 399] on icon at bounding box center [514, 397] width 17 height 16
click at [331, 384] on input "Upload Store documents and templates Choose file" at bounding box center [331, 384] width 0 height 0
click at [610, 109] on input "Date of birth" at bounding box center [640, 106] width 117 height 25
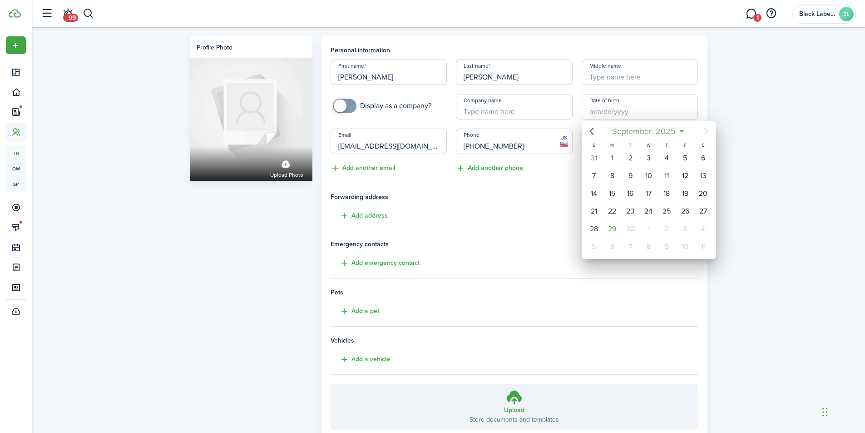
click at [662, 131] on span "2025" at bounding box center [666, 131] width 24 height 16
click at [653, 131] on span "2025" at bounding box center [644, 131] width 24 height 16
click at [592, 132] on icon "Previous page" at bounding box center [591, 131] width 11 height 11
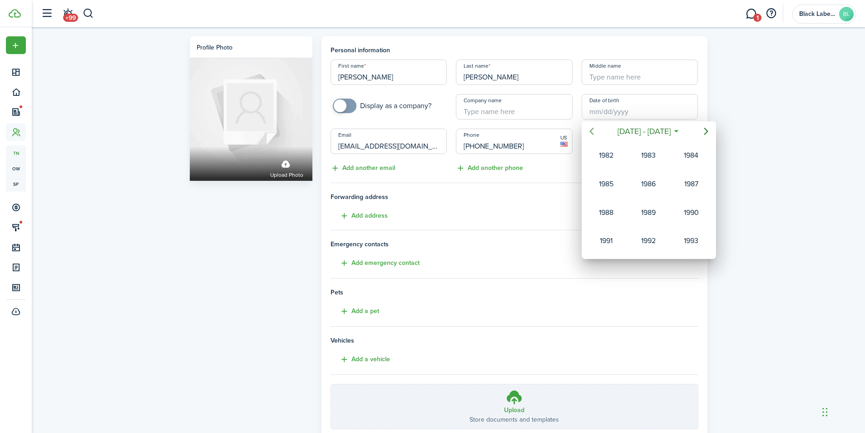
click at [592, 132] on icon "Previous page" at bounding box center [591, 131] width 11 height 11
click at [704, 128] on icon "Next page" at bounding box center [706, 131] width 4 height 7
click at [612, 215] on div "1988" at bounding box center [606, 212] width 33 height 15
click at [610, 242] on div "Oct" at bounding box center [606, 240] width 33 height 15
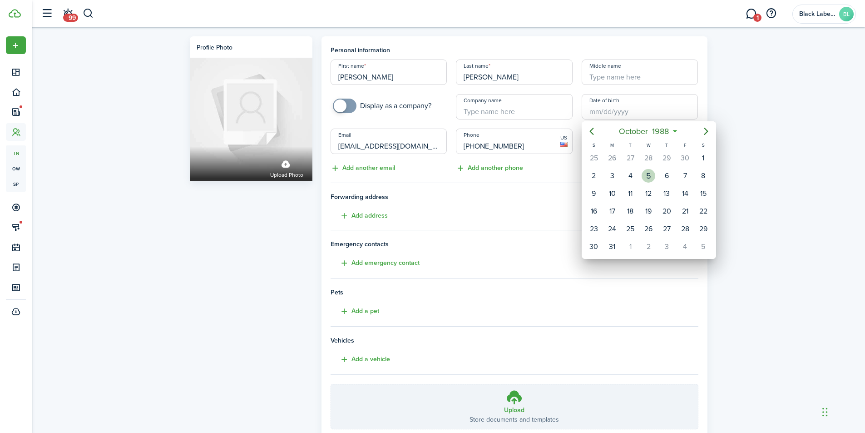
click at [648, 174] on div "5" at bounding box center [649, 176] width 14 height 14
type input "[DATE]"
type input "36"
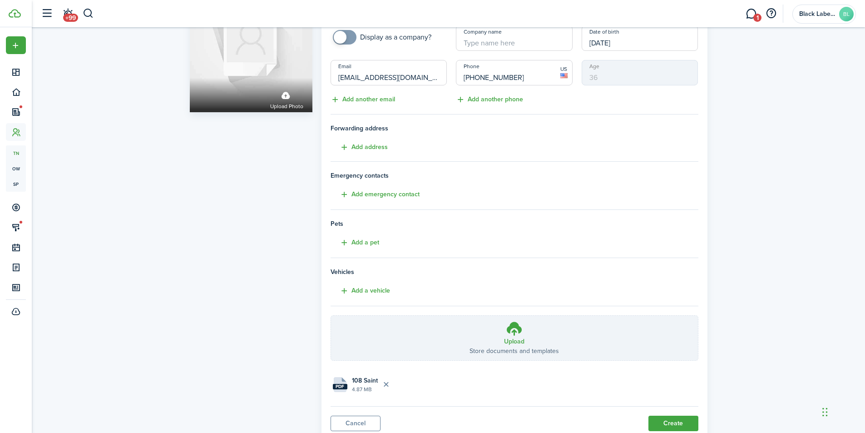
scroll to position [91, 0]
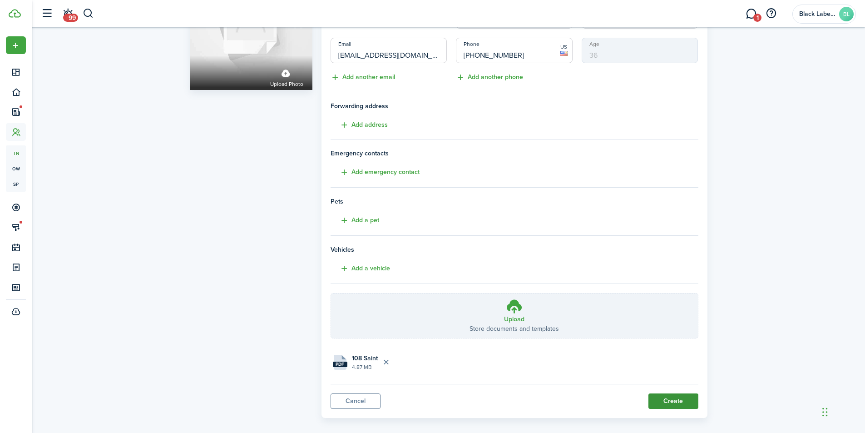
click at [667, 396] on button "Create" at bounding box center [673, 400] width 50 height 15
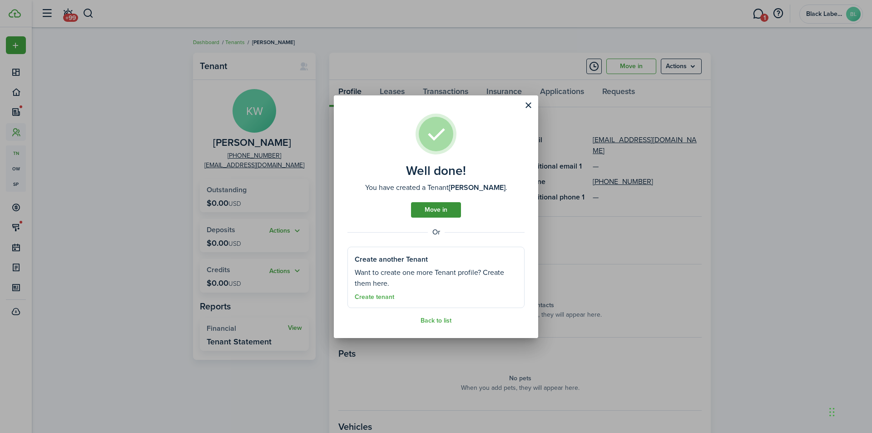
click at [437, 208] on link "Move in" at bounding box center [436, 209] width 50 height 15
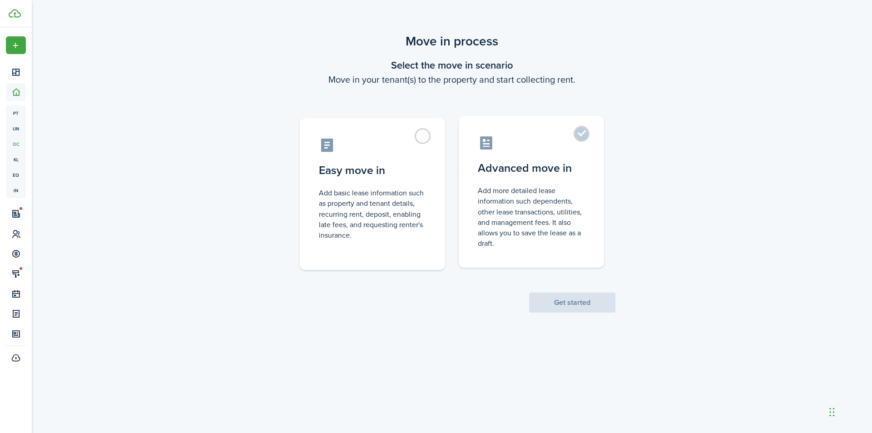
click at [519, 173] on control-radio-card-title "Advanced move in" at bounding box center [531, 168] width 107 height 16
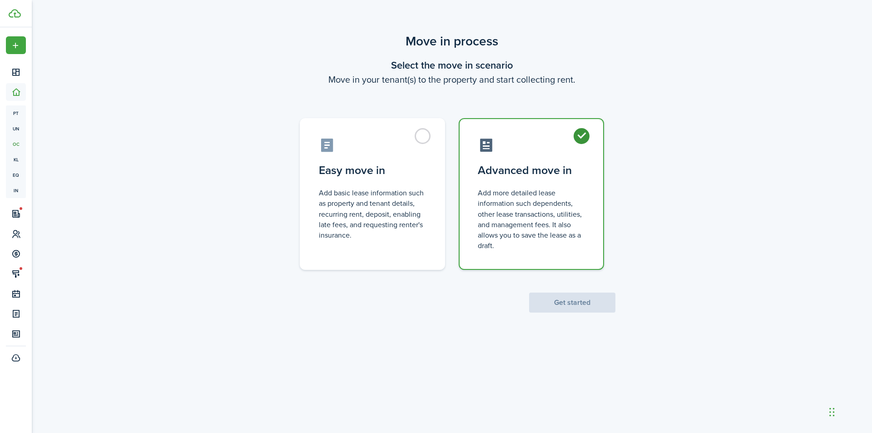
radio input "true"
click at [573, 299] on button "Get started" at bounding box center [572, 302] width 86 height 20
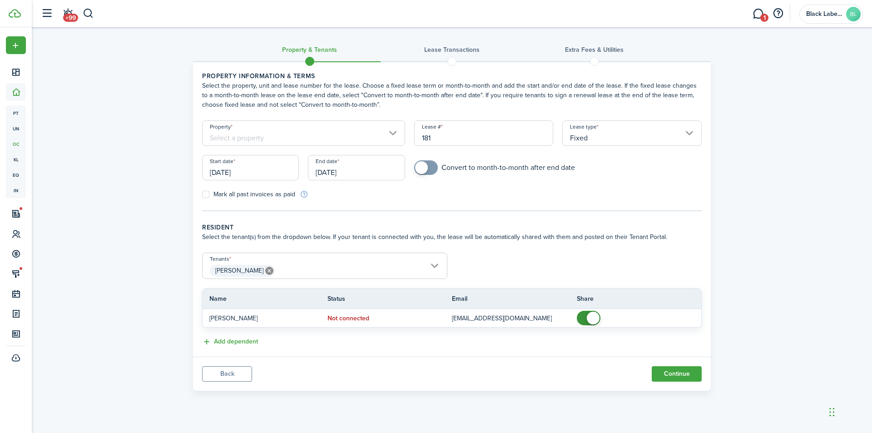
click at [394, 131] on input "Property" at bounding box center [303, 132] width 203 height 25
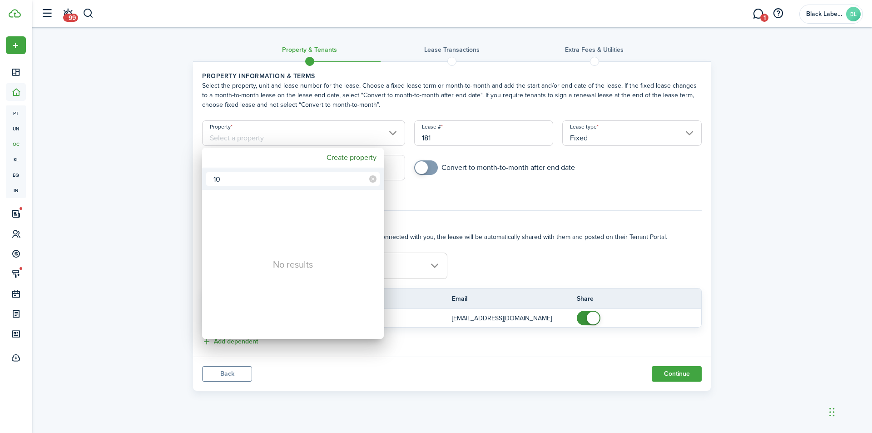
type input "1"
click at [237, 372] on div at bounding box center [435, 216] width 1017 height 578
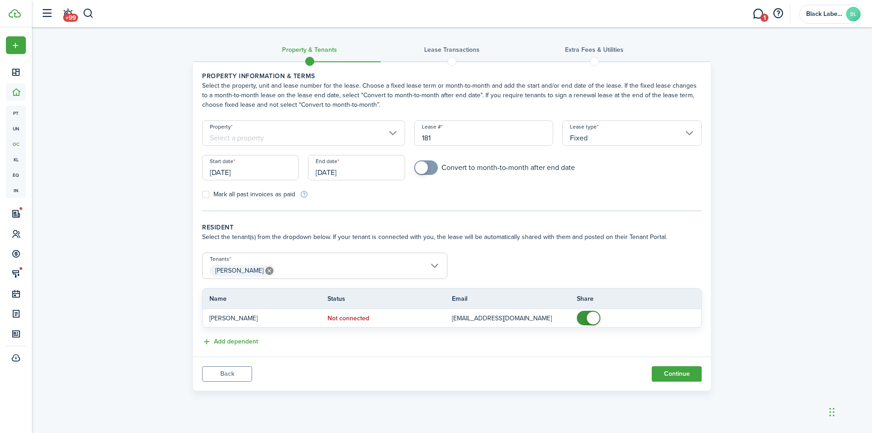
click at [237, 372] on button "Back" at bounding box center [227, 373] width 50 height 15
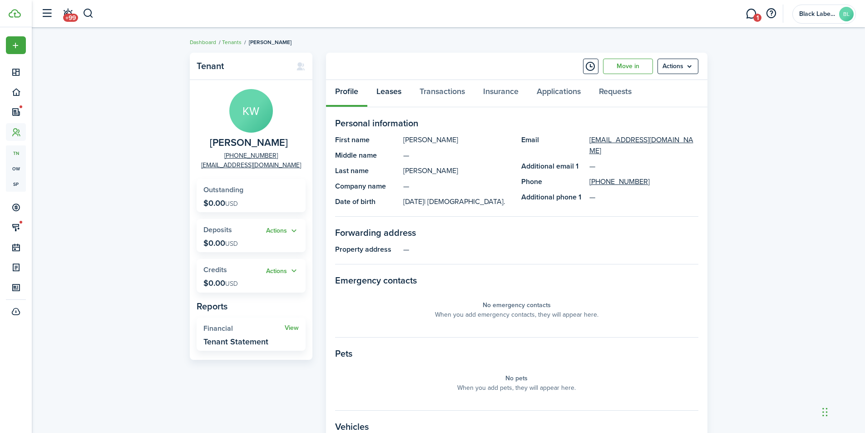
click at [388, 95] on link "Leases" at bounding box center [388, 93] width 43 height 27
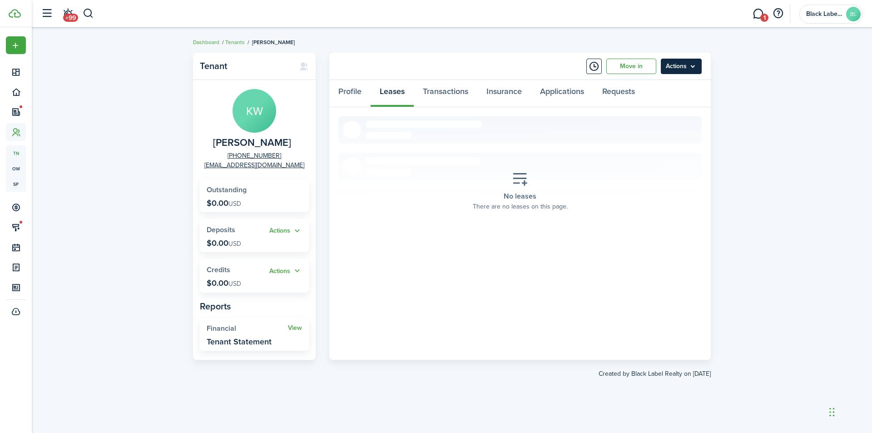
click at [698, 66] on menu-btn "Actions" at bounding box center [681, 66] width 41 height 15
click at [660, 86] on link "Edit" at bounding box center [661, 86] width 79 height 15
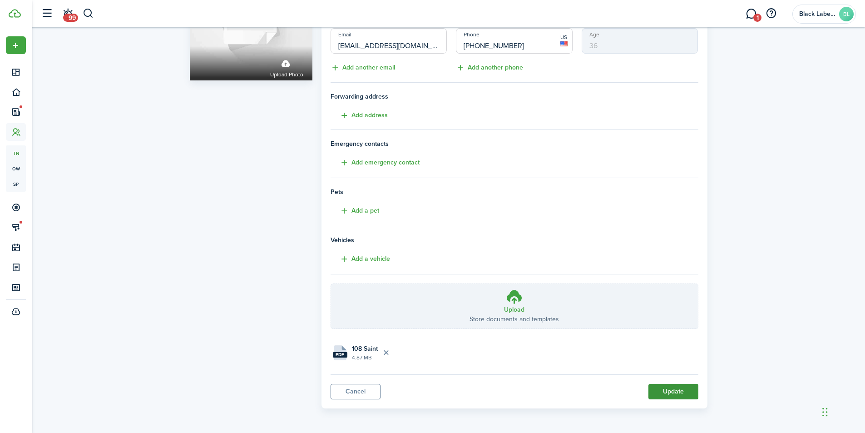
scroll to position [101, 0]
click at [670, 390] on button "Update" at bounding box center [673, 390] width 50 height 15
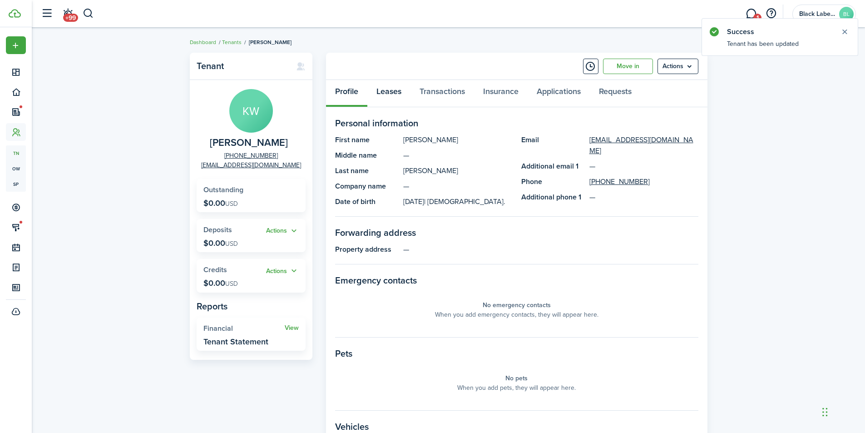
click at [395, 92] on link "Leases" at bounding box center [388, 93] width 43 height 27
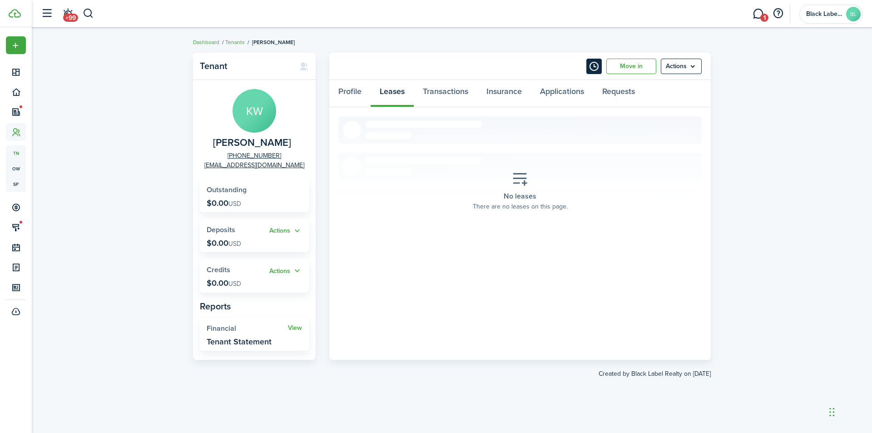
click at [594, 65] on button "Timeline" at bounding box center [593, 66] width 15 height 15
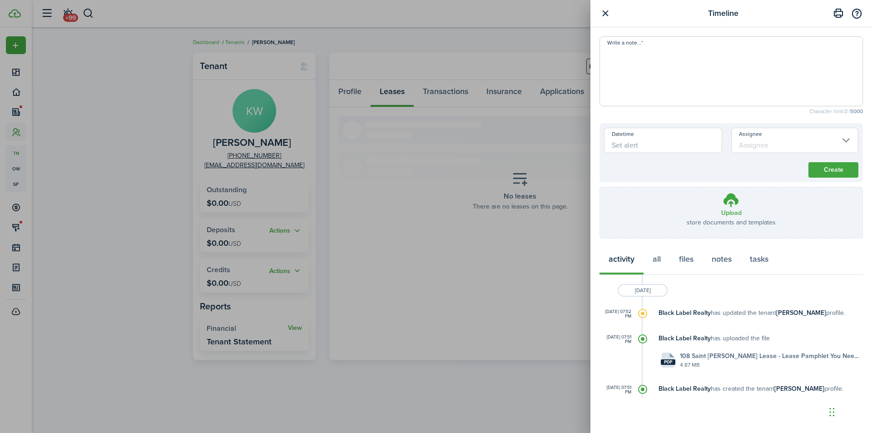
click at [607, 13] on button "button" at bounding box center [604, 13] width 11 height 11
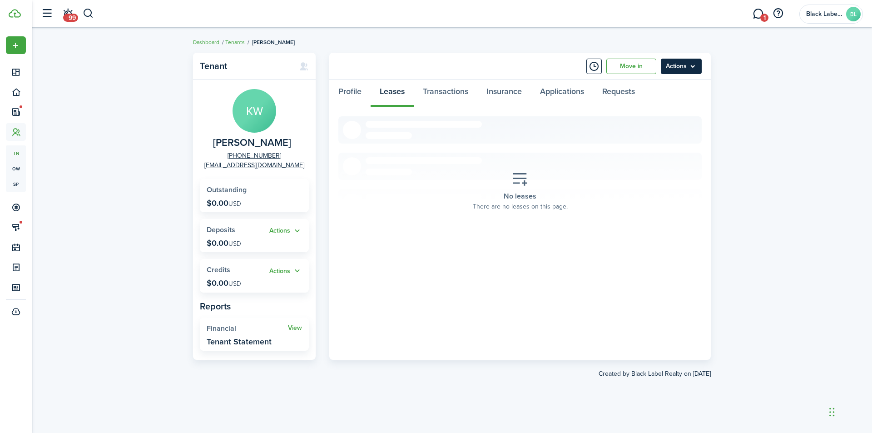
click at [689, 63] on menu-btn "Actions" at bounding box center [681, 66] width 41 height 15
click at [638, 165] on button "Delete" at bounding box center [661, 165] width 79 height 15
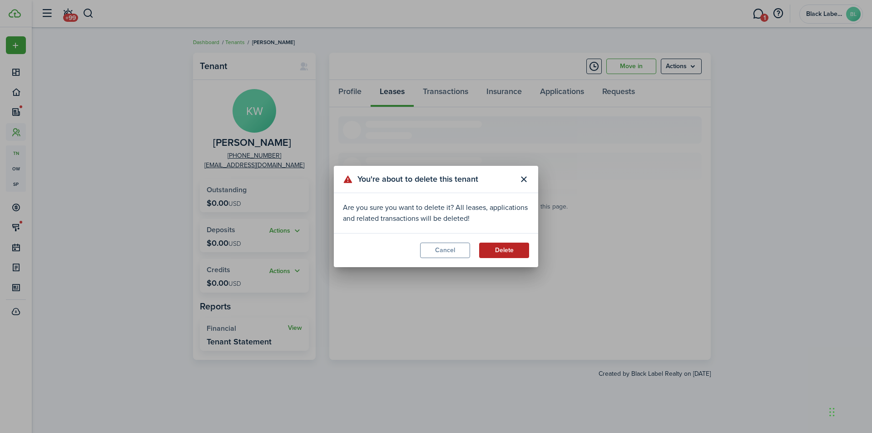
click at [511, 255] on button "Delete" at bounding box center [504, 249] width 50 height 15
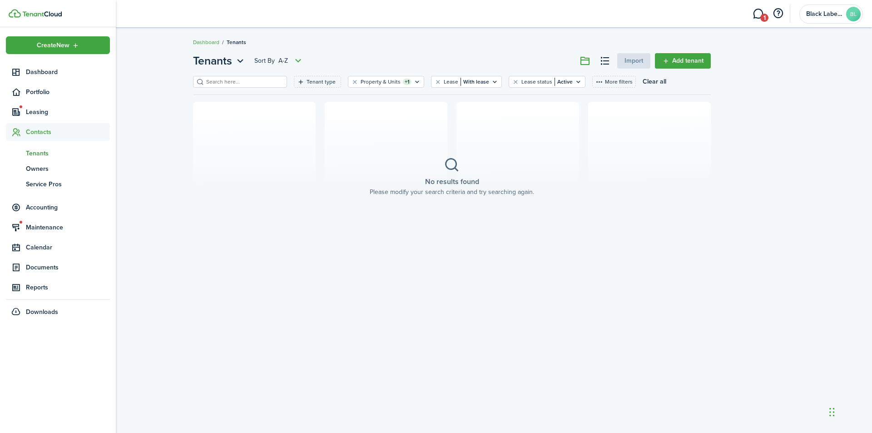
click at [40, 154] on span "Tenants" at bounding box center [68, 153] width 84 height 10
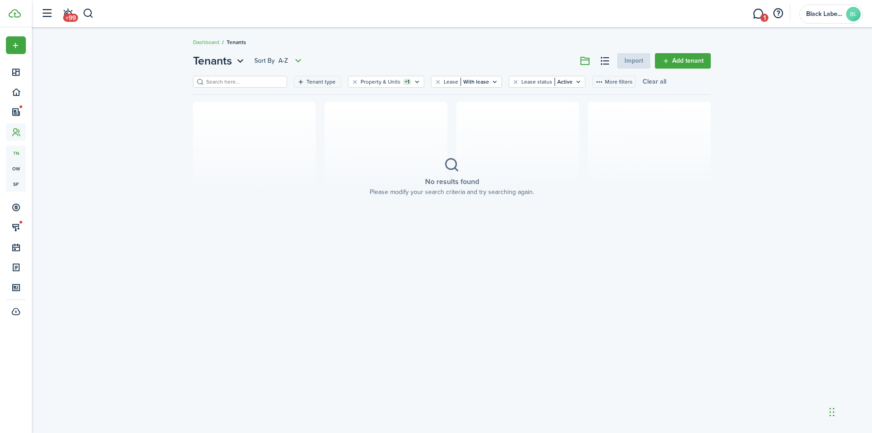
click at [643, 84] on button "Clear all" at bounding box center [655, 82] width 24 height 12
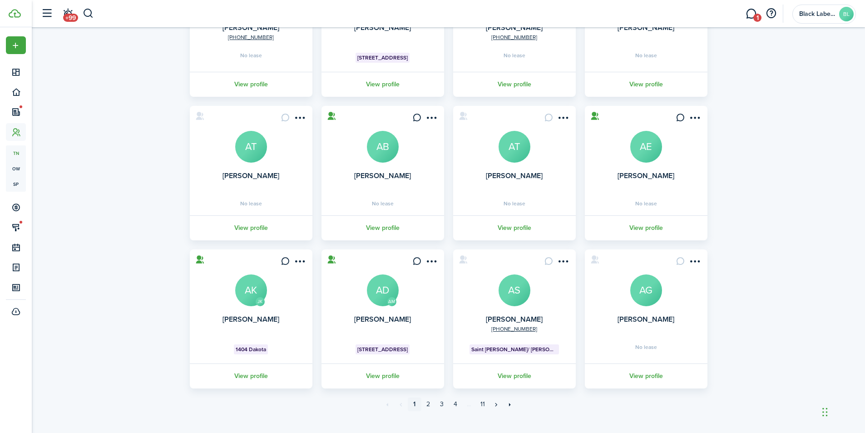
scroll to position [156, 0]
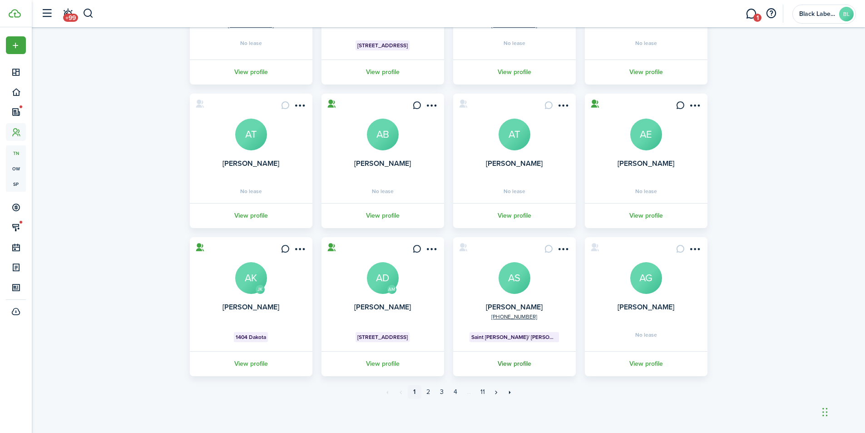
click at [518, 362] on link "View profile" at bounding box center [514, 363] width 125 height 25
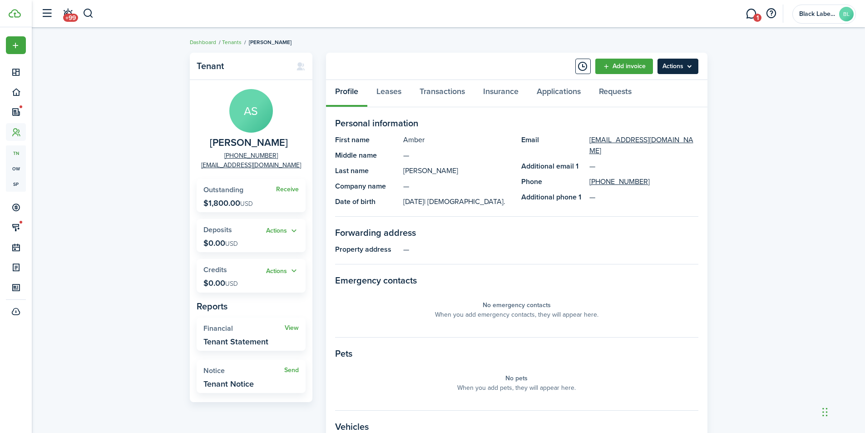
click at [692, 66] on menu-btn "Actions" at bounding box center [678, 66] width 41 height 15
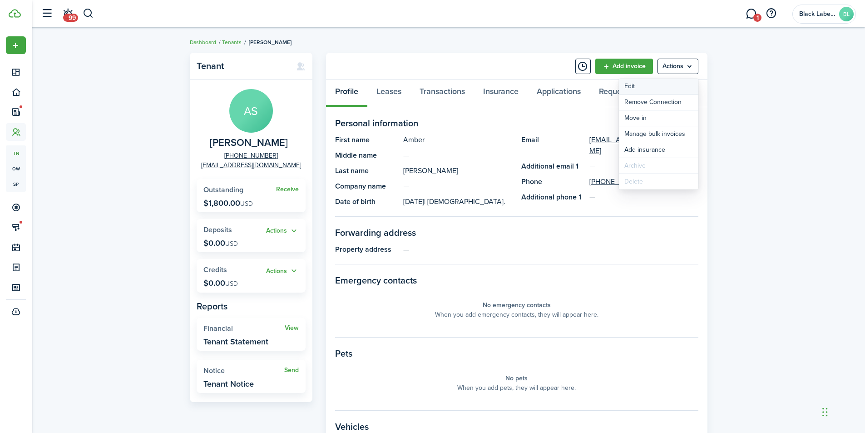
click at [667, 81] on link "Edit" at bounding box center [658, 86] width 79 height 15
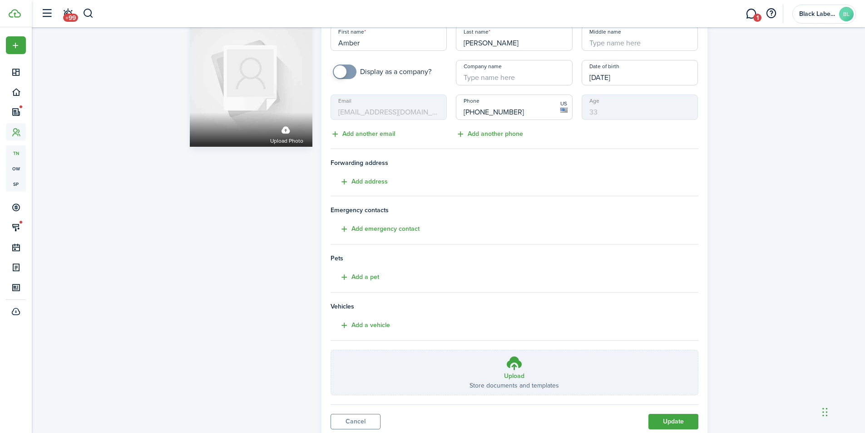
scroll to position [64, 0]
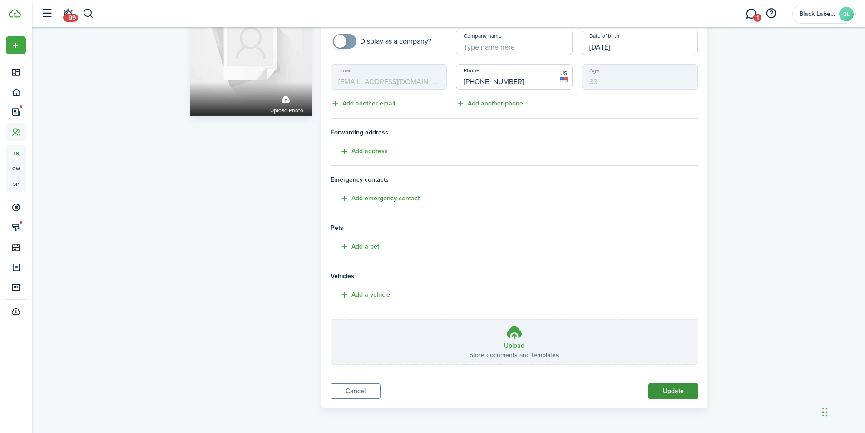
click at [669, 393] on button "Update" at bounding box center [673, 390] width 50 height 15
